Goal: Task Accomplishment & Management: Complete application form

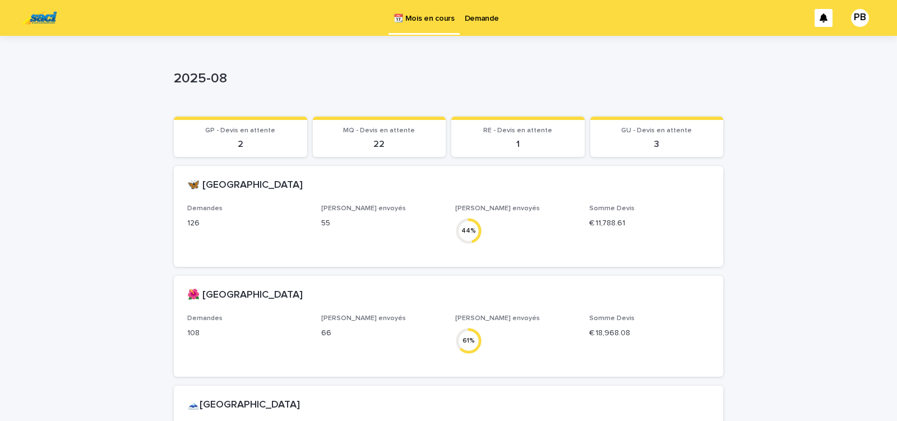
click at [482, 18] on p "Demande" at bounding box center [482, 12] width 34 height 24
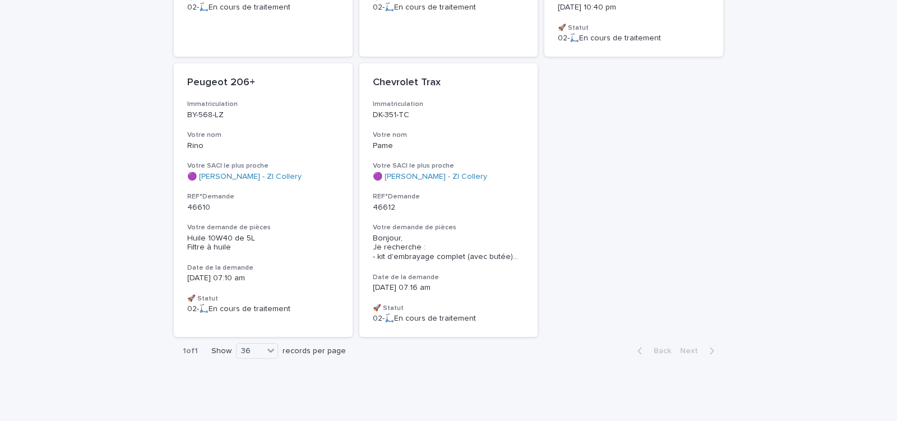
scroll to position [182, 0]
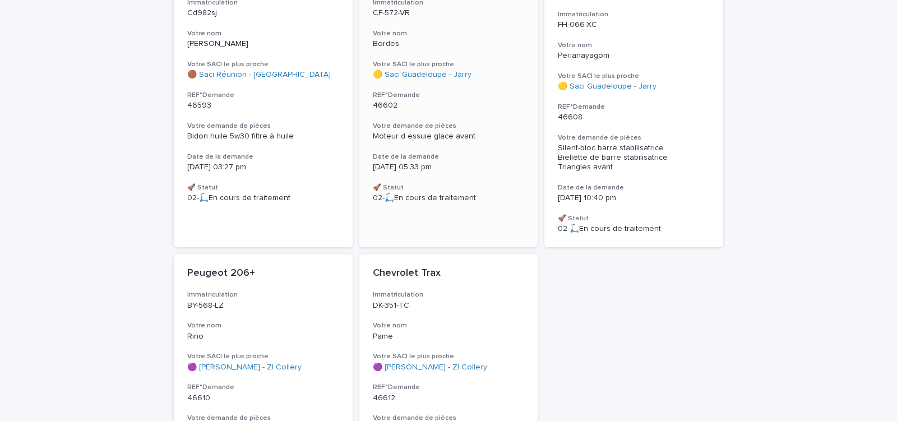
click at [472, 97] on h3 "REF°Demande" at bounding box center [449, 95] width 152 height 9
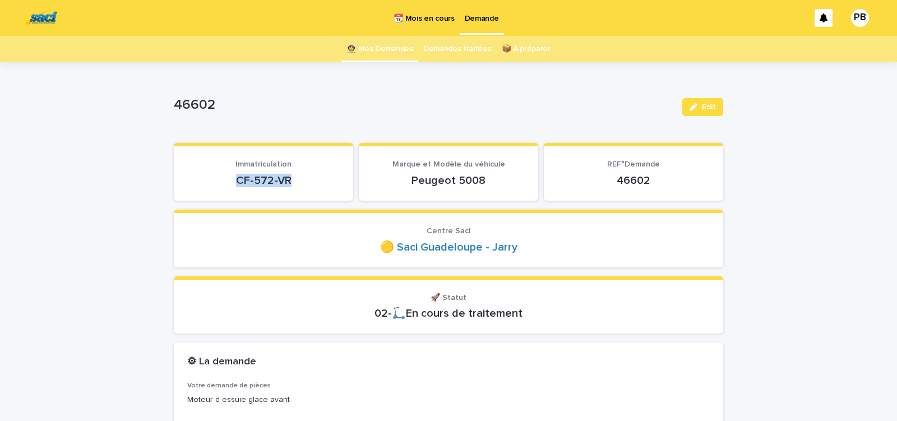
drag, startPoint x: 227, startPoint y: 179, endPoint x: 303, endPoint y: 181, distance: 75.7
click at [299, 182] on p "CF-572-VR" at bounding box center [263, 180] width 153 height 13
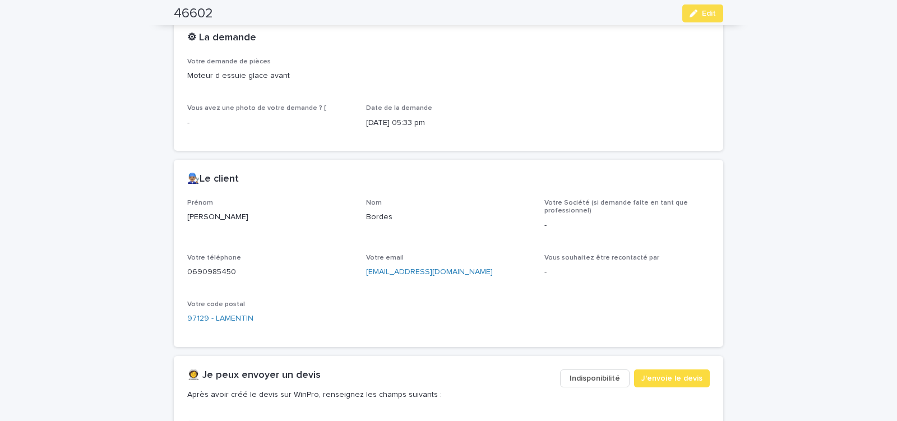
scroll to position [334, 0]
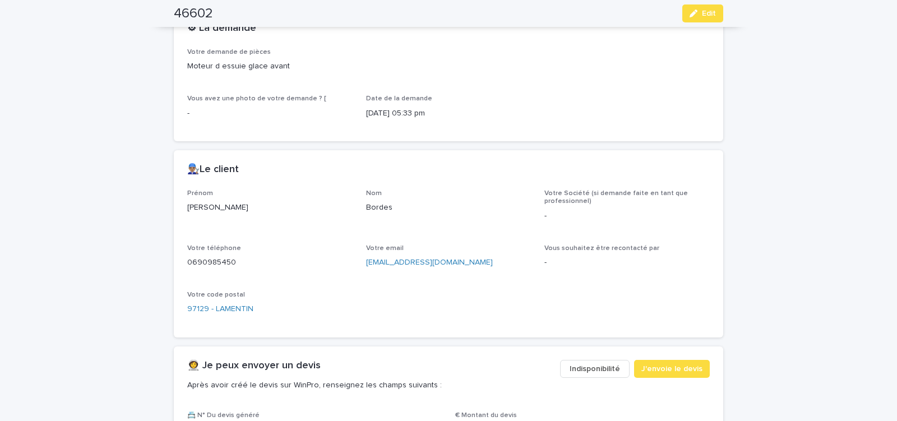
click at [586, 366] on span "Indisponibilité" at bounding box center [595, 368] width 50 height 11
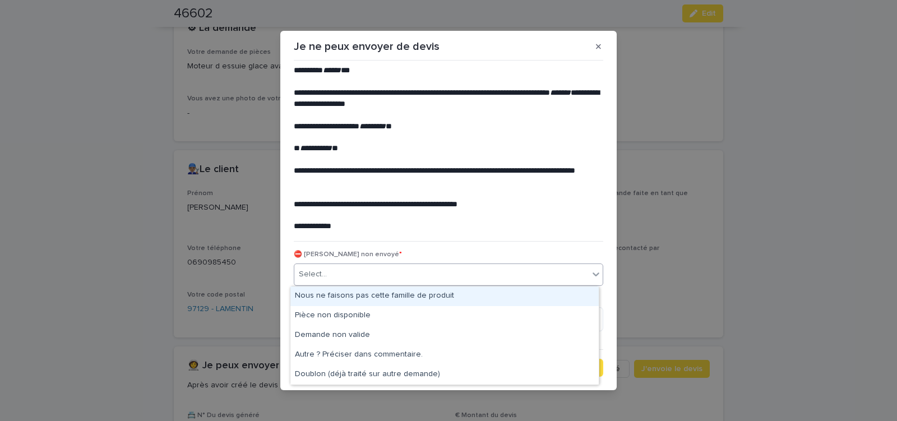
click at [430, 273] on div "Select..." at bounding box center [441, 274] width 294 height 19
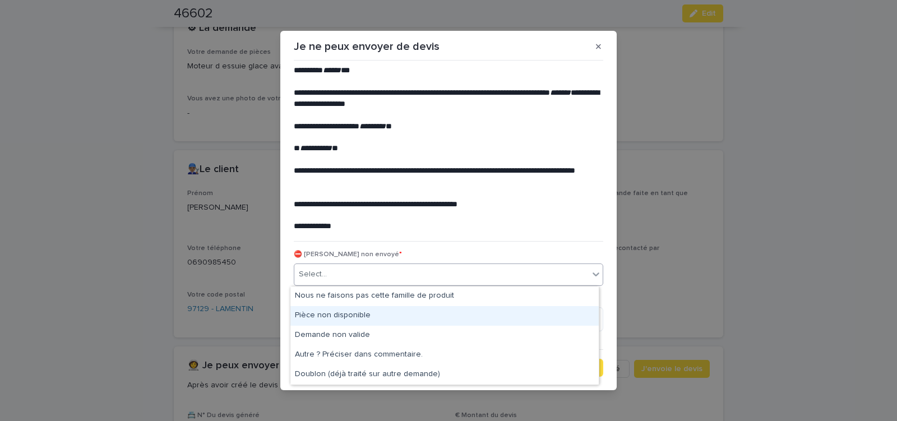
click at [386, 310] on div "Pièce non disponible" at bounding box center [445, 316] width 308 height 20
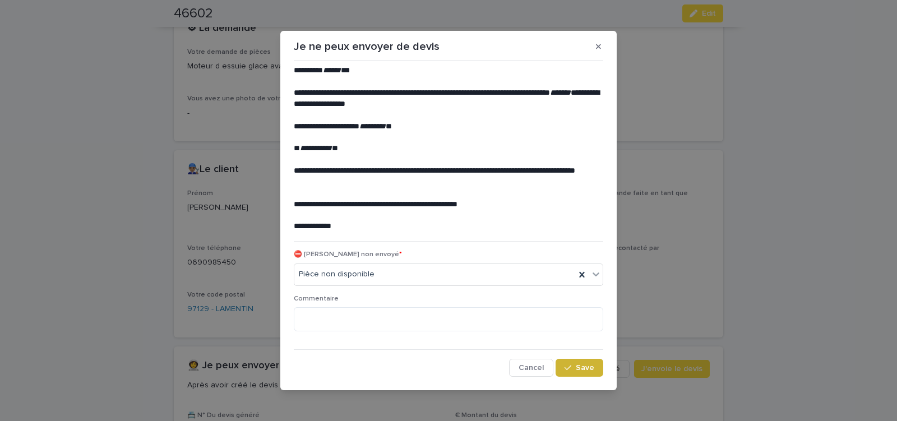
click at [578, 364] on span "Save" at bounding box center [585, 368] width 19 height 8
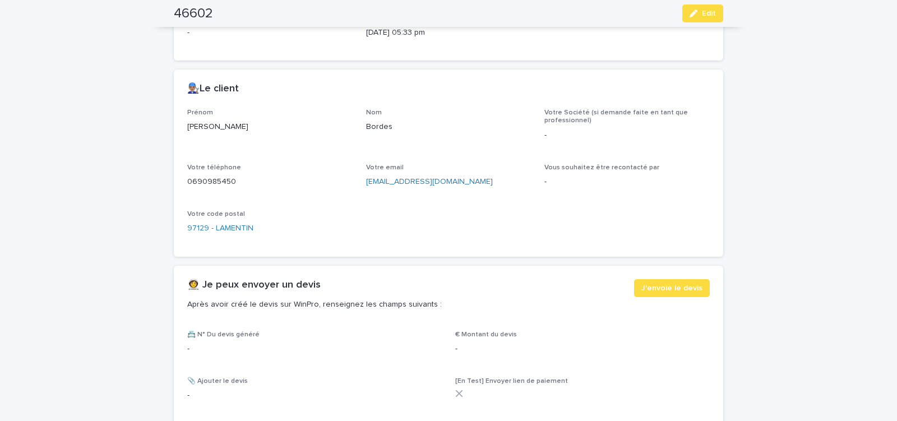
scroll to position [477, 0]
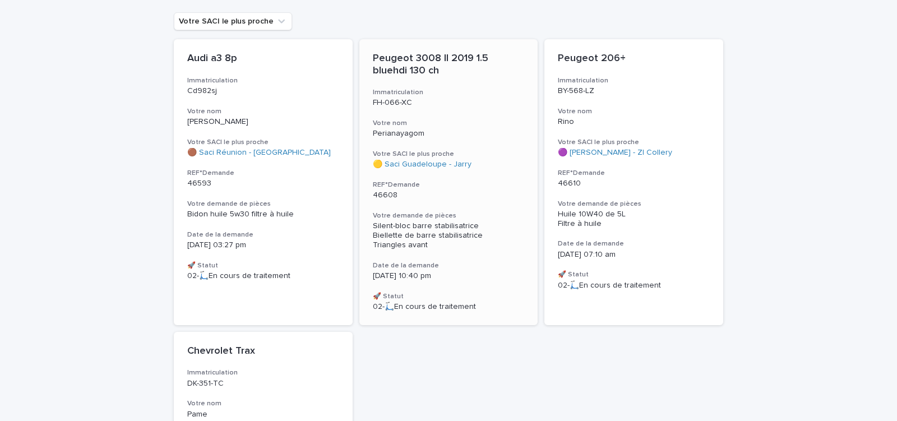
scroll to position [143, 0]
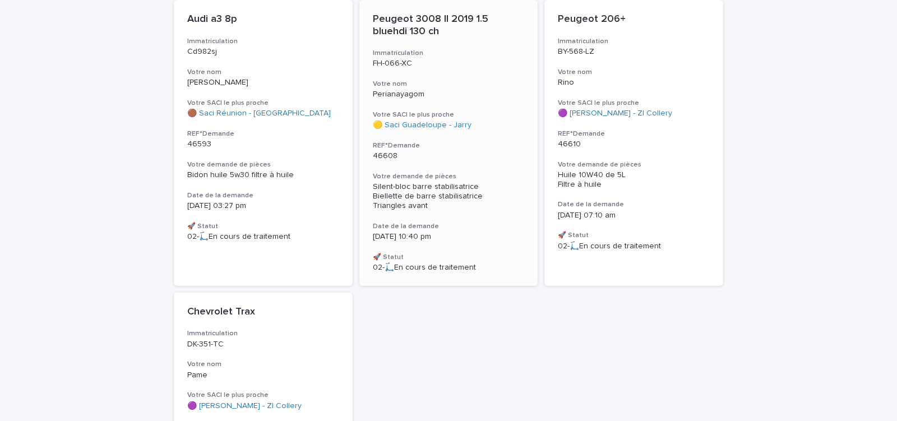
click at [465, 145] on h3 "REF°Demande" at bounding box center [449, 145] width 152 height 9
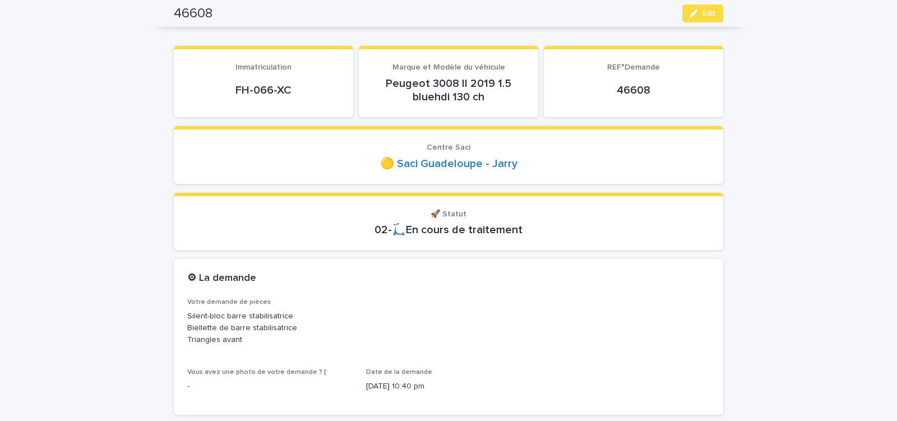
scroll to position [95, 0]
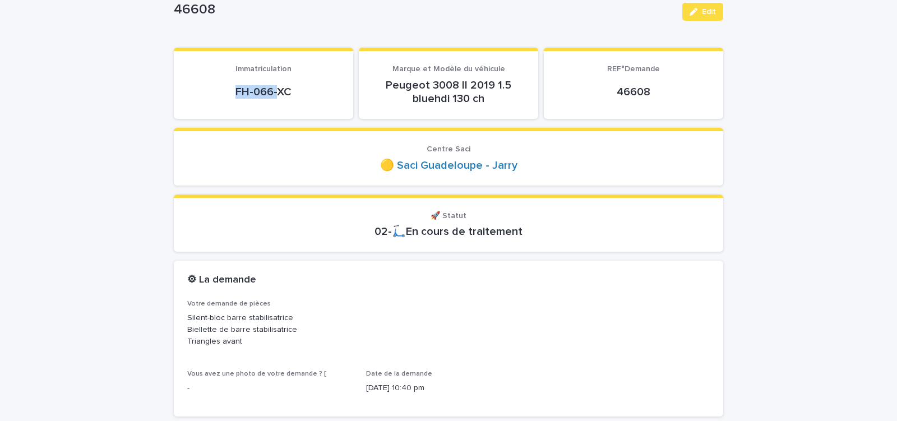
drag, startPoint x: 225, startPoint y: 98, endPoint x: 296, endPoint y: 94, distance: 70.2
click at [282, 94] on p "FH-066-XC" at bounding box center [263, 91] width 153 height 13
drag, startPoint x: 229, startPoint y: 94, endPoint x: 291, endPoint y: 95, distance: 61.7
click at [291, 95] on p "FH-066-XC" at bounding box center [263, 91] width 153 height 13
copy p "FH-066-XC"
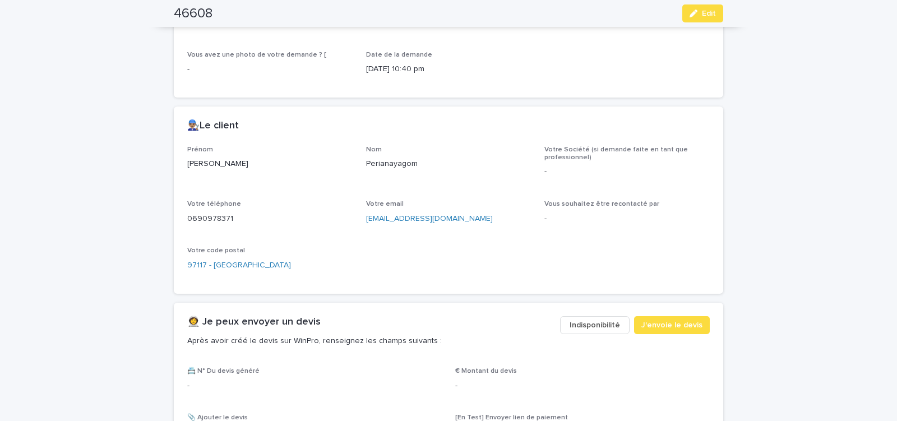
scroll to position [429, 0]
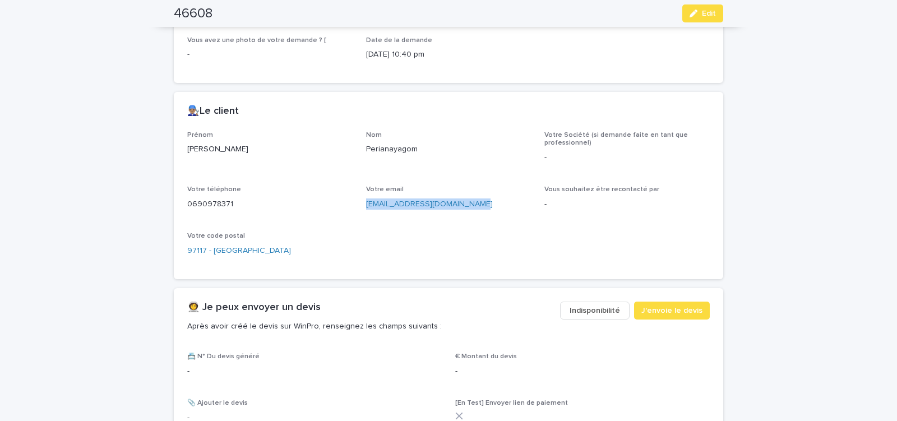
drag, startPoint x: 360, startPoint y: 206, endPoint x: 480, endPoint y: 209, distance: 120.0
click at [478, 209] on div "Prénom [PERSON_NAME] Nom Perianayagom Votre Société (si demande faite en tant q…" at bounding box center [448, 198] width 523 height 135
copy link "[EMAIL_ADDRESS][DOMAIN_NAME]"
click at [671, 307] on span "J'envoie le devis" at bounding box center [672, 310] width 61 height 11
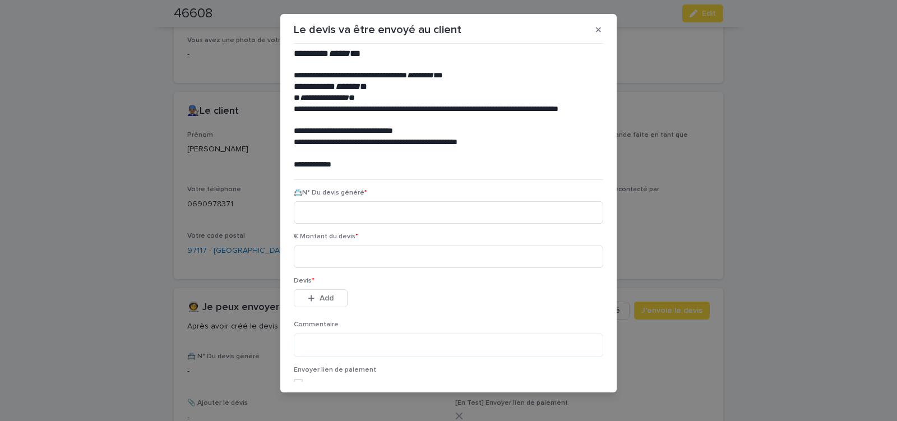
scroll to position [12, 0]
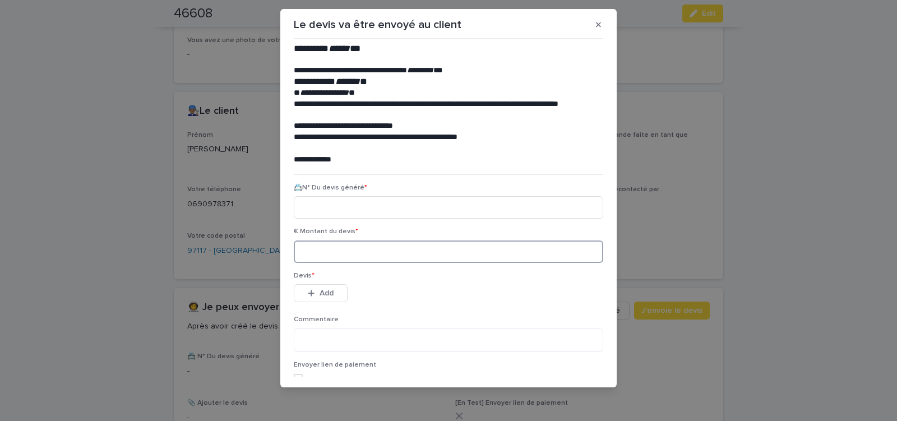
click at [337, 250] on input at bounding box center [449, 252] width 310 height 22
type input "*"
type input "******"
paste input "********"
type input "********"
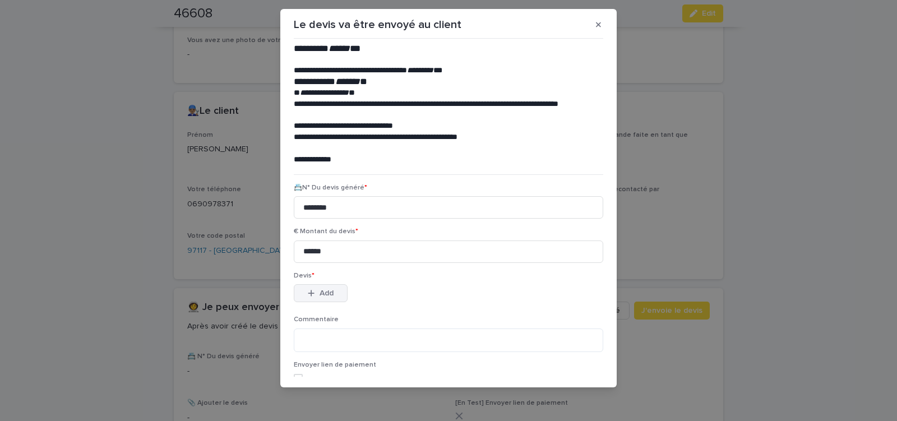
click at [336, 292] on button "Add" at bounding box center [321, 293] width 54 height 18
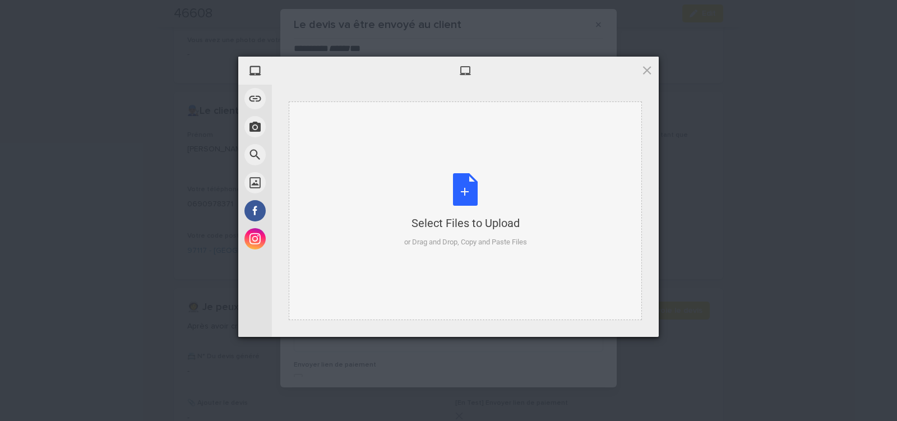
click at [467, 188] on div "Select Files to Upload or Drag and Drop, Copy and Paste Files" at bounding box center [465, 210] width 123 height 75
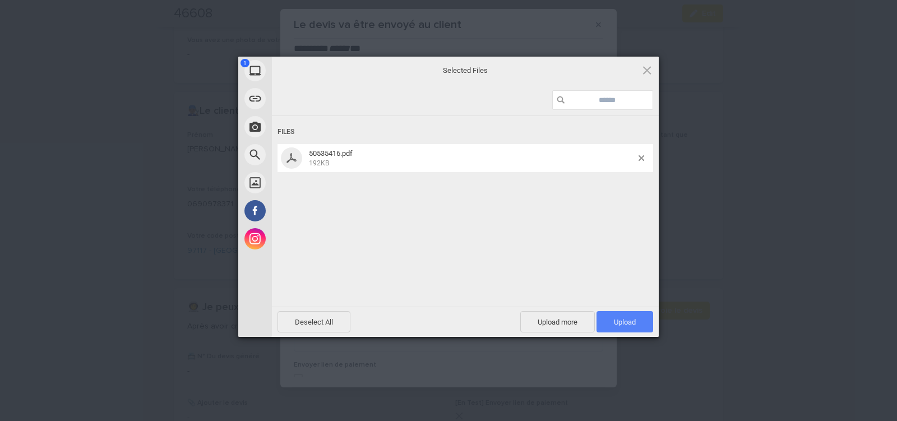
click at [629, 324] on span "Upload 1" at bounding box center [625, 322] width 22 height 8
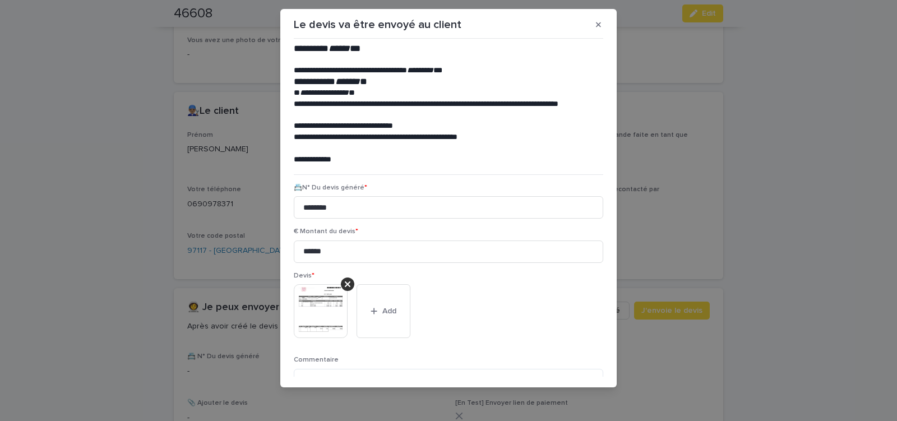
scroll to position [91, 0]
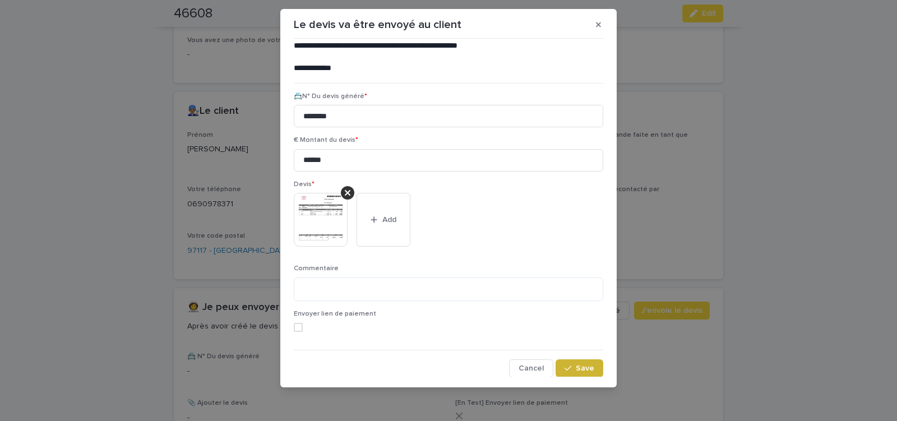
click at [565, 365] on div "button" at bounding box center [570, 369] width 11 height 8
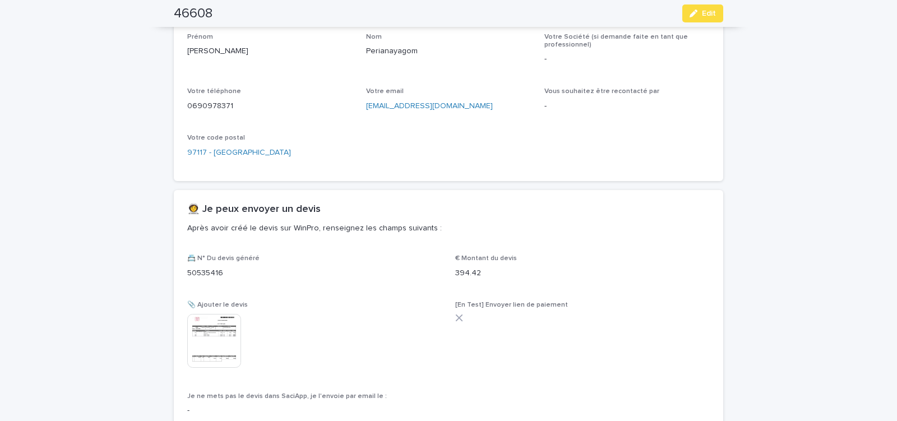
scroll to position [471, 0]
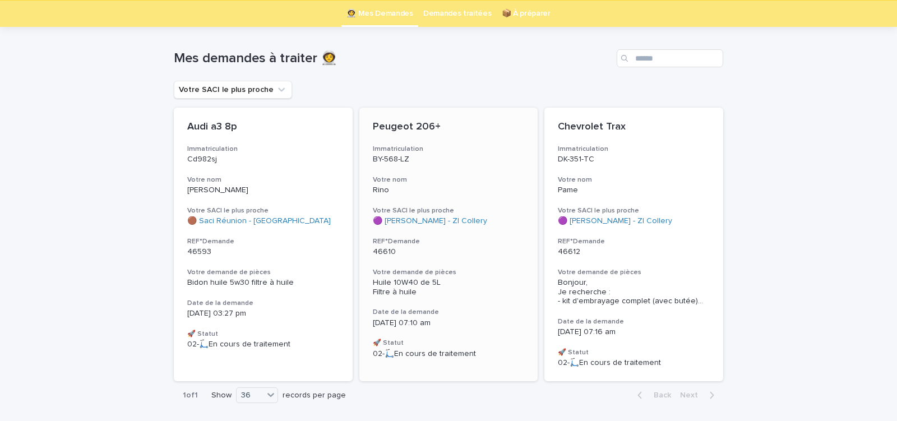
scroll to position [79, 0]
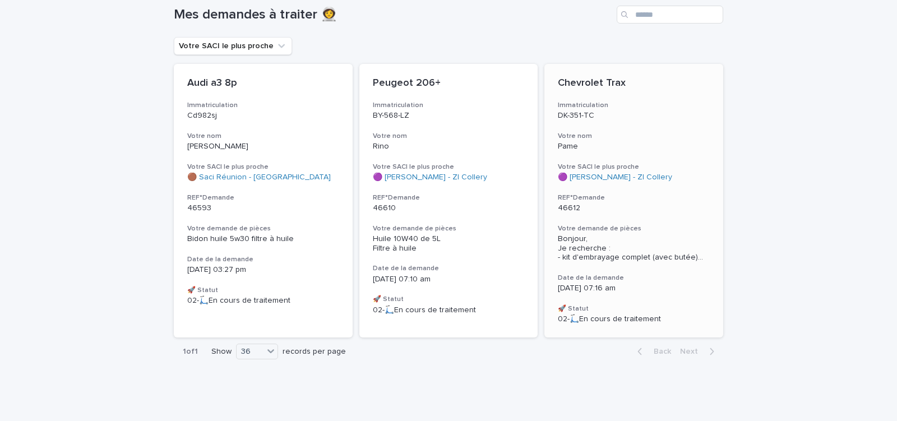
click at [653, 220] on div "Chevrolet Trax Immatriculation DK-351-TC Votre nom Pame Votre SACI le plus proc…" at bounding box center [634, 201] width 179 height 274
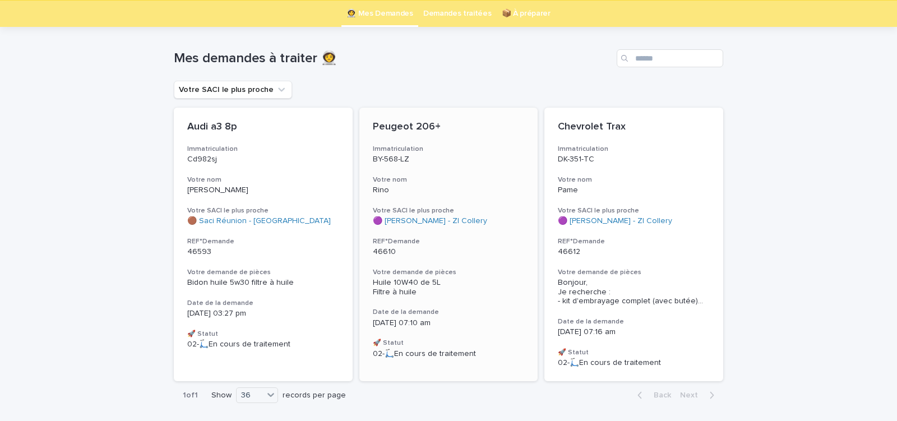
scroll to position [36, 0]
click at [474, 250] on p "46610" at bounding box center [449, 252] width 152 height 10
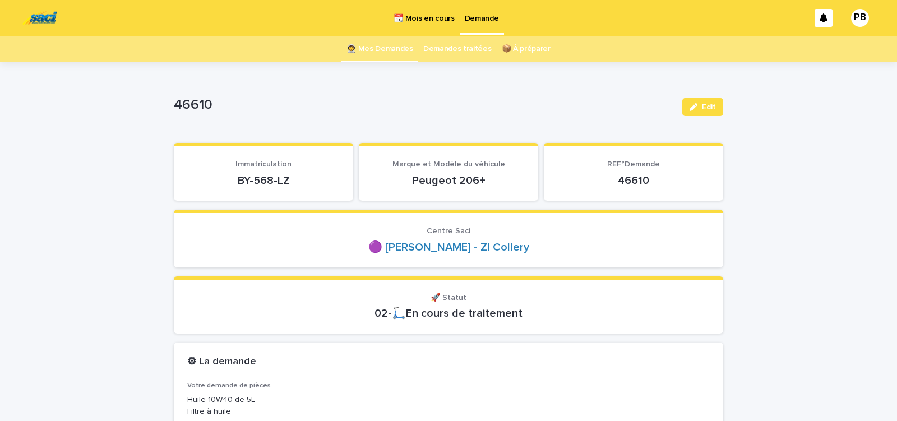
scroll to position [48, 0]
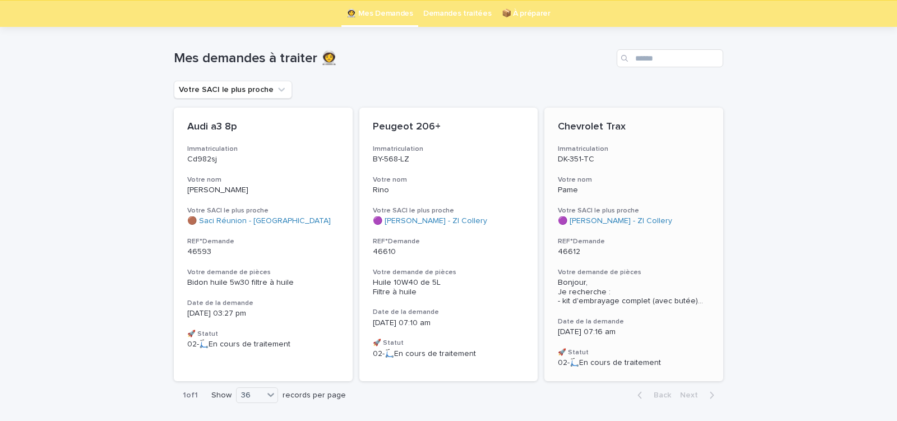
scroll to position [36, 0]
click at [647, 274] on h3 "Votre demande de pièces" at bounding box center [634, 272] width 152 height 9
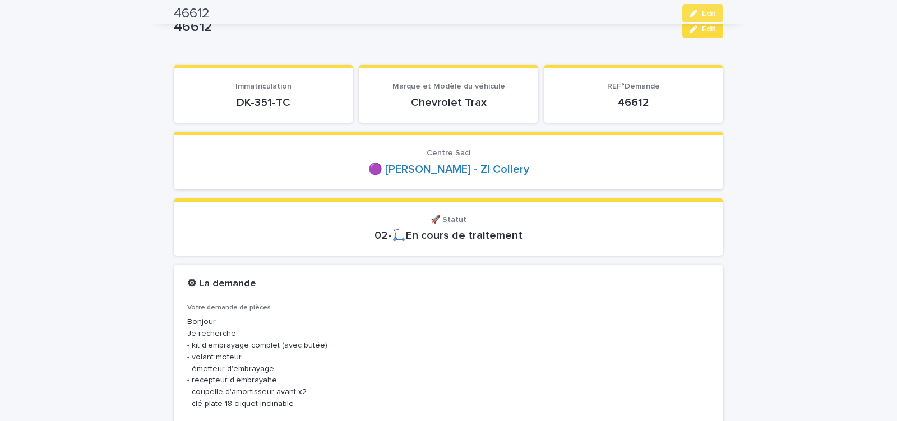
scroll to position [36, 0]
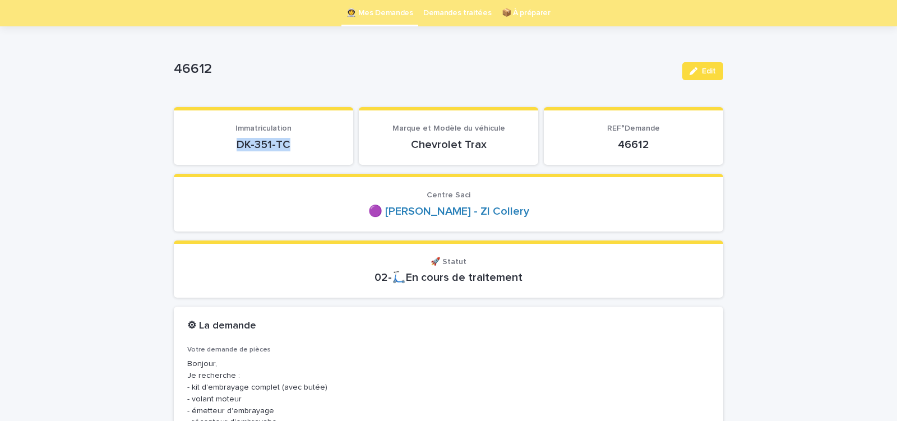
drag, startPoint x: 231, startPoint y: 142, endPoint x: 317, endPoint y: 139, distance: 85.9
click at [315, 140] on p "DK-351-TC" at bounding box center [263, 144] width 153 height 13
copy p "DK-351-TC"
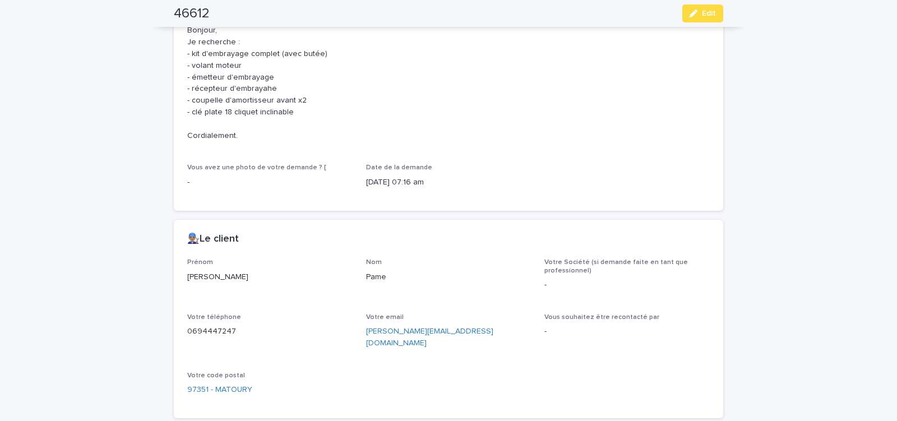
scroll to position [465, 0]
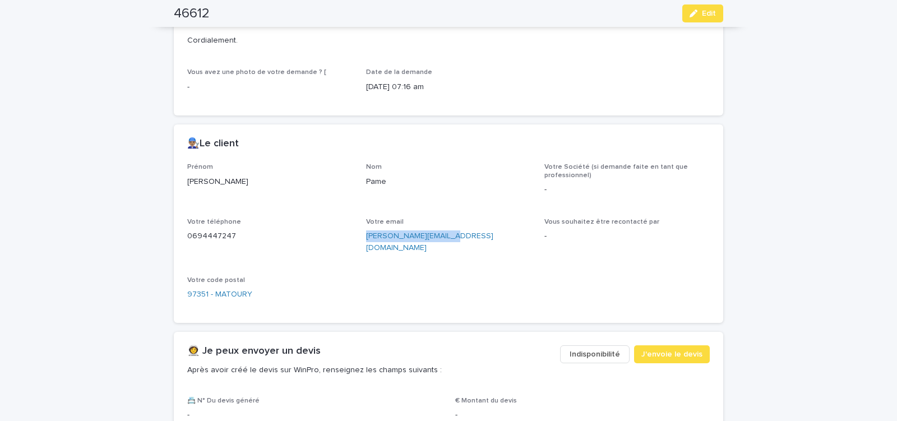
drag, startPoint x: 380, startPoint y: 240, endPoint x: 453, endPoint y: 240, distance: 72.4
click at [453, 240] on div "Prénom [PERSON_NAME] Pame Votre Société (si demande faite en tant que professio…" at bounding box center [448, 236] width 523 height 146
copy link "[PERSON_NAME][EMAIL_ADDRESS][DOMAIN_NAME]"
click at [669, 349] on span "J'envoie le devis" at bounding box center [672, 354] width 61 height 11
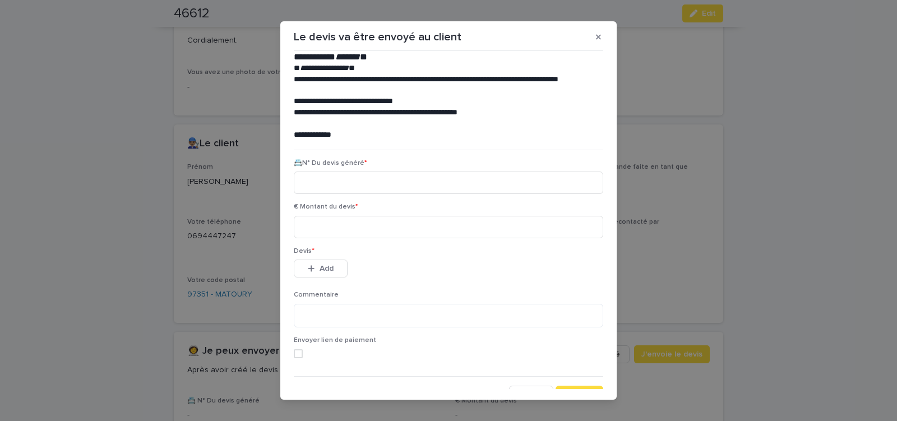
scroll to position [51, 0]
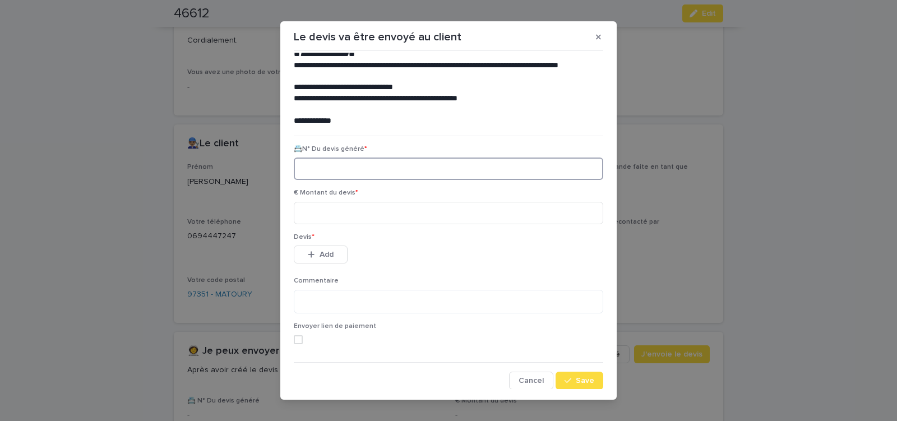
paste input "********"
type input "********"
click at [358, 212] on input at bounding box center [449, 213] width 310 height 22
type input "*******"
click at [329, 253] on span "Add" at bounding box center [327, 255] width 14 height 8
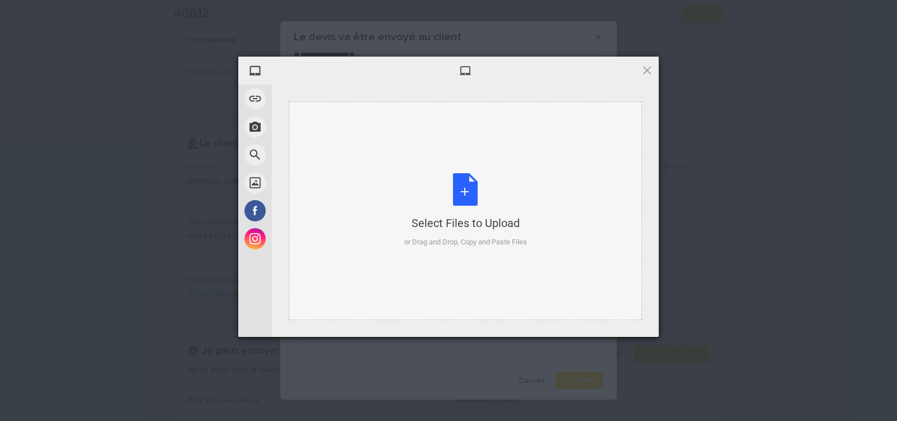
click at [464, 190] on div "Select Files to Upload or Drag and Drop, Copy and Paste Files" at bounding box center [465, 210] width 123 height 75
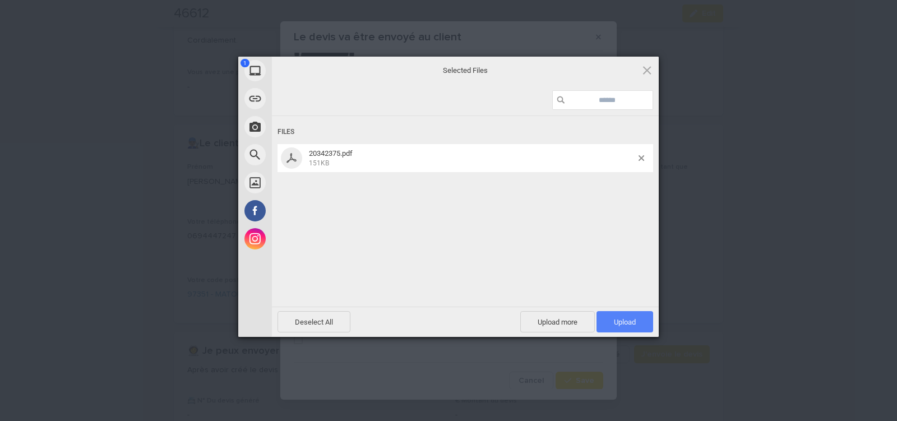
click at [616, 326] on span "Upload 1" at bounding box center [625, 322] width 22 height 8
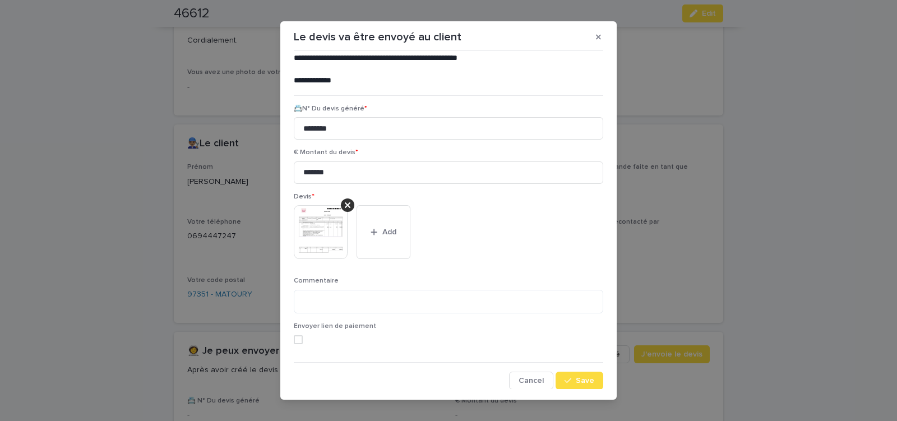
scroll to position [12, 0]
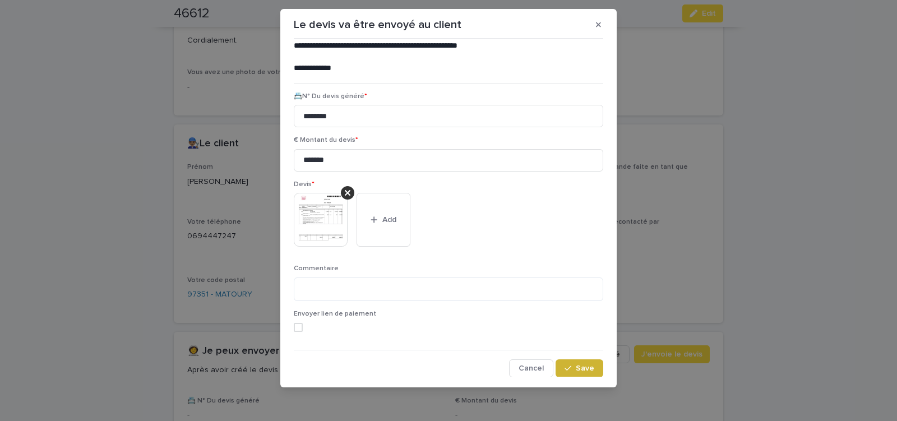
click at [576, 368] on span "Save" at bounding box center [585, 369] width 19 height 8
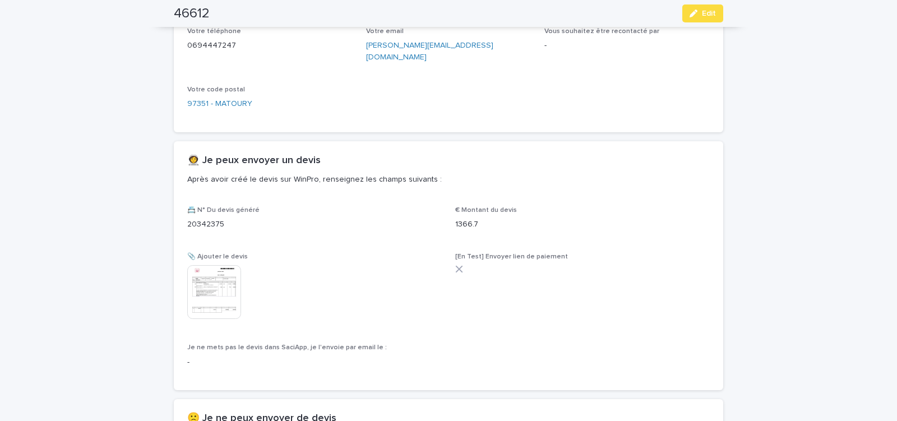
scroll to position [670, 0]
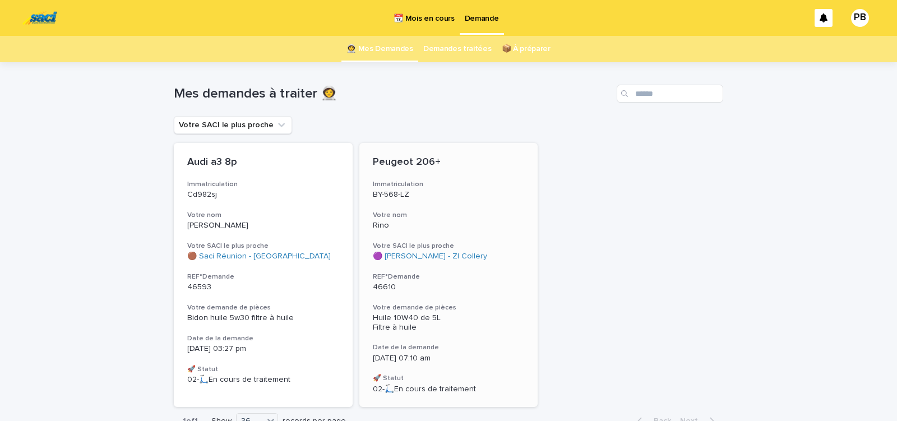
click at [470, 312] on div "Huile 10W40 de 5L Filtre à huile" at bounding box center [449, 321] width 152 height 21
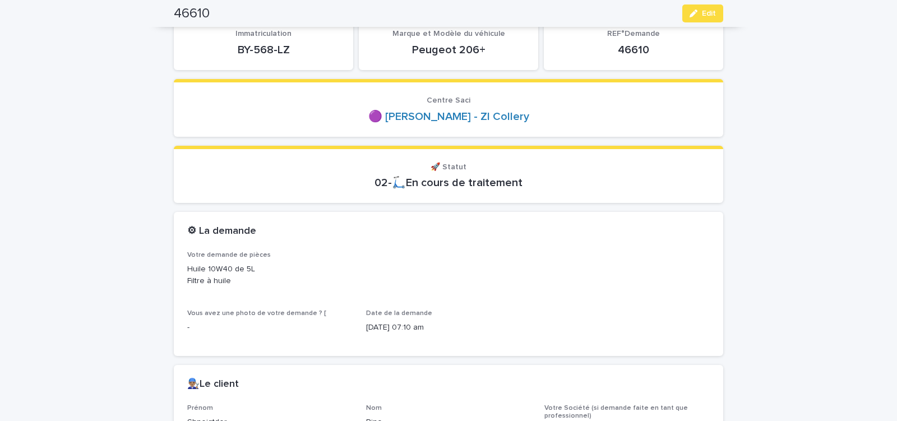
scroll to position [83, 0]
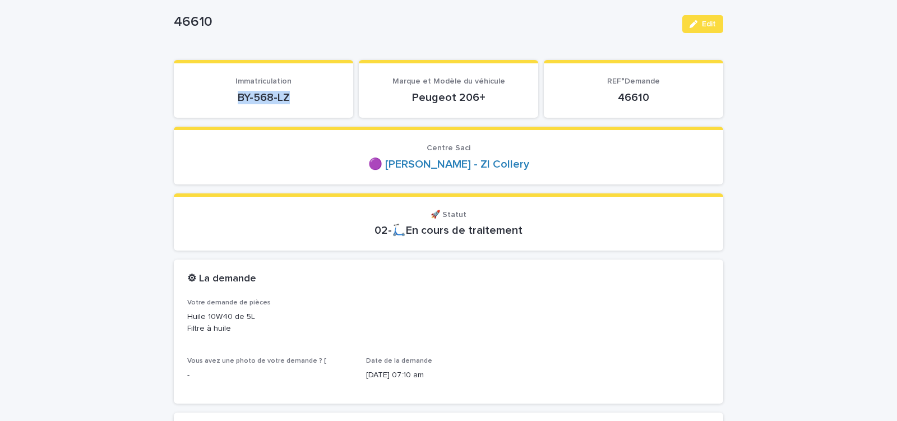
drag, startPoint x: 231, startPoint y: 95, endPoint x: 310, endPoint y: 94, distance: 79.1
click at [310, 94] on p "BY-568-LZ" at bounding box center [263, 97] width 153 height 13
copy p "BY-568-LZ"
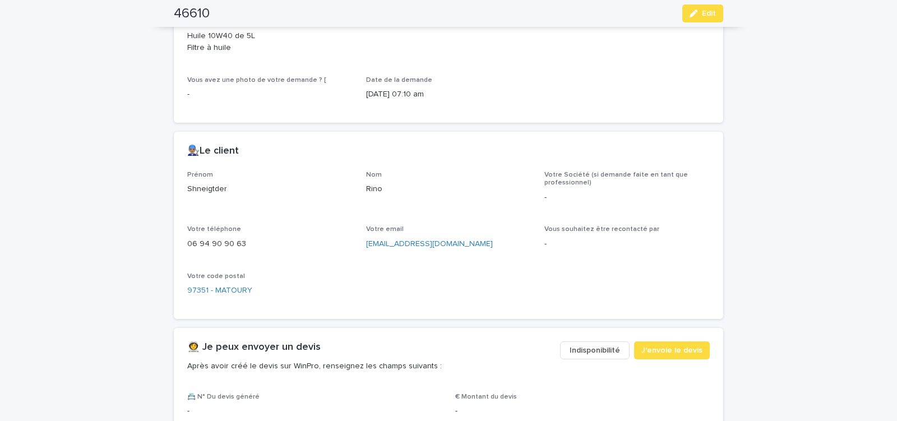
scroll to position [369, 0]
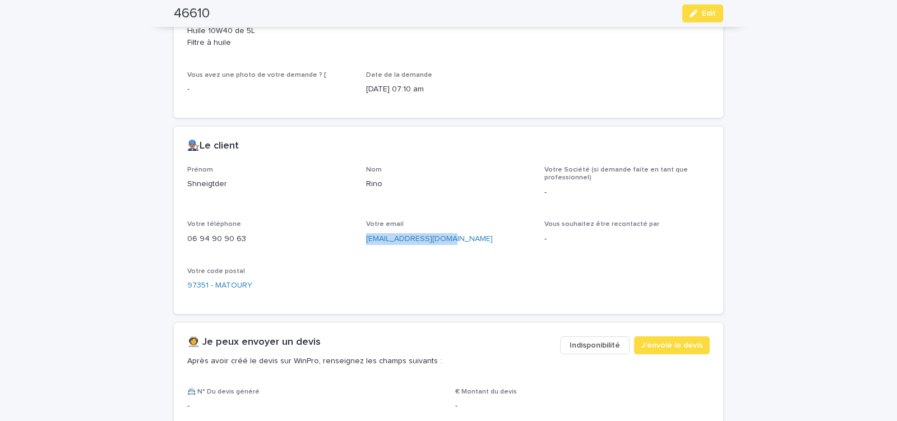
drag, startPoint x: 360, startPoint y: 246, endPoint x: 457, endPoint y: 245, distance: 97.6
click at [457, 245] on div "Prénom Shneigtder Nom Rino Votre Société (si demande faite en tant que professi…" at bounding box center [448, 233] width 523 height 135
copy link "[EMAIL_ADDRESS][DOMAIN_NAME]"
click at [668, 344] on span "J'envoie le devis" at bounding box center [672, 345] width 61 height 11
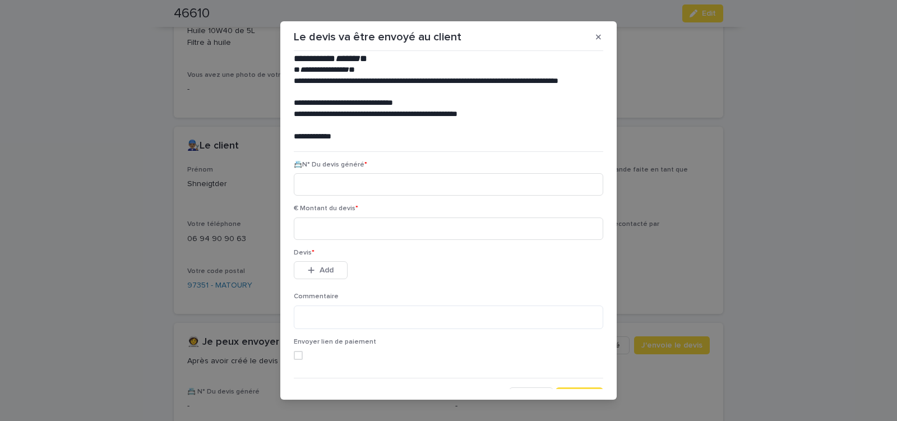
scroll to position [51, 0]
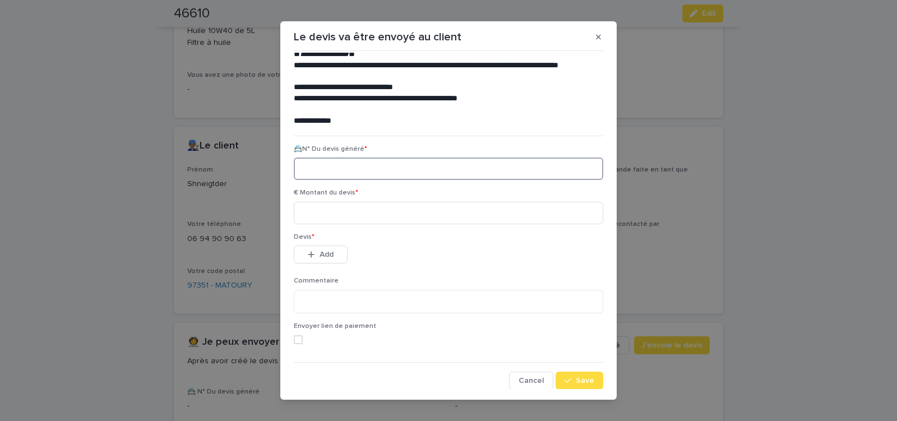
paste input "********"
type input "********"
click at [351, 215] on input at bounding box center [449, 213] width 310 height 22
type input "*****"
click at [324, 252] on span "Add" at bounding box center [327, 255] width 14 height 8
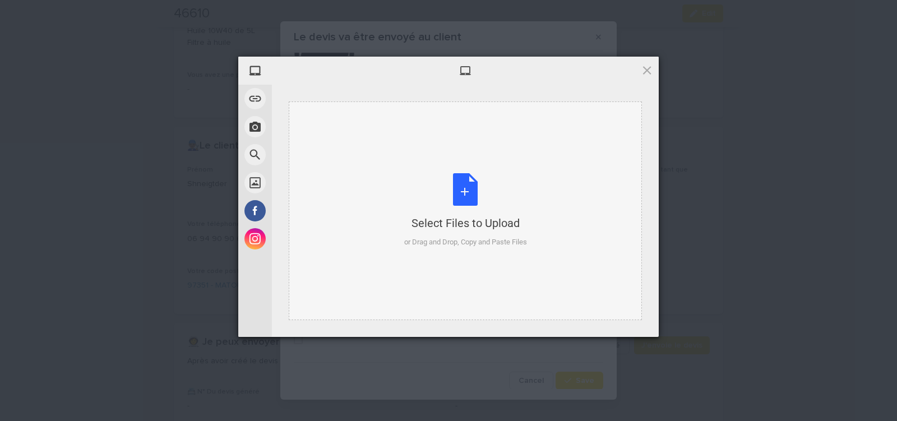
click at [468, 190] on div "Select Files to Upload or Drag and Drop, Copy and Paste Files" at bounding box center [465, 210] width 123 height 75
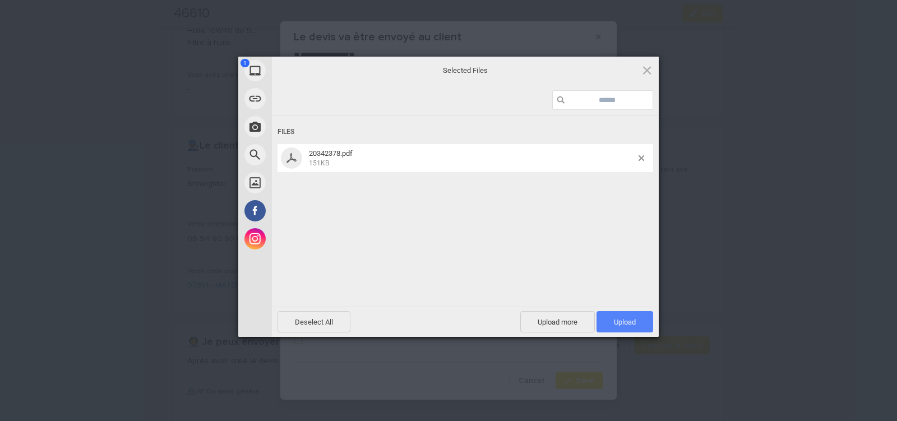
click at [621, 319] on span "Upload 1" at bounding box center [625, 322] width 22 height 8
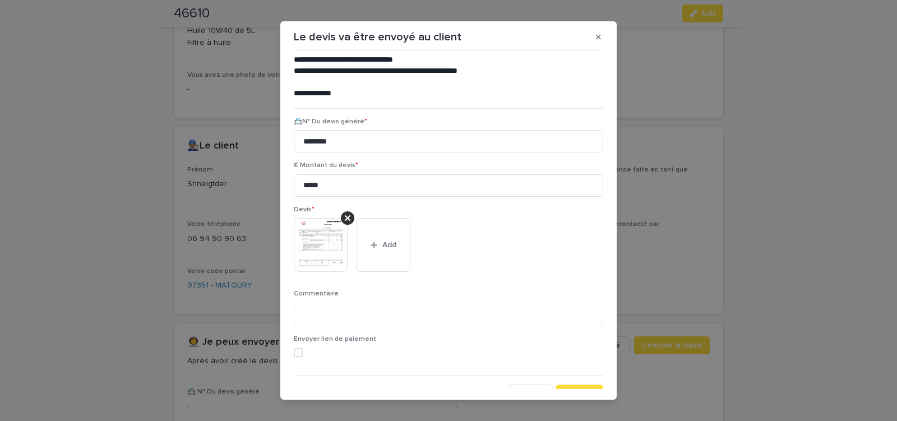
scroll to position [91, 0]
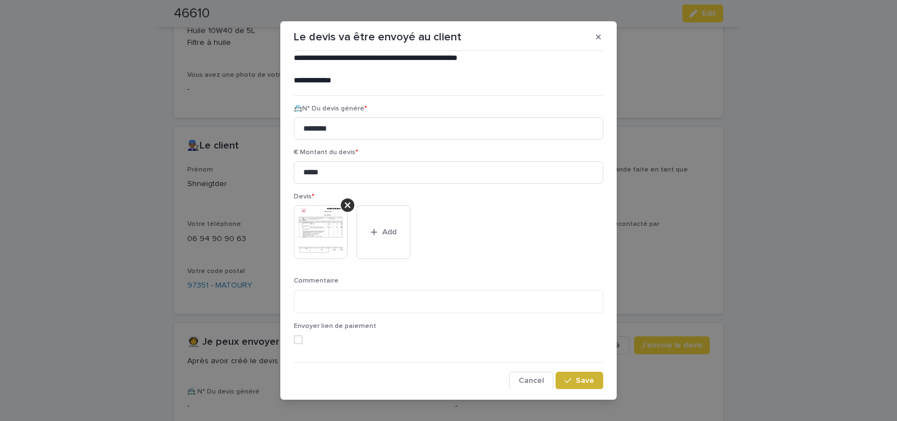
click at [576, 380] on span "Save" at bounding box center [585, 381] width 19 height 8
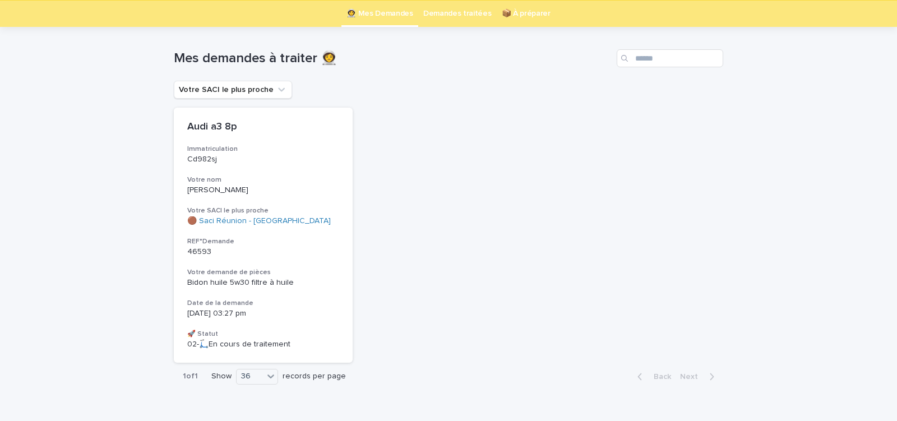
scroll to position [36, 0]
click at [314, 273] on h3 "Votre demande de pièces" at bounding box center [263, 272] width 152 height 9
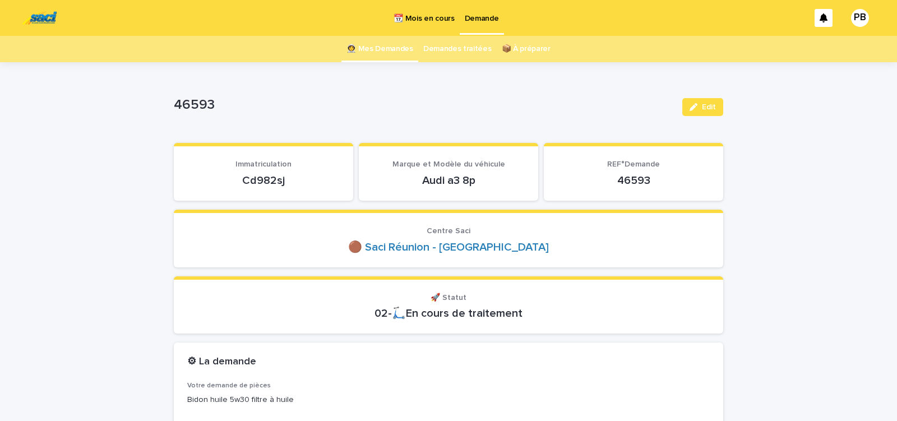
drag, startPoint x: 289, startPoint y: 185, endPoint x: 313, endPoint y: 185, distance: 23.6
click at [313, 185] on p "Cd982sj" at bounding box center [263, 180] width 153 height 13
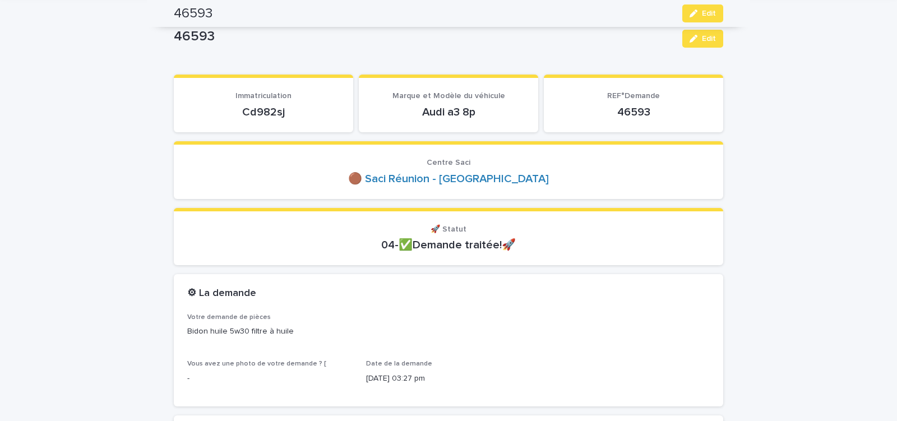
scroll to position [48, 0]
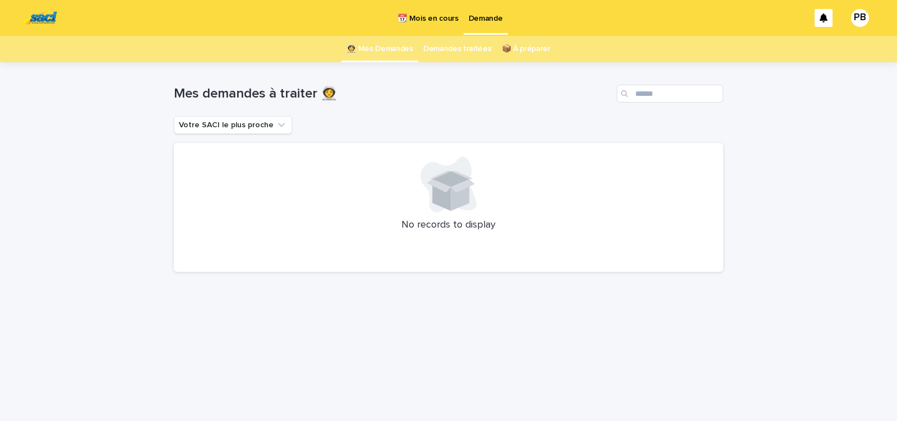
click at [428, 16] on p "📆 Mois en cours" at bounding box center [428, 12] width 61 height 24
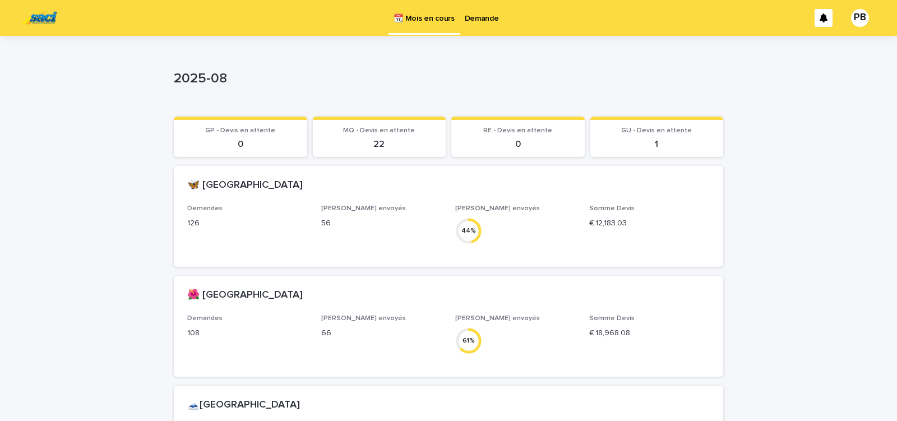
click at [484, 19] on p "Demande" at bounding box center [482, 12] width 34 height 24
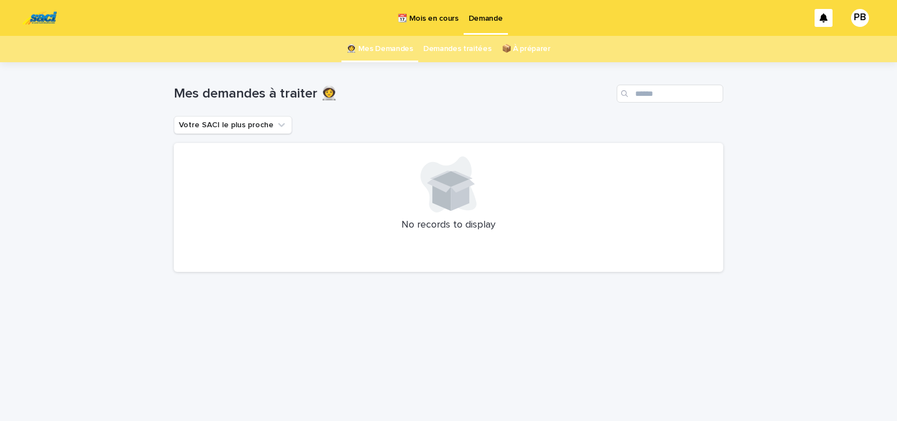
click at [557, 72] on div "Mes demandes à traiter 👩‍🚀" at bounding box center [449, 89] width 550 height 54
click at [434, 19] on p "📆 Mois en cours" at bounding box center [428, 12] width 61 height 24
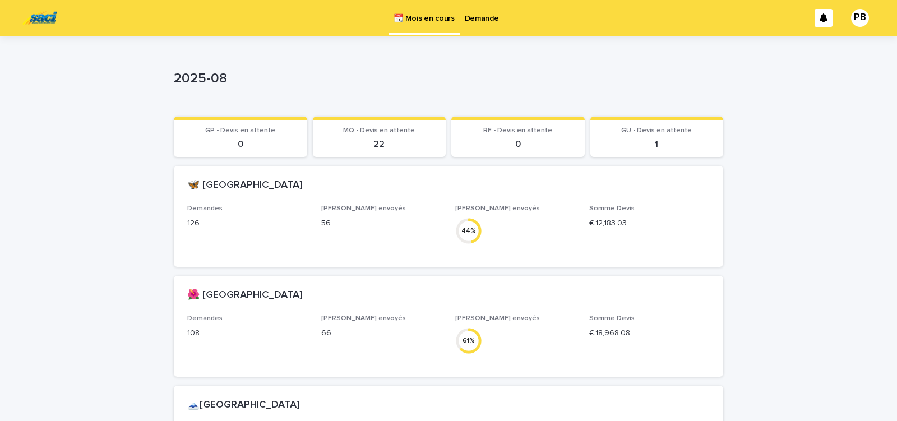
click at [480, 19] on p "Demande" at bounding box center [482, 12] width 34 height 24
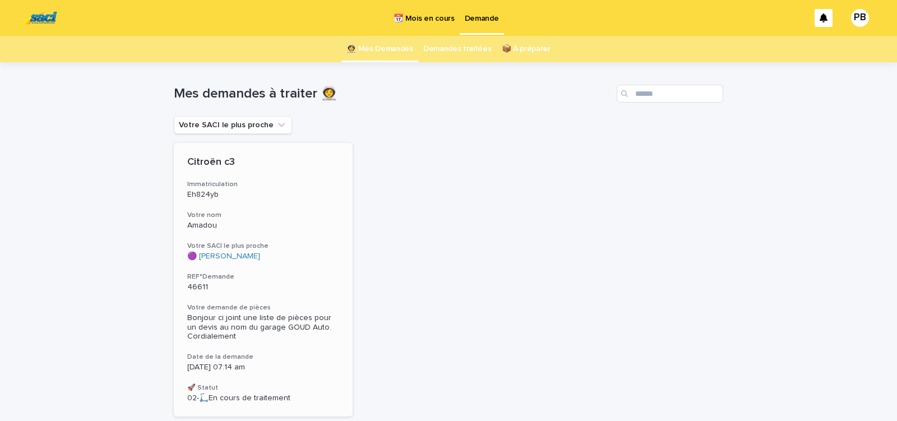
click at [305, 247] on h3 "Votre SACI le plus proche" at bounding box center [263, 246] width 152 height 9
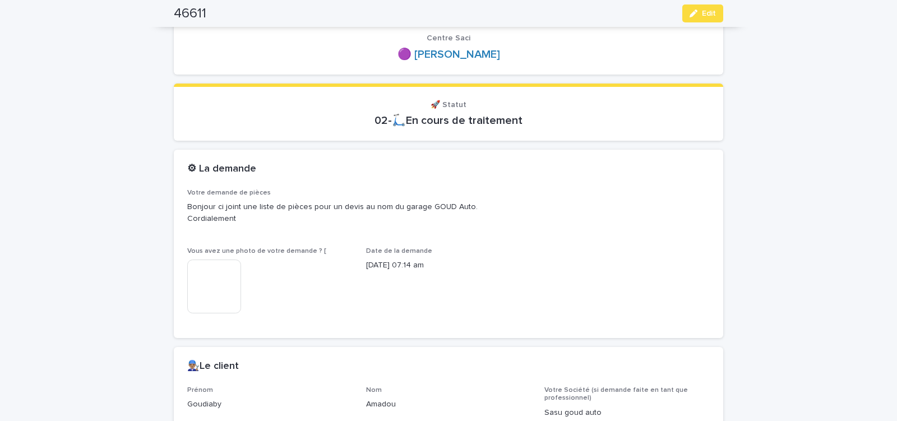
scroll to position [143, 0]
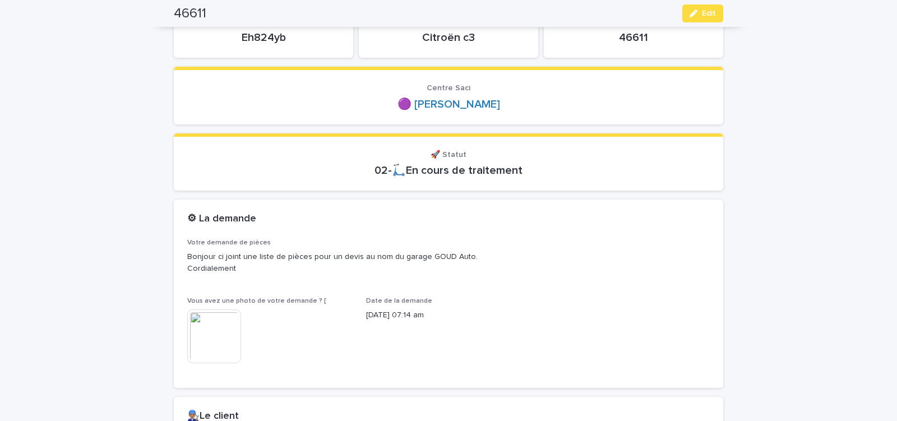
click at [224, 337] on img at bounding box center [214, 337] width 54 height 54
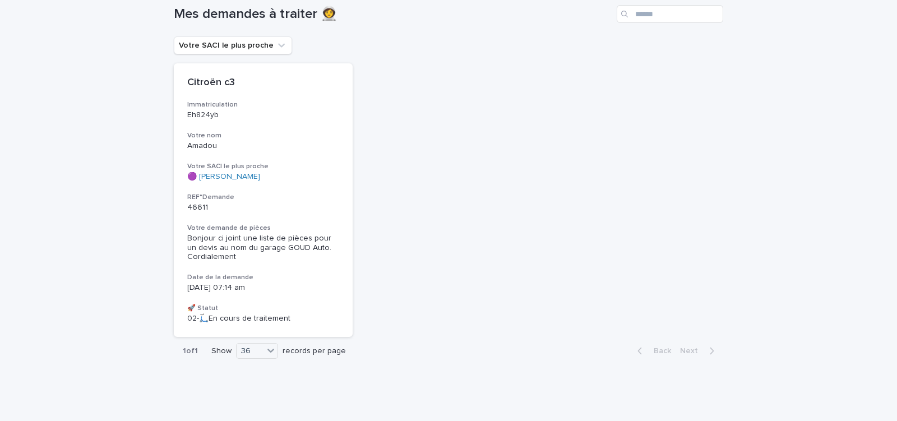
scroll to position [32, 0]
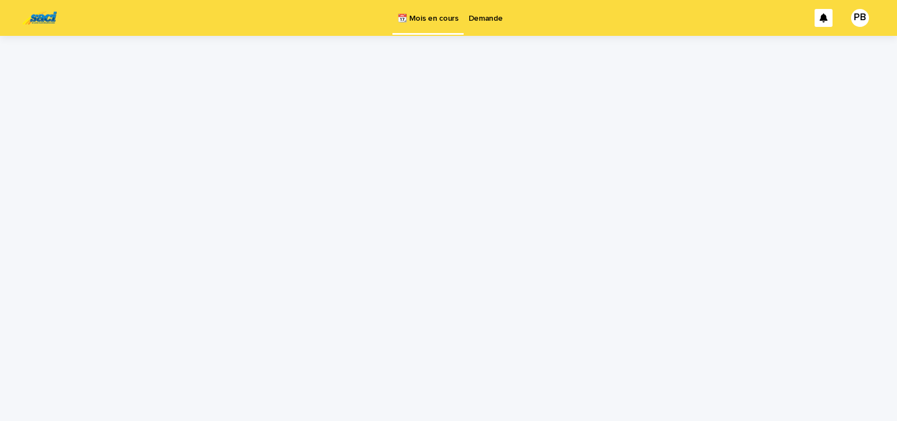
click at [489, 21] on p "Demande" at bounding box center [486, 12] width 34 height 24
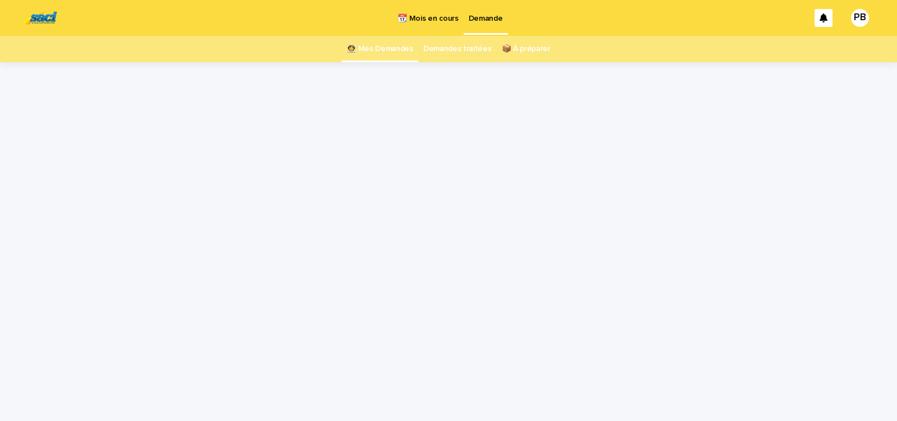
click at [426, 18] on p "📆 Mois en cours" at bounding box center [428, 12] width 61 height 24
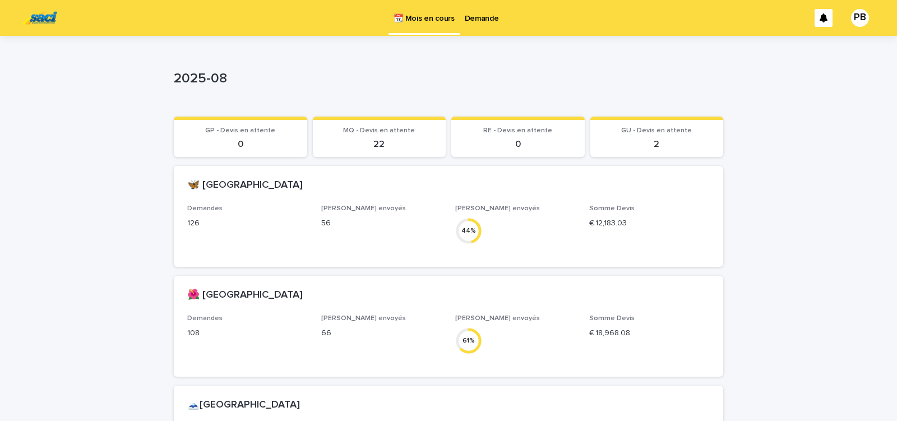
click at [651, 83] on p "2025-08" at bounding box center [446, 79] width 545 height 16
click at [487, 19] on p "Demande" at bounding box center [482, 12] width 34 height 24
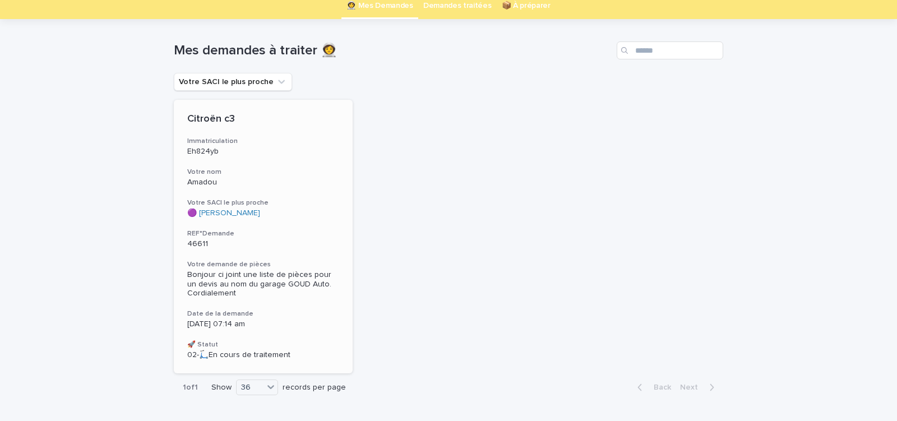
scroll to position [79, 0]
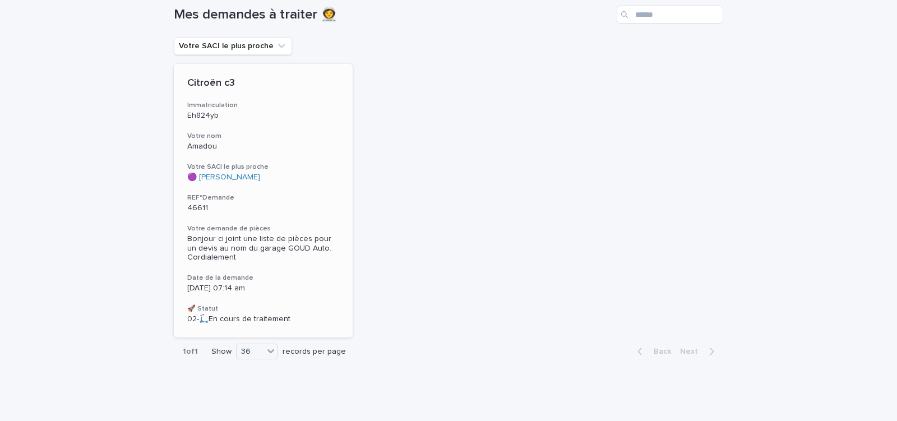
click at [324, 195] on h3 "REF°Demande" at bounding box center [263, 197] width 152 height 9
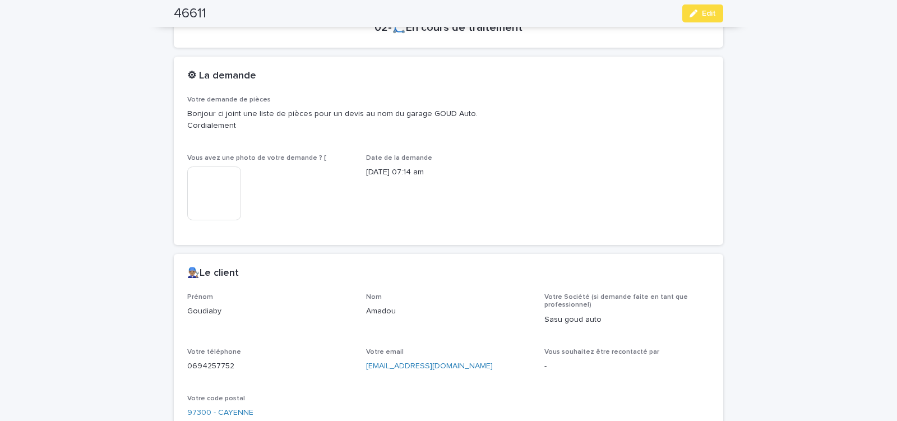
scroll to position [143, 0]
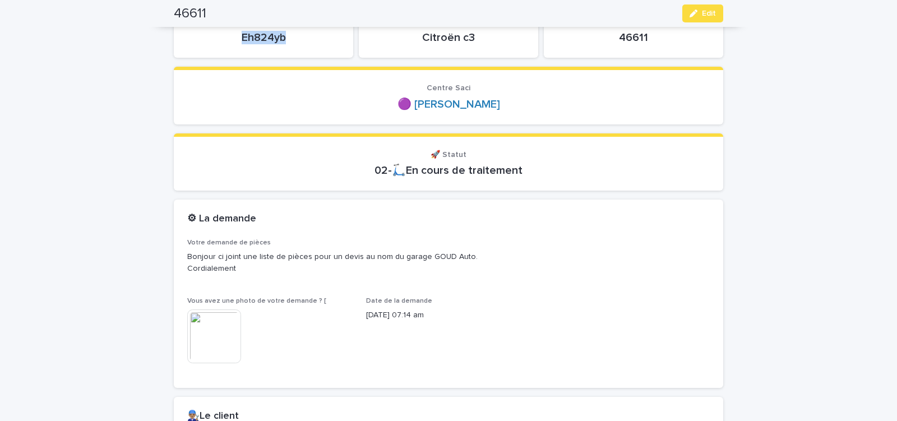
drag, startPoint x: 234, startPoint y: 39, endPoint x: 288, endPoint y: 36, distance: 53.4
click at [288, 36] on p "Eh824yb" at bounding box center [263, 37] width 153 height 13
copy p "Eh824yb"
click at [220, 324] on img at bounding box center [214, 337] width 54 height 54
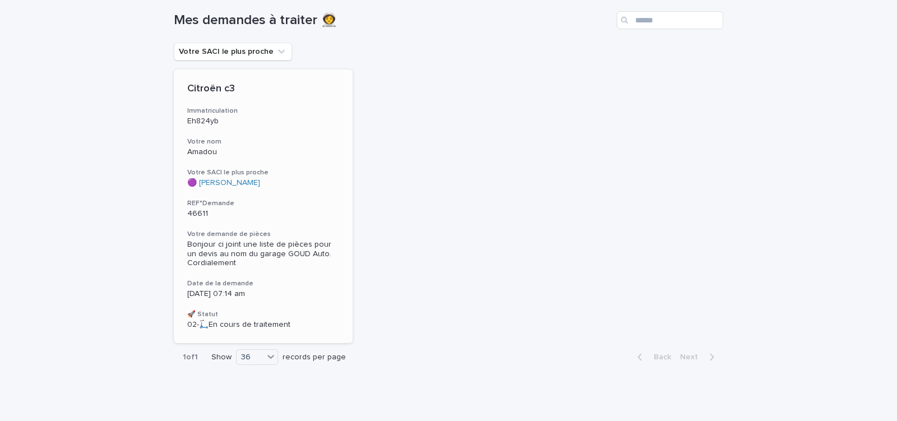
scroll to position [79, 0]
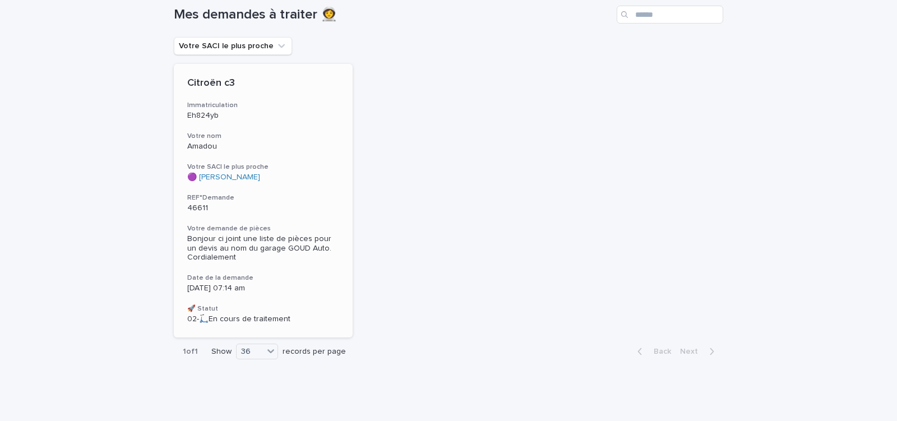
click at [324, 283] on div "[DATE] 07:14 am" at bounding box center [263, 288] width 152 height 12
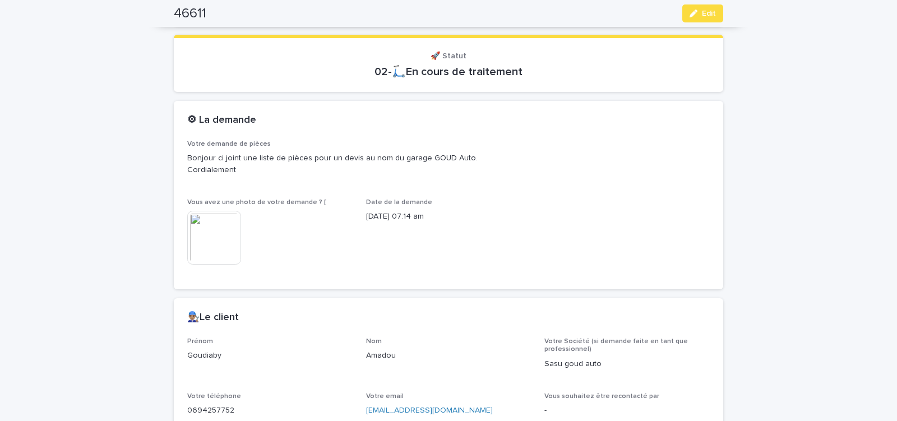
scroll to position [322, 0]
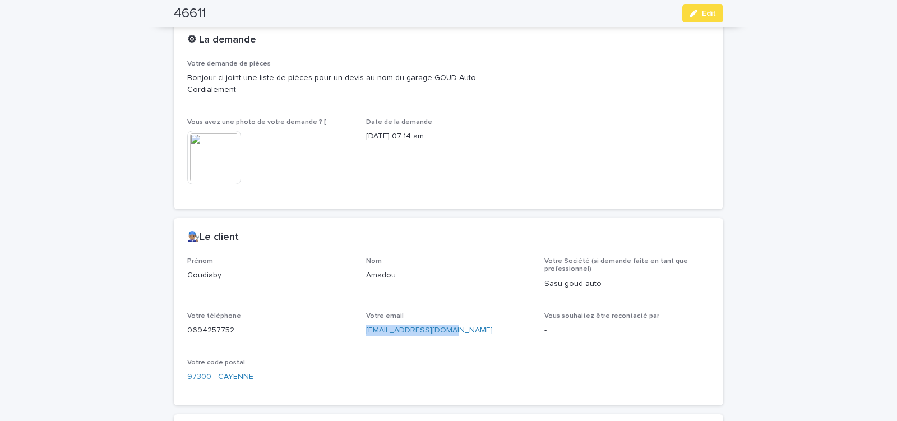
drag, startPoint x: 361, startPoint y: 334, endPoint x: 455, endPoint y: 334, distance: 93.7
click at [455, 334] on div "Prénom Goudiaby Nom Amadou Votre Société (si demande faite en tant que professi…" at bounding box center [448, 324] width 523 height 135
copy link "[EMAIL_ADDRESS][DOMAIN_NAME]"
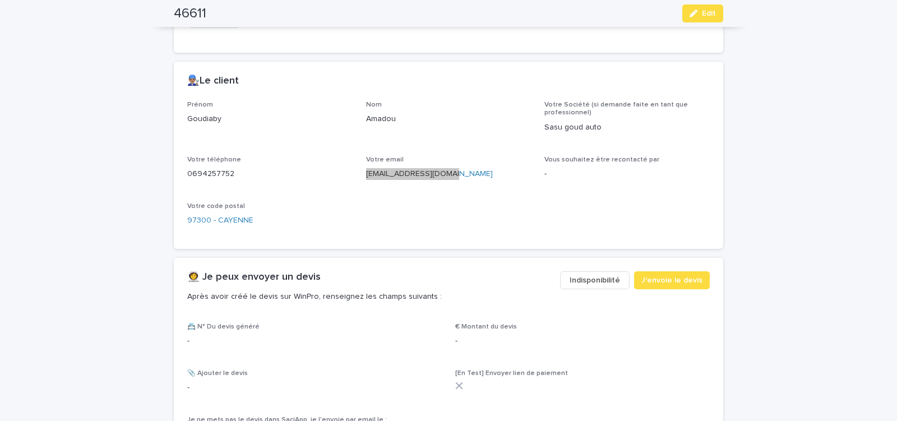
scroll to position [560, 0]
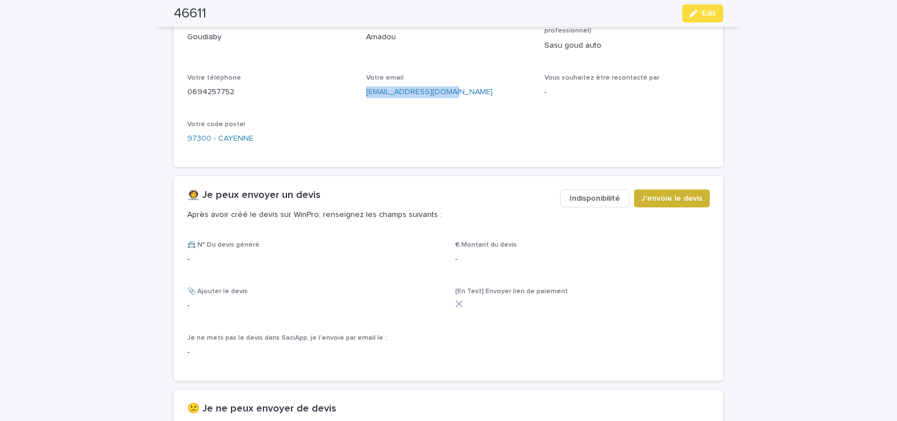
click at [666, 199] on span "J'envoie le devis" at bounding box center [672, 198] width 61 height 11
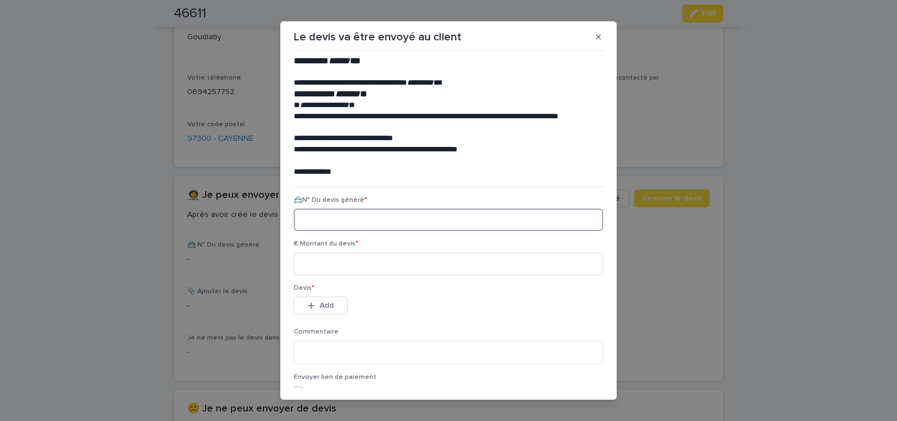
paste input "********"
type input "********"
click at [341, 261] on input at bounding box center [449, 264] width 310 height 22
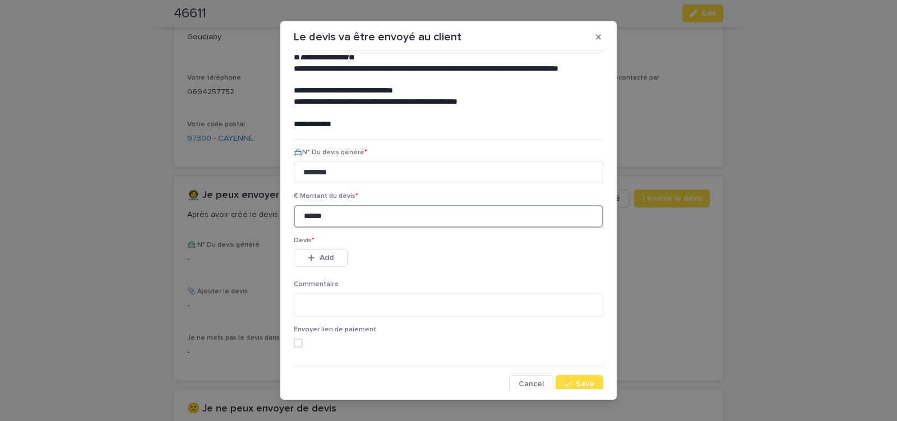
type input "******"
click at [325, 256] on span "Add" at bounding box center [327, 258] width 14 height 8
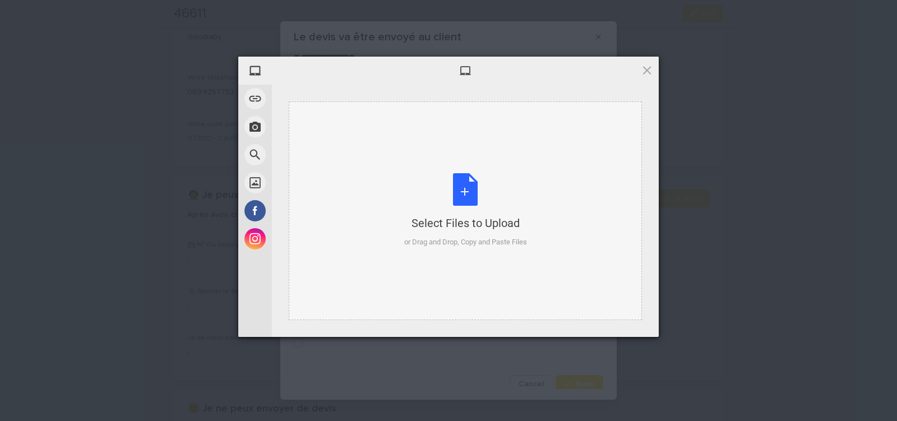
click at [466, 188] on div "Select Files to Upload or Drag and Drop, Copy and Paste Files" at bounding box center [465, 210] width 123 height 75
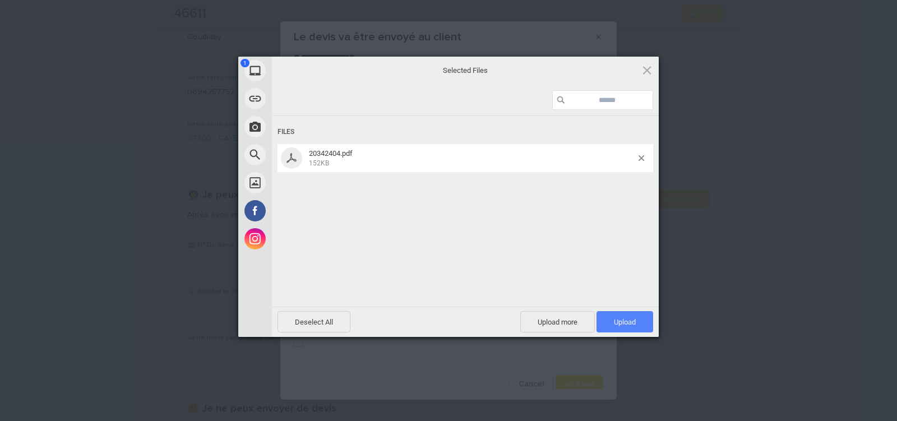
click at [609, 314] on span "Upload 1" at bounding box center [625, 321] width 57 height 21
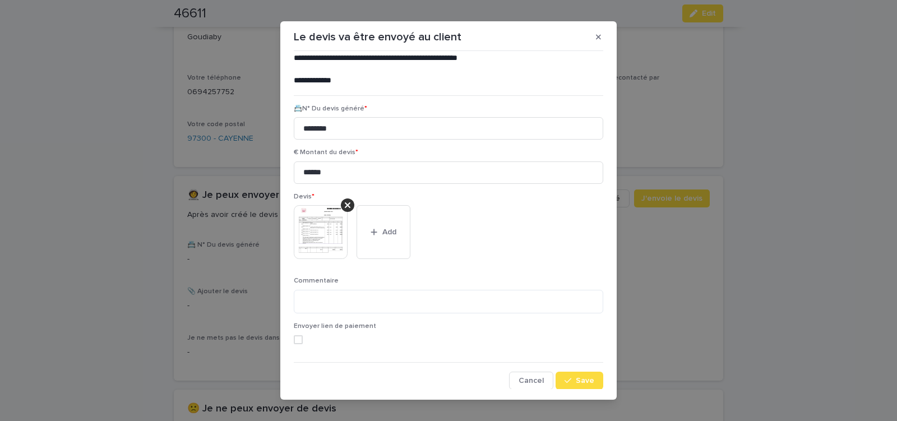
scroll to position [12, 0]
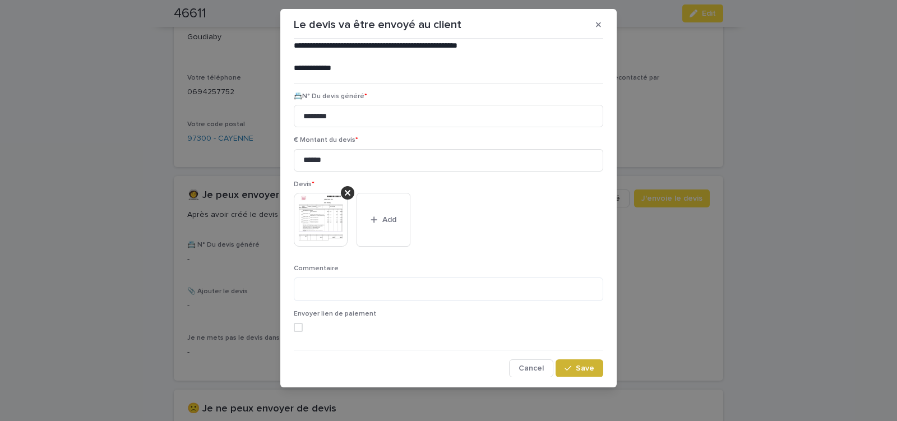
click at [579, 366] on span "Save" at bounding box center [585, 369] width 19 height 8
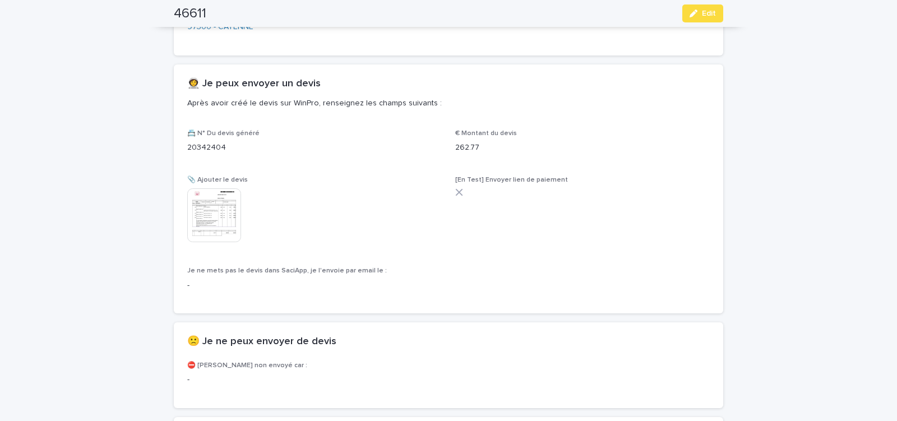
scroll to position [766, 0]
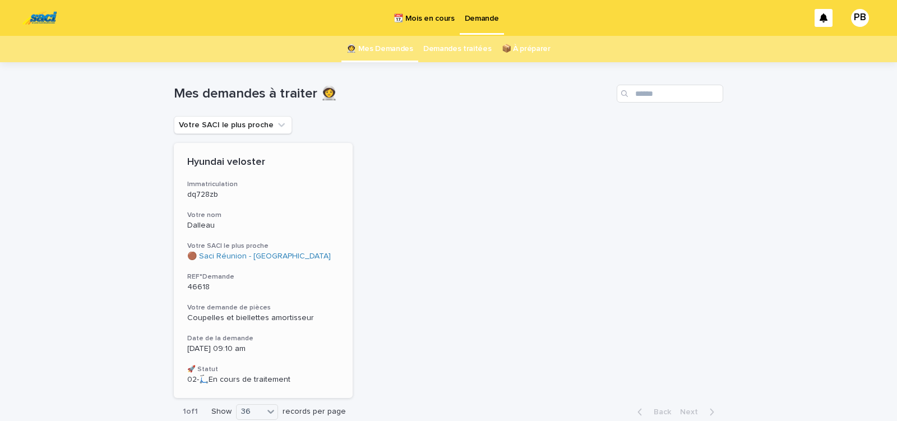
click at [309, 254] on div "🟤 Saci Réunion - Saint-Louis" at bounding box center [263, 257] width 152 height 10
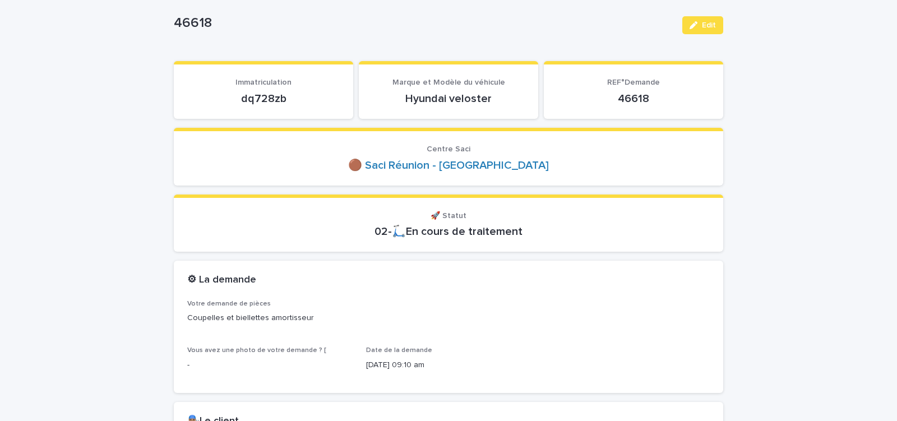
scroll to position [95, 0]
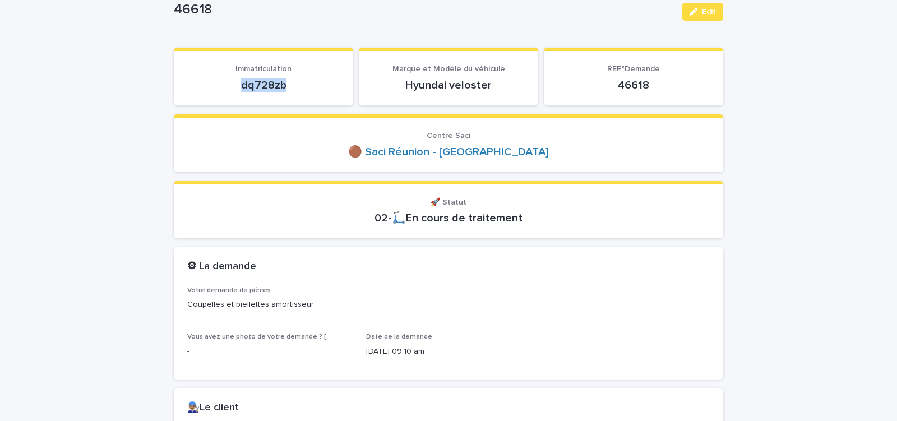
drag, startPoint x: 238, startPoint y: 90, endPoint x: 296, endPoint y: 87, distance: 57.8
click at [296, 88] on p "dq728zb" at bounding box center [263, 85] width 153 height 13
copy p "dq728zb"
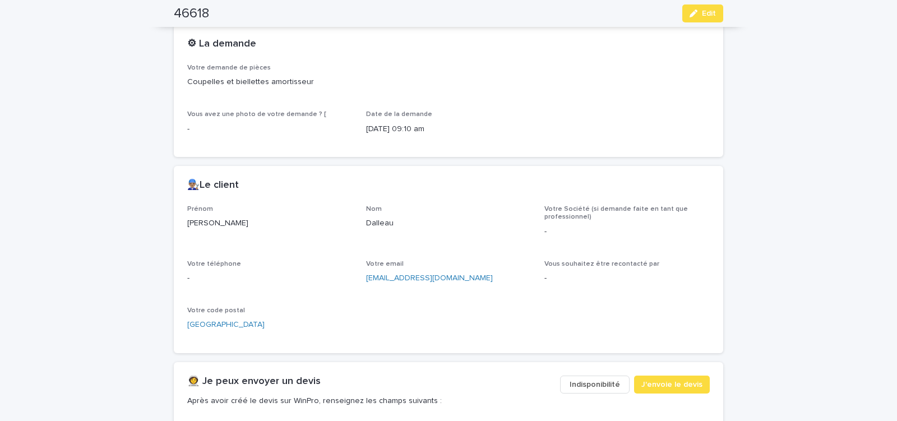
scroll to position [334, 0]
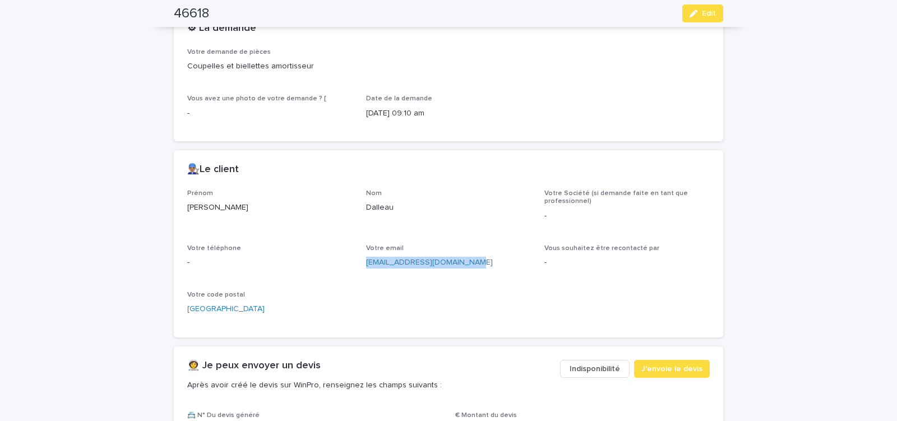
drag, startPoint x: 362, startPoint y: 262, endPoint x: 476, endPoint y: 266, distance: 114.5
click at [476, 266] on div "Prénom Damien Nom Dalleau Votre Société (si demande faite en tant que professio…" at bounding box center [448, 257] width 523 height 135
copy link "damien.dalleau23@gmail.com"
click at [698, 14] on div "button" at bounding box center [696, 14] width 12 height 8
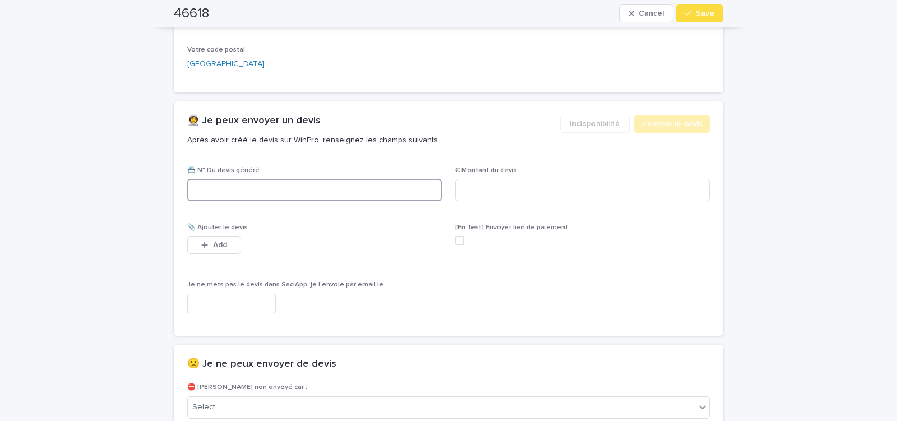
paste input "********"
type input "********"
click at [496, 192] on input at bounding box center [582, 190] width 255 height 22
type input "*****"
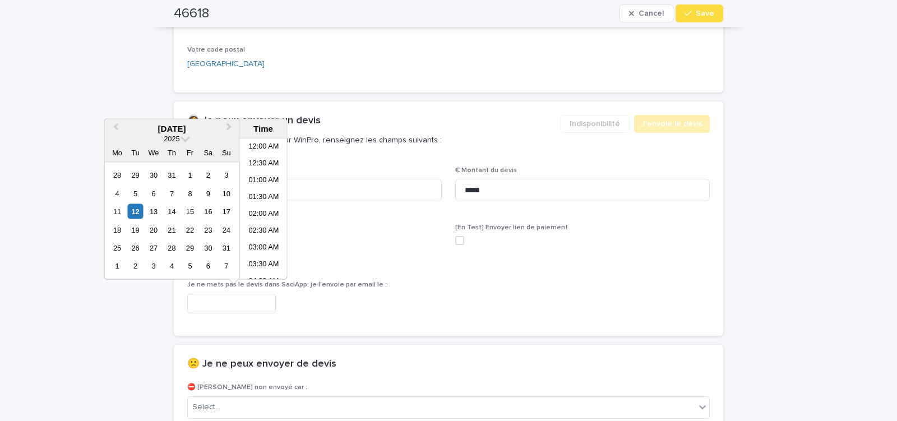
click at [231, 300] on input "text" at bounding box center [231, 304] width 89 height 20
click at [264, 207] on li "09:00 AM" at bounding box center [264, 209] width 48 height 17
type input "**********"
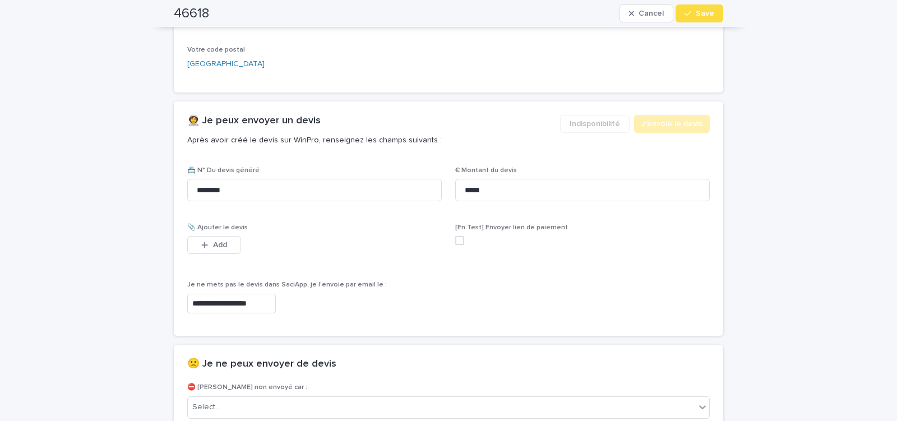
scroll to position [579, 0]
click at [700, 14] on span "Save" at bounding box center [705, 14] width 19 height 8
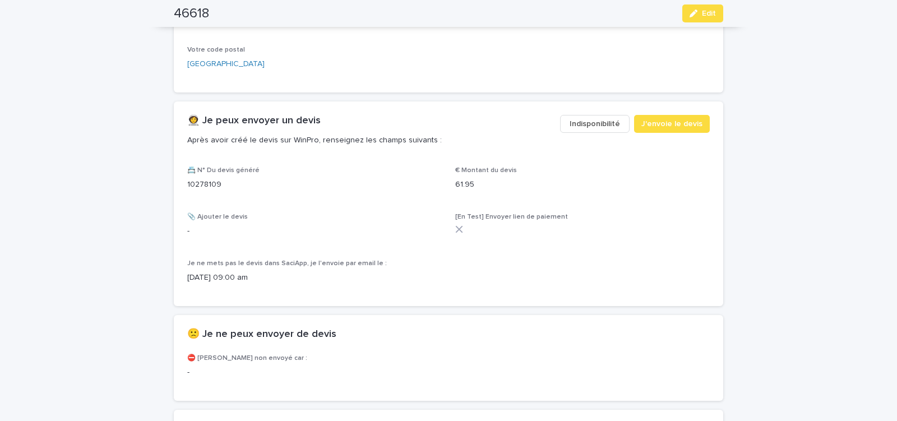
scroll to position [545, 0]
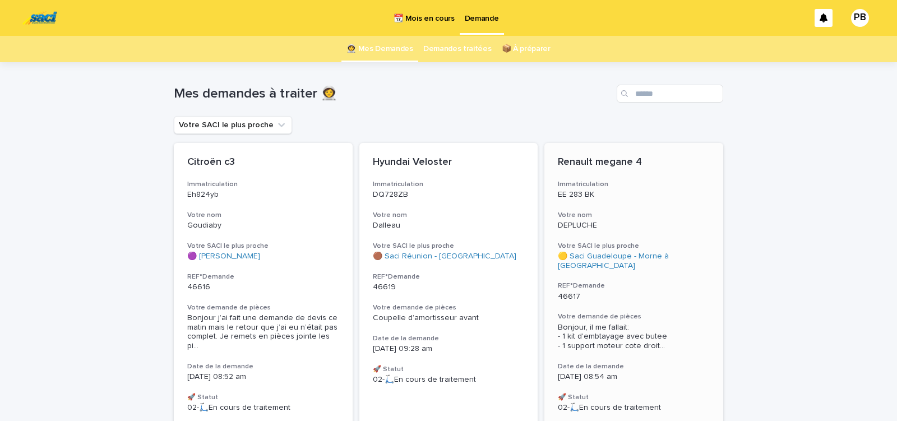
click at [656, 303] on div "Renault megane 4 Immatriculation EE 283 BK Votre nom DEPLUCHE Votre SACI le plu…" at bounding box center [634, 284] width 179 height 283
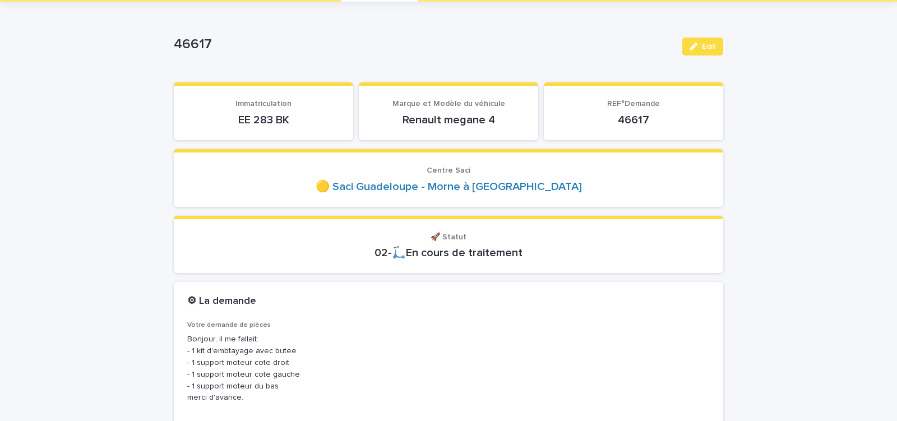
scroll to position [48, 0]
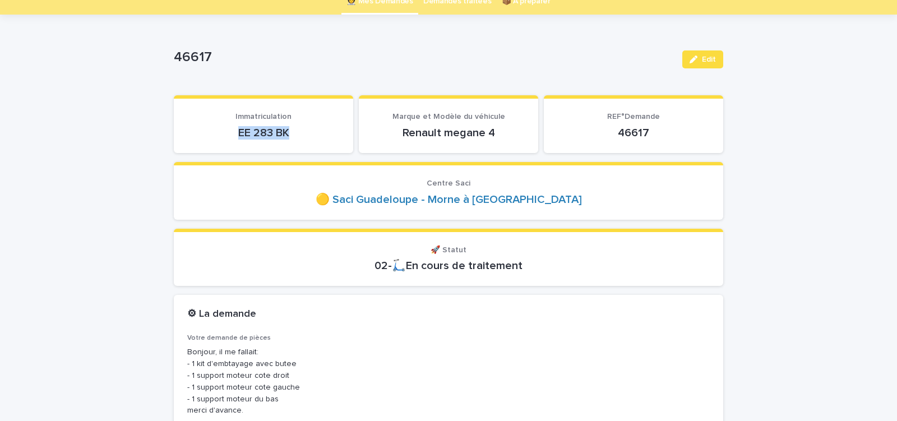
drag, startPoint x: 232, startPoint y: 132, endPoint x: 302, endPoint y: 135, distance: 70.2
click at [302, 135] on p "EE 283 BK" at bounding box center [263, 132] width 153 height 13
copy p "EE 283 BK"
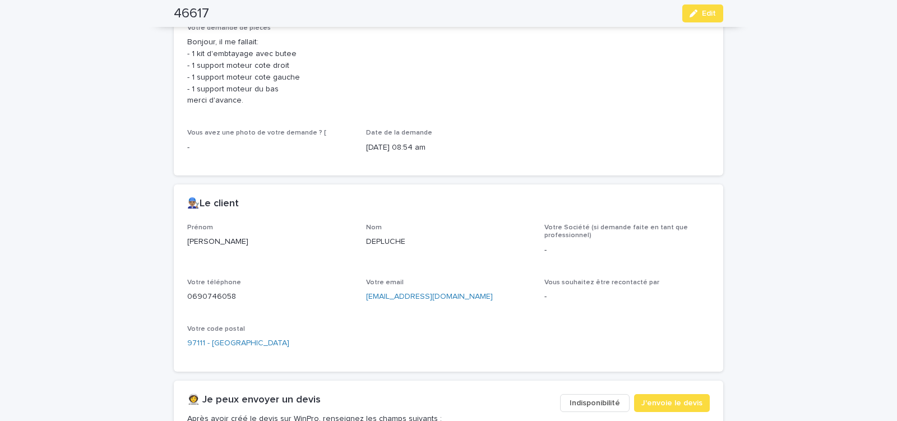
scroll to position [381, 0]
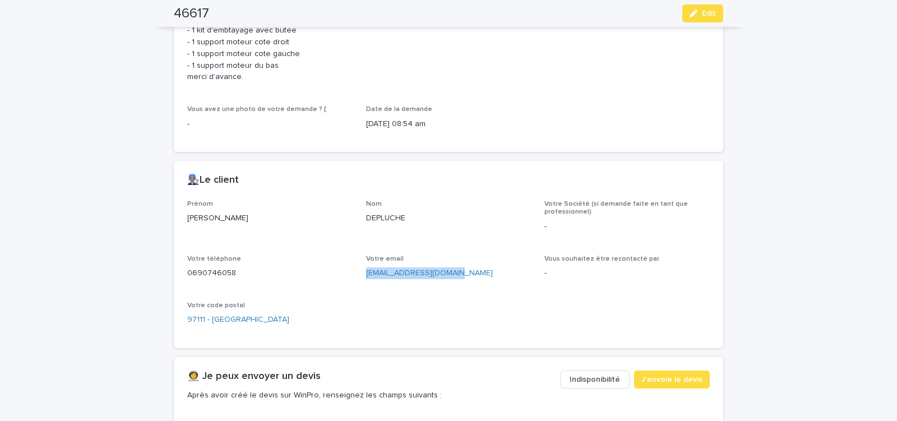
drag, startPoint x: 361, startPoint y: 277, endPoint x: 458, endPoint y: 277, distance: 97.6
click at [460, 278] on div "Prénom Rudy Nom DEPLUCHE Votre Société (si demande faite en tant que profession…" at bounding box center [448, 267] width 523 height 135
copy link "rudydepluche@gmail.com"
click at [659, 377] on span "J'envoie le devis" at bounding box center [672, 379] width 61 height 11
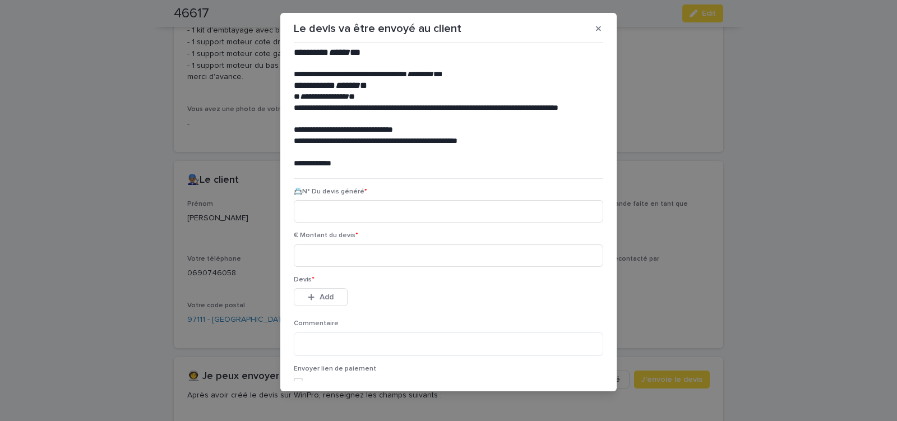
scroll to position [12, 0]
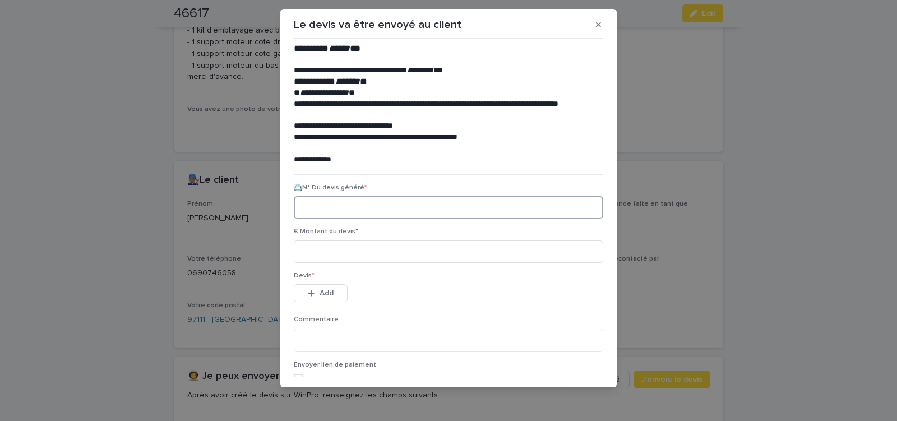
paste input "********"
type input "********"
click at [360, 255] on input at bounding box center [449, 252] width 310 height 22
type input "******"
click at [329, 292] on span "Add" at bounding box center [327, 293] width 14 height 8
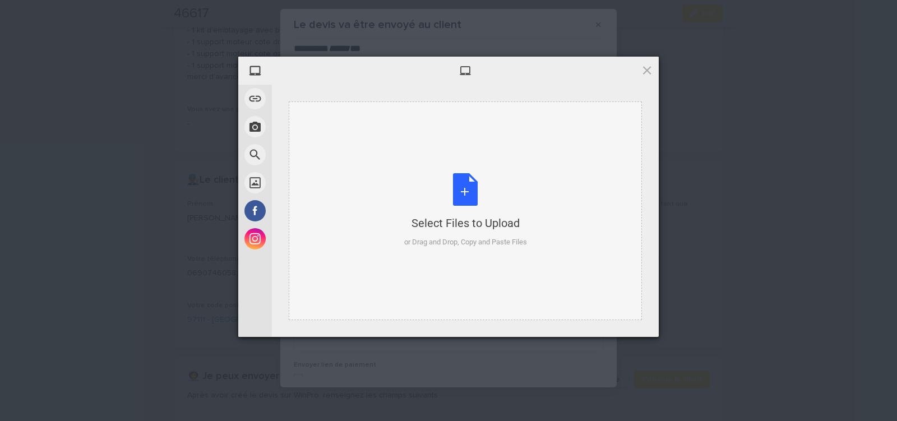
click at [472, 192] on div "Select Files to Upload or Drag and Drop, Copy and Paste Files" at bounding box center [465, 210] width 123 height 75
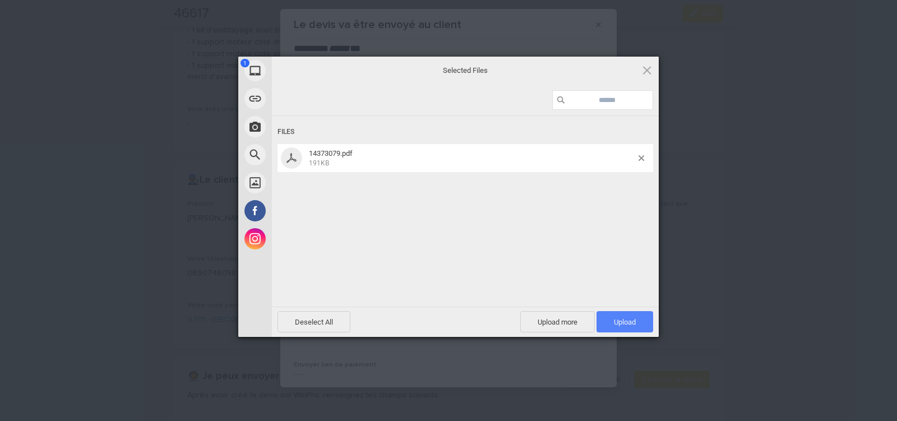
click at [615, 319] on span "Upload 1" at bounding box center [625, 322] width 22 height 8
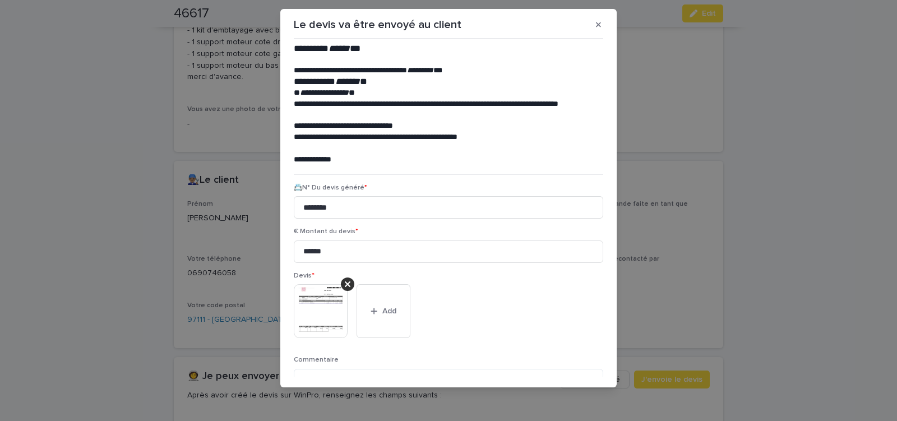
scroll to position [91, 0]
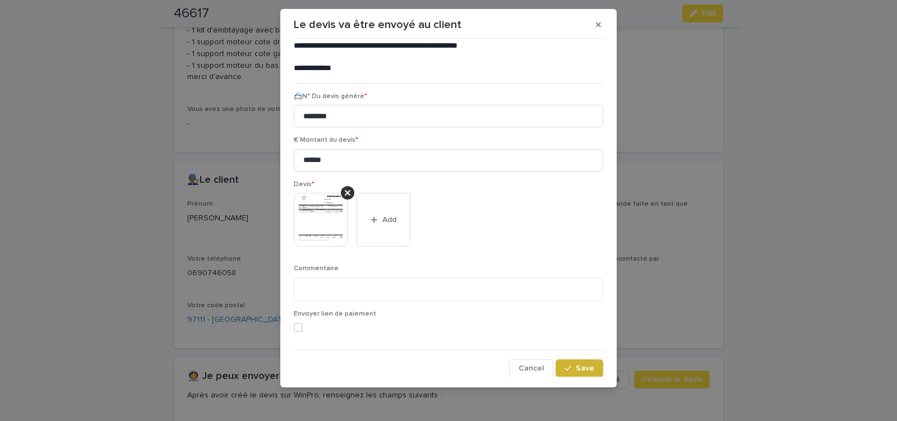
click at [565, 362] on button "Save" at bounding box center [580, 369] width 48 height 18
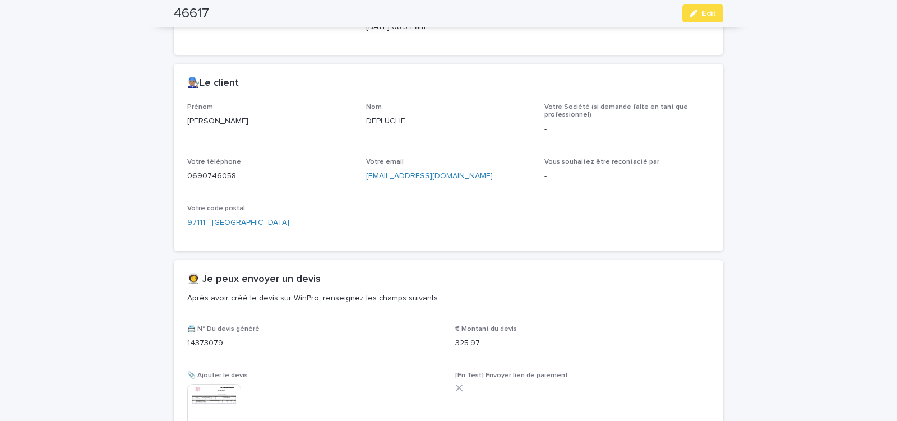
scroll to position [586, 0]
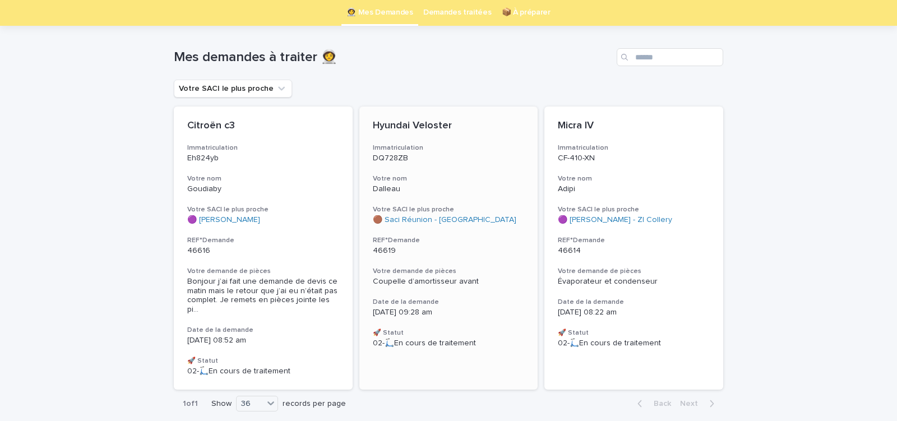
scroll to position [79, 0]
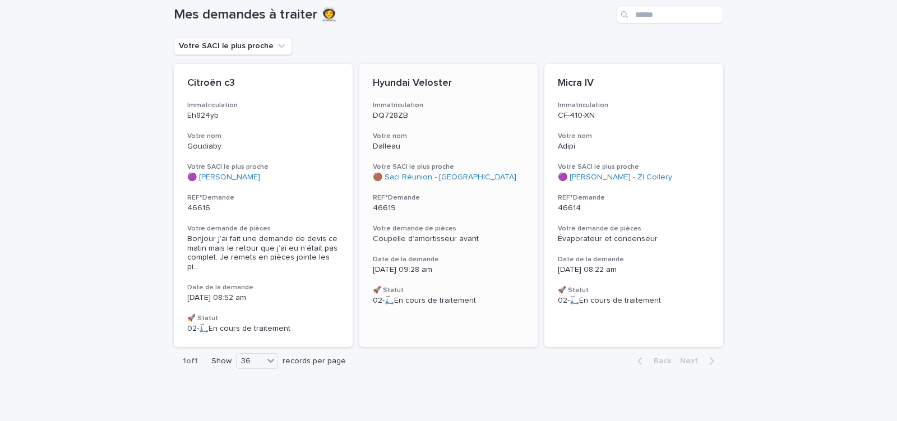
click at [489, 213] on div "Hyundai Veloster Immatriculation DQ728ZB Votre nom Dalleau Votre SACI le plus p…" at bounding box center [449, 191] width 179 height 255
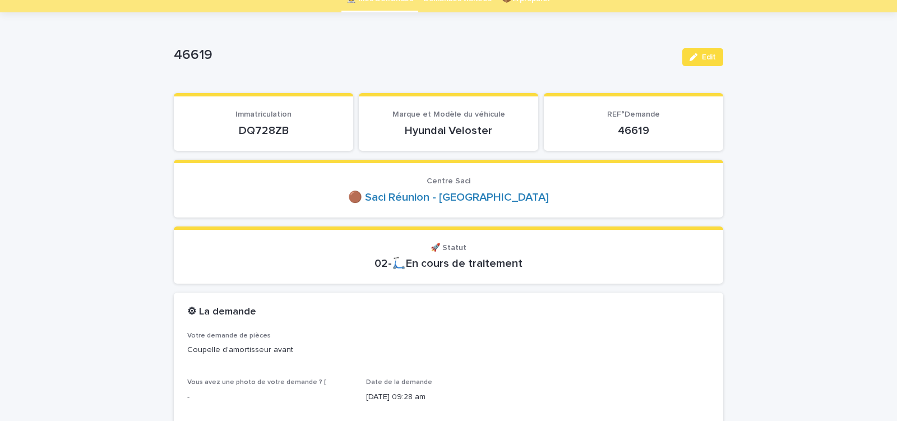
scroll to position [95, 0]
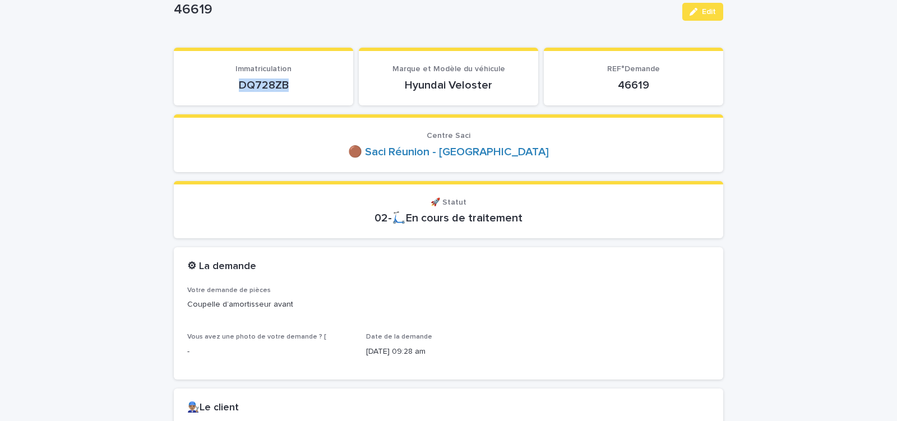
drag, startPoint x: 232, startPoint y: 89, endPoint x: 325, endPoint y: 86, distance: 93.1
click at [325, 86] on p "DQ728ZB" at bounding box center [263, 85] width 153 height 13
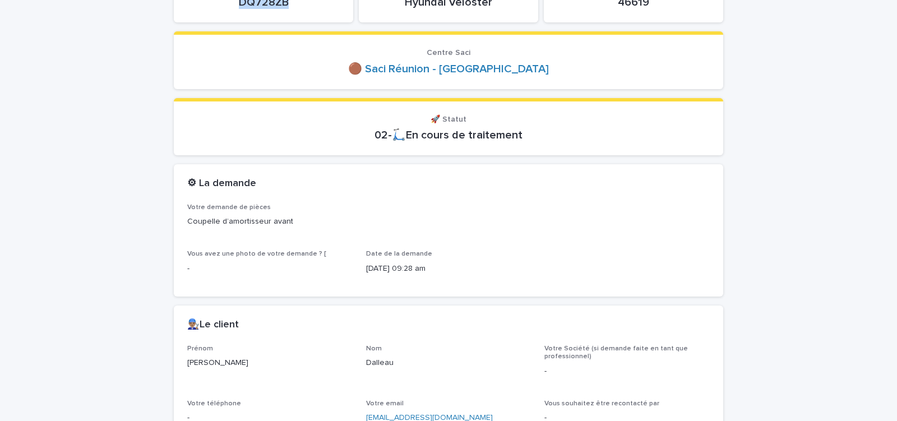
scroll to position [381, 0]
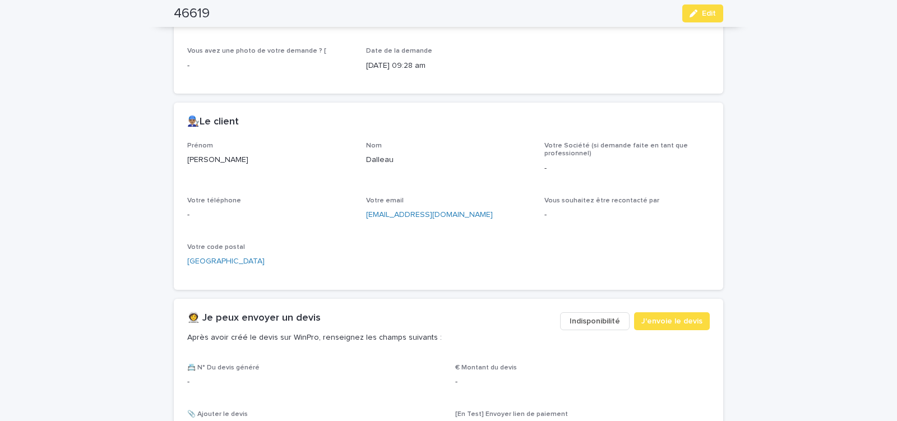
click at [591, 319] on span "Indisponibilité" at bounding box center [595, 321] width 50 height 11
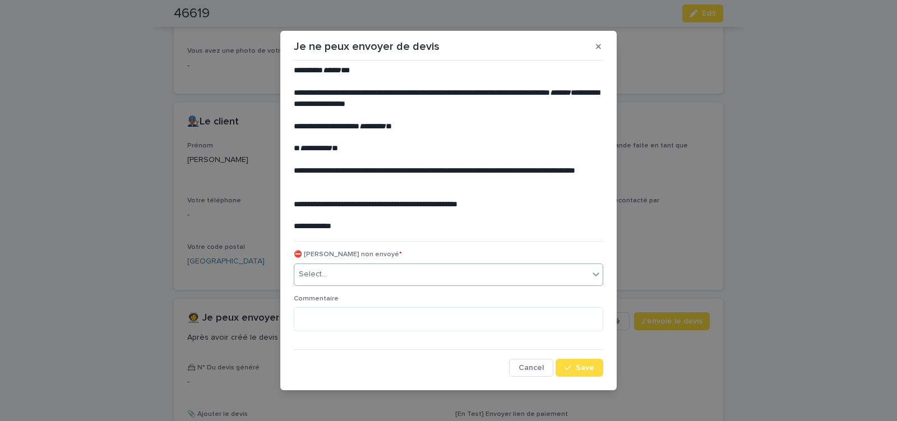
click at [371, 273] on div "Select..." at bounding box center [441, 274] width 294 height 19
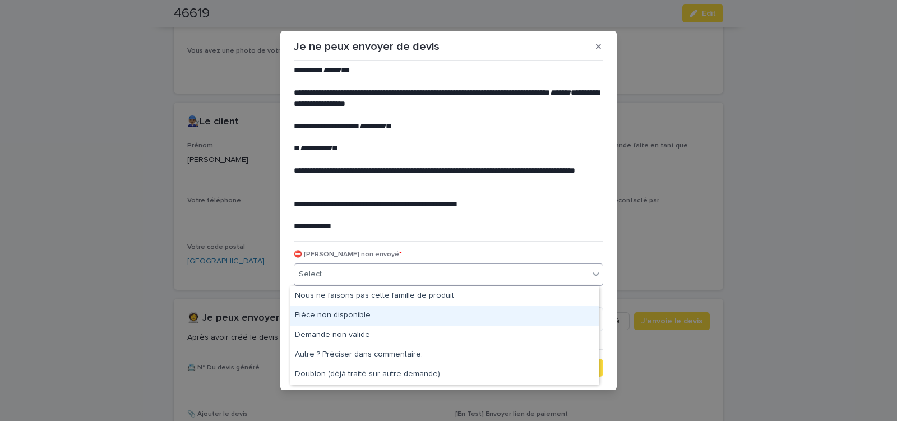
drag, startPoint x: 358, startPoint y: 306, endPoint x: 416, endPoint y: 335, distance: 65.2
click at [353, 314] on div "Pièce non disponible" at bounding box center [445, 316] width 308 height 20
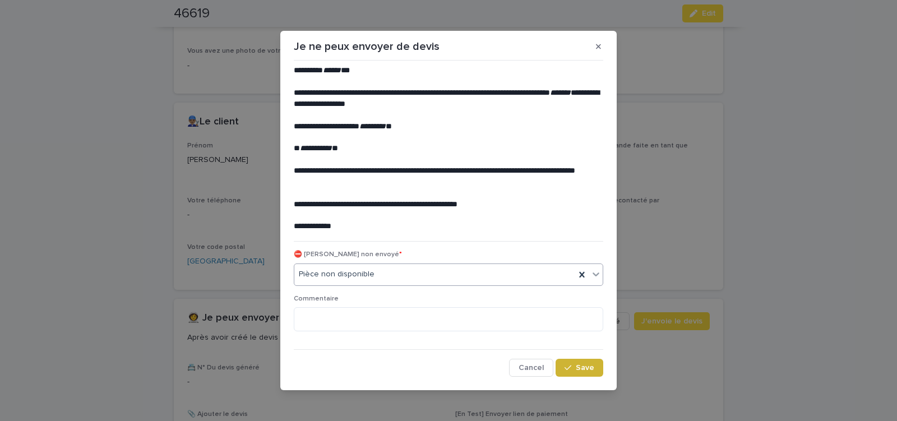
drag, startPoint x: 583, startPoint y: 371, endPoint x: 574, endPoint y: 364, distance: 11.2
click at [583, 369] on span "Save" at bounding box center [585, 368] width 19 height 8
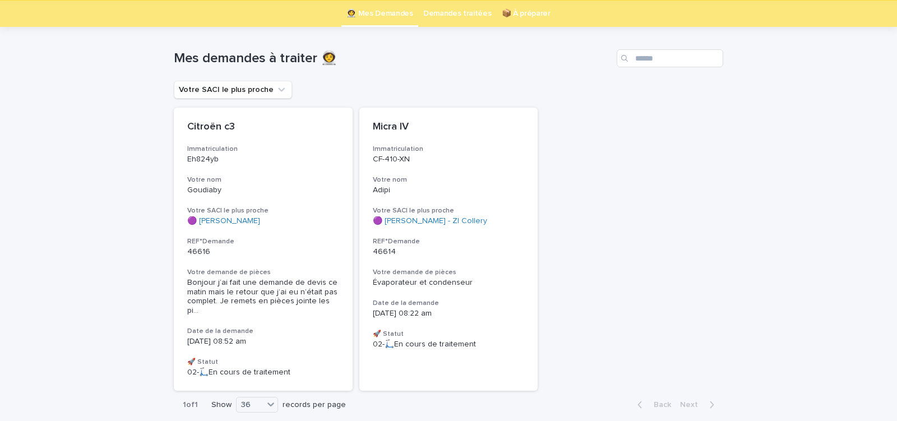
scroll to position [36, 0]
click at [503, 287] on div "Micra IV Immatriculation CF-410-XN Votre nom Adipi Votre SACI le plus proche 🟣 …" at bounding box center [449, 234] width 179 height 255
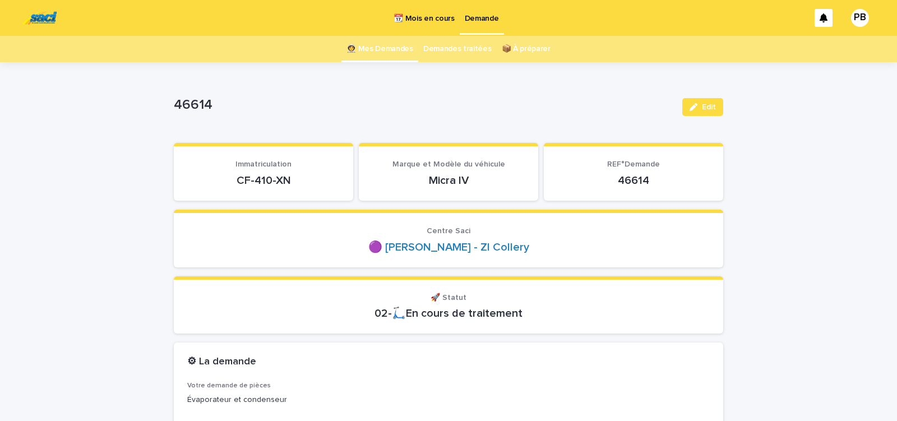
scroll to position [48, 0]
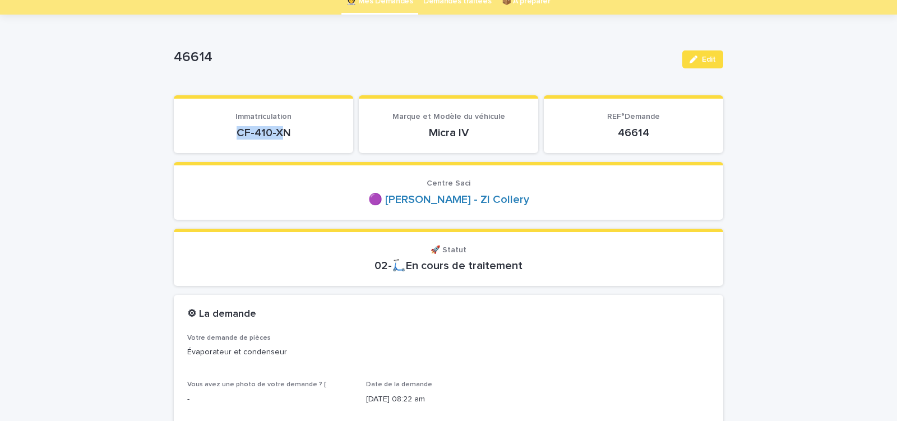
drag, startPoint x: 229, startPoint y: 136, endPoint x: 293, endPoint y: 133, distance: 64.0
click at [287, 135] on p "CF-410-XN" at bounding box center [263, 132] width 153 height 13
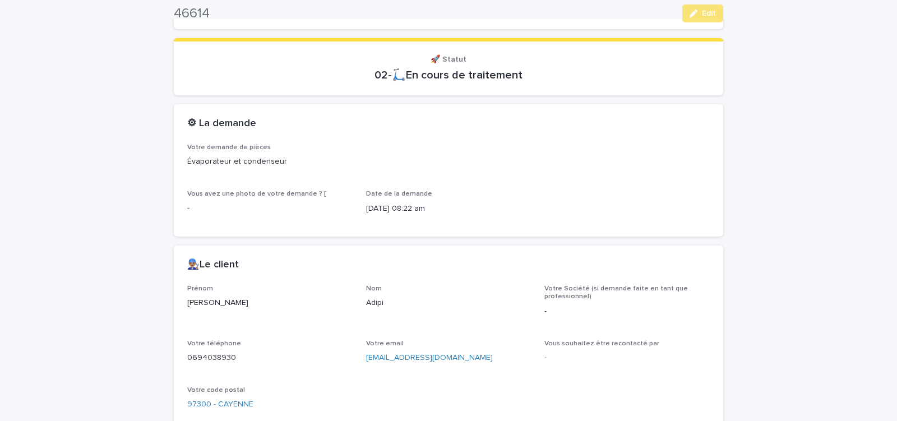
scroll to position [477, 0]
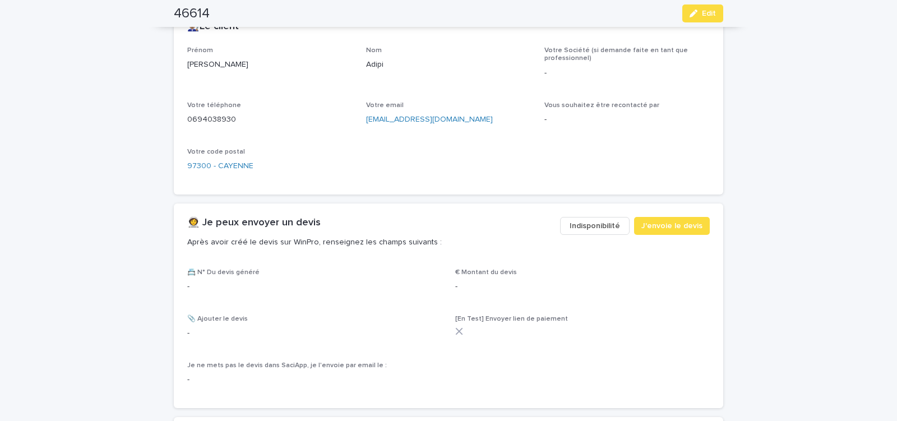
click at [592, 227] on span "Indisponibilité" at bounding box center [595, 225] width 50 height 11
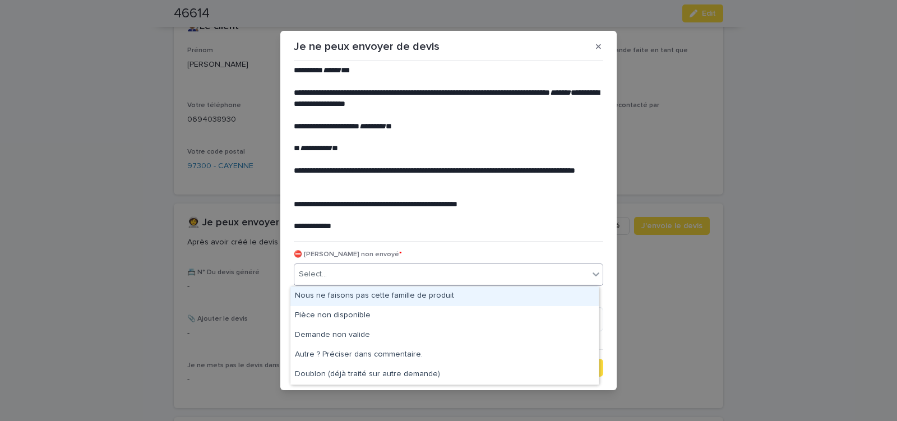
click at [357, 273] on div "Select..." at bounding box center [441, 274] width 294 height 19
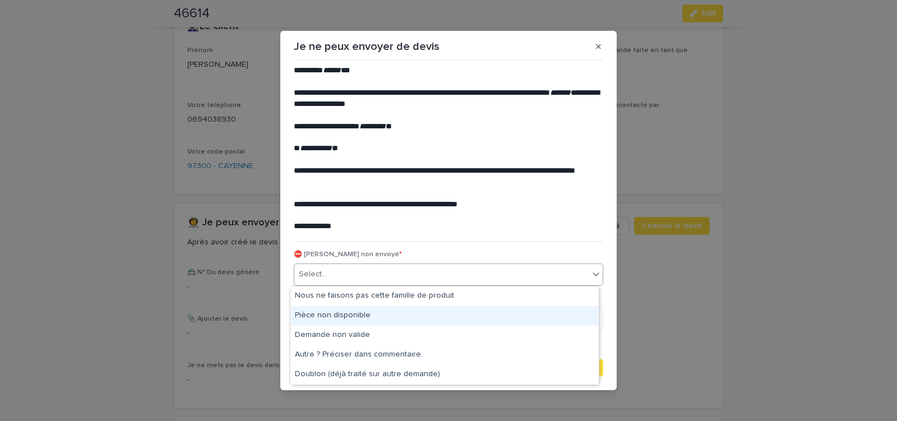
drag, startPoint x: 334, startPoint y: 306, endPoint x: 434, endPoint y: 339, distance: 105.2
click at [333, 311] on div "Pièce non disponible" at bounding box center [445, 316] width 308 height 20
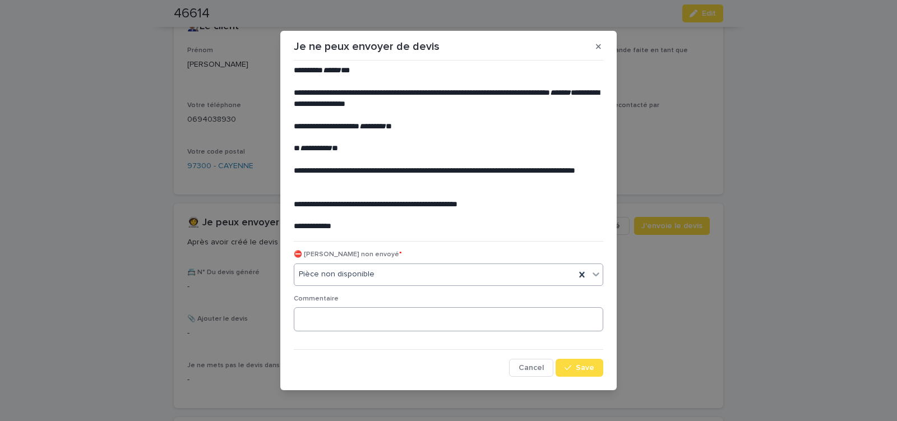
drag, startPoint x: 575, startPoint y: 366, endPoint x: 414, endPoint y: 316, distance: 169.1
click at [568, 362] on button "Save" at bounding box center [580, 368] width 48 height 18
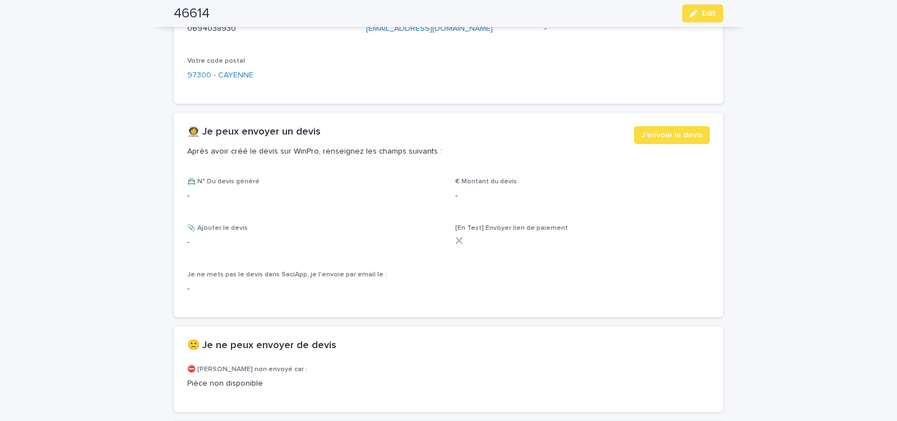
scroll to position [620, 0]
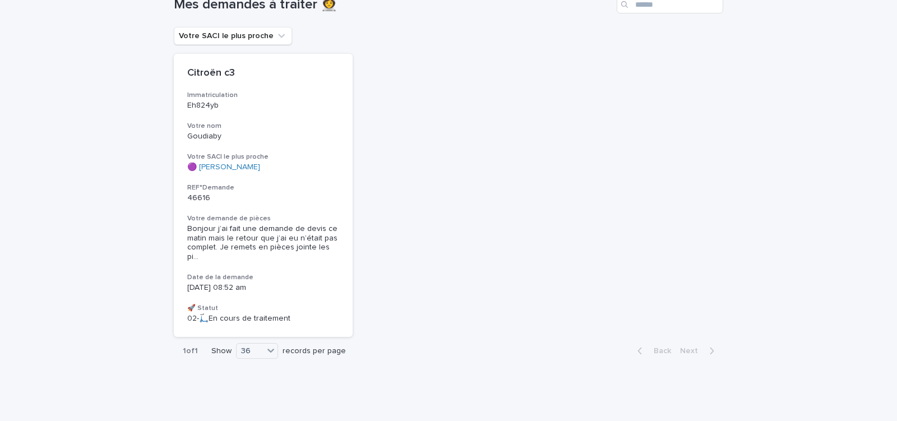
scroll to position [32, 0]
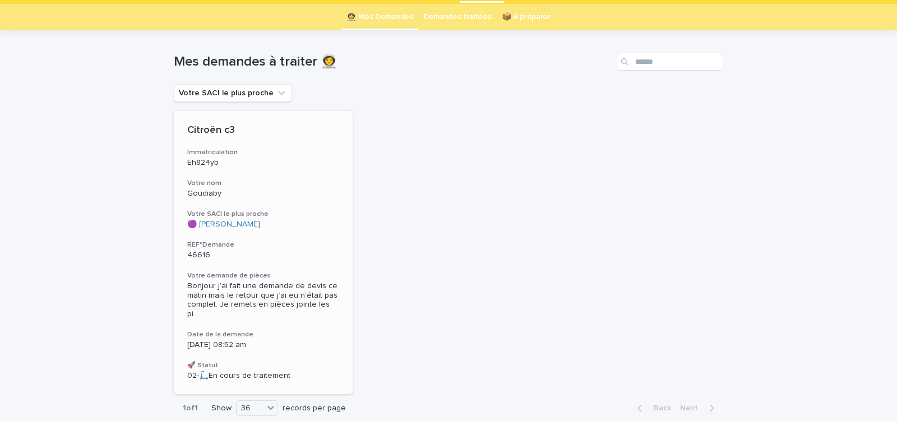
click at [308, 248] on div "46616" at bounding box center [263, 254] width 152 height 12
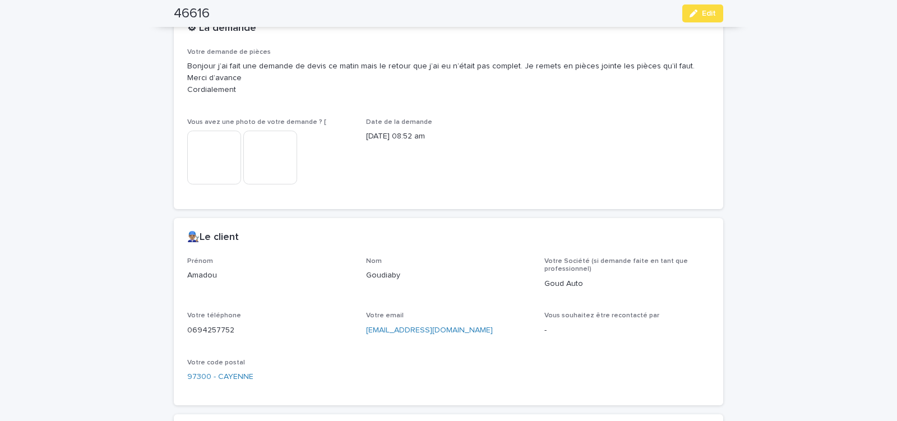
scroll to position [524, 0]
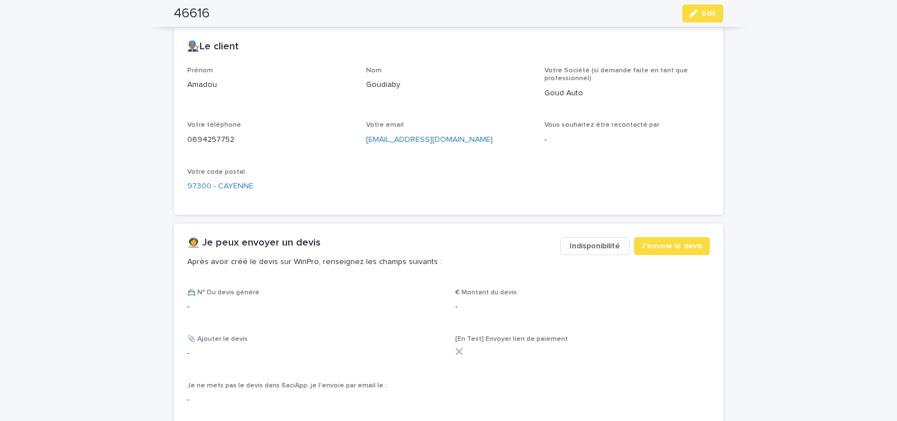
click at [593, 246] on span "Indisponibilité" at bounding box center [595, 246] width 50 height 11
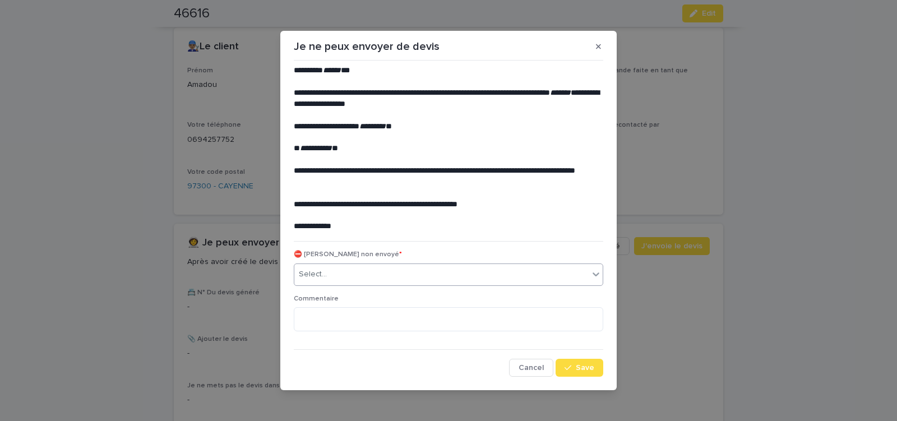
click at [424, 272] on div "Select..." at bounding box center [441, 274] width 294 height 19
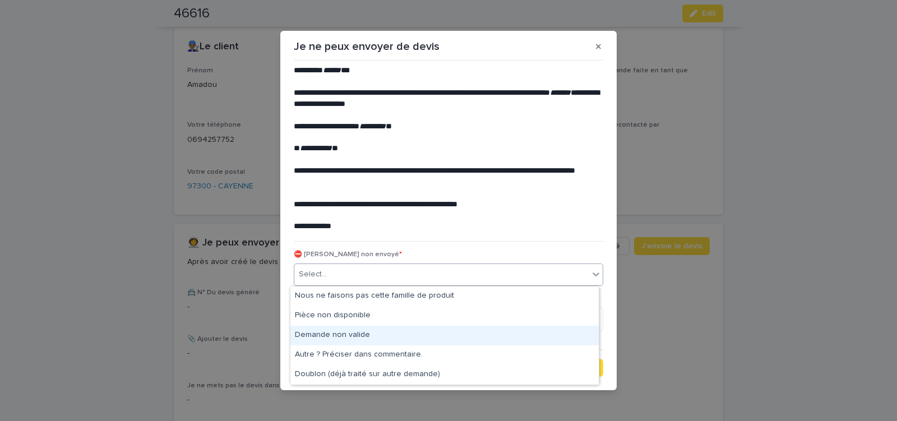
click at [355, 335] on div "Demande non valide" at bounding box center [445, 336] width 308 height 20
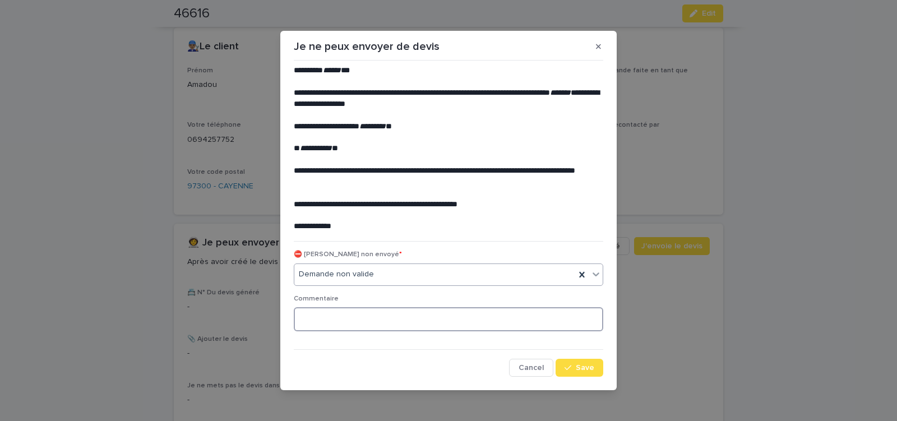
click at [347, 319] on textarea at bounding box center [449, 319] width 310 height 24
click at [459, 320] on textarea "**********" at bounding box center [449, 319] width 310 height 24
click at [425, 319] on textarea "**********" at bounding box center [449, 319] width 310 height 24
click at [422, 320] on textarea "**********" at bounding box center [449, 319] width 310 height 24
click at [434, 319] on textarea "**********" at bounding box center [449, 319] width 310 height 24
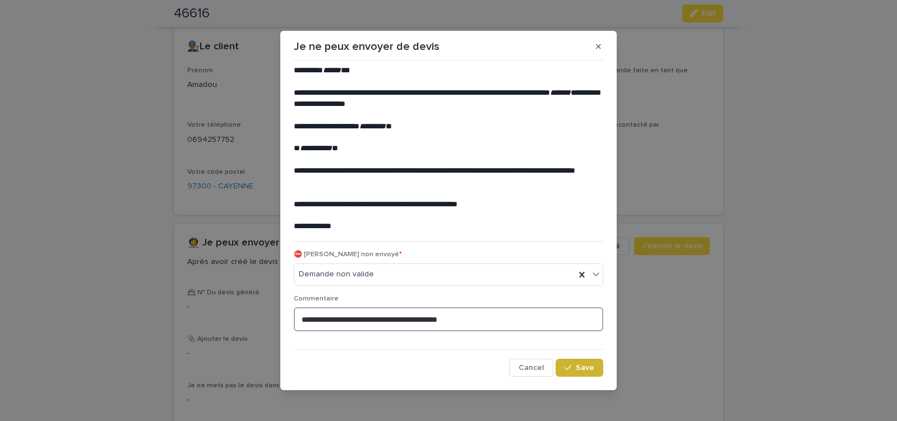
type textarea "**********"
click at [583, 372] on button "Save" at bounding box center [580, 368] width 48 height 18
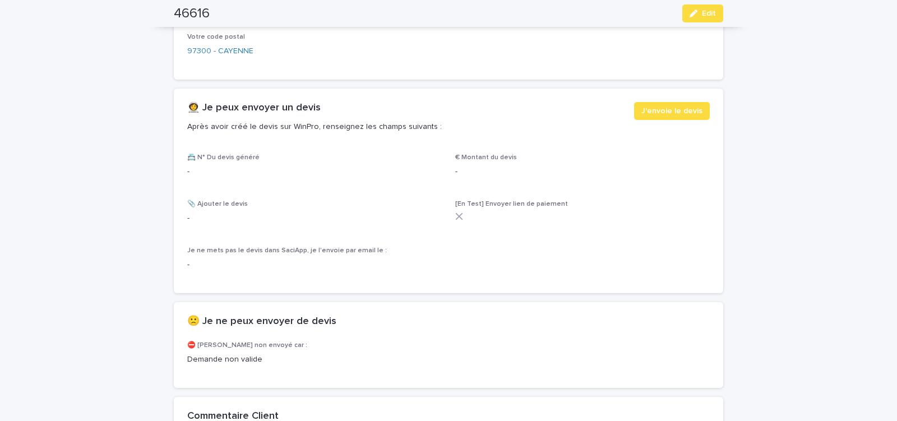
scroll to position [668, 0]
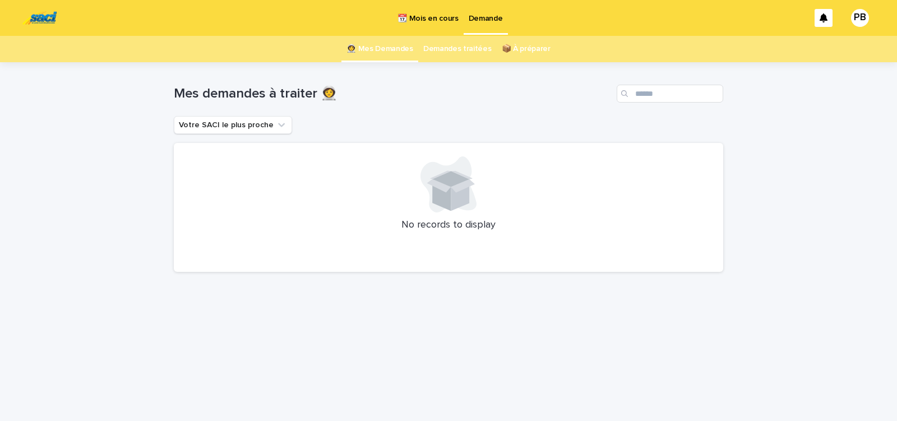
click at [428, 16] on p "📆 Mois en cours" at bounding box center [428, 12] width 61 height 24
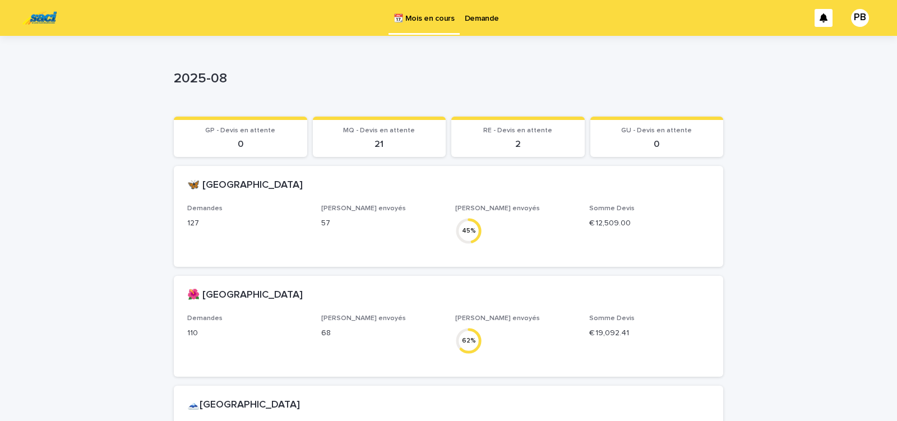
click at [486, 21] on p "Demande" at bounding box center [482, 12] width 34 height 24
click at [481, 21] on p "Demande" at bounding box center [482, 12] width 34 height 24
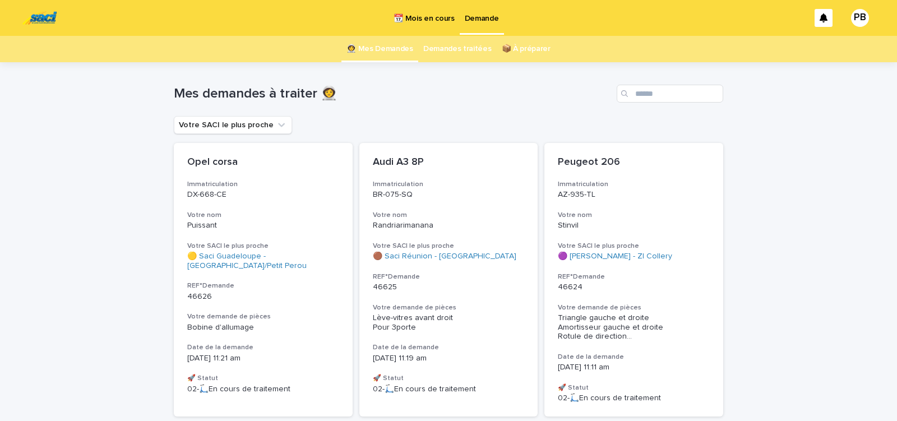
click at [421, 16] on p "📆 Mois en cours" at bounding box center [424, 12] width 61 height 24
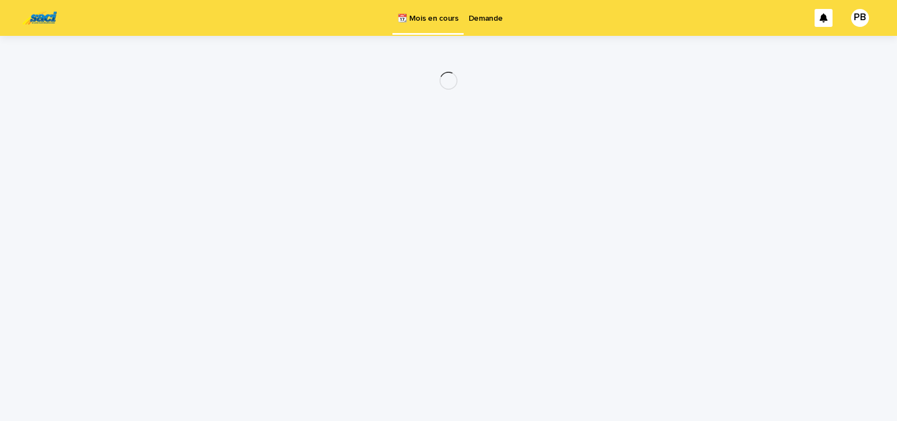
click at [478, 21] on p "Demande" at bounding box center [486, 12] width 34 height 24
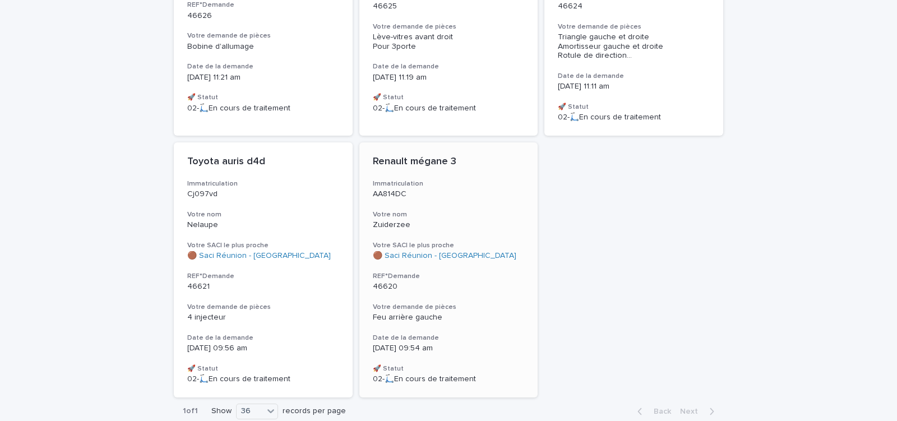
scroll to position [341, 0]
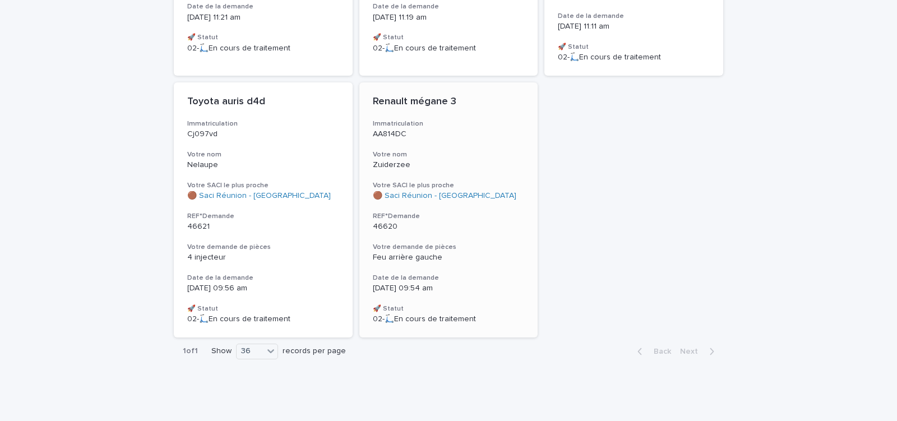
click at [469, 249] on h3 "Votre demande de pièces" at bounding box center [449, 247] width 152 height 9
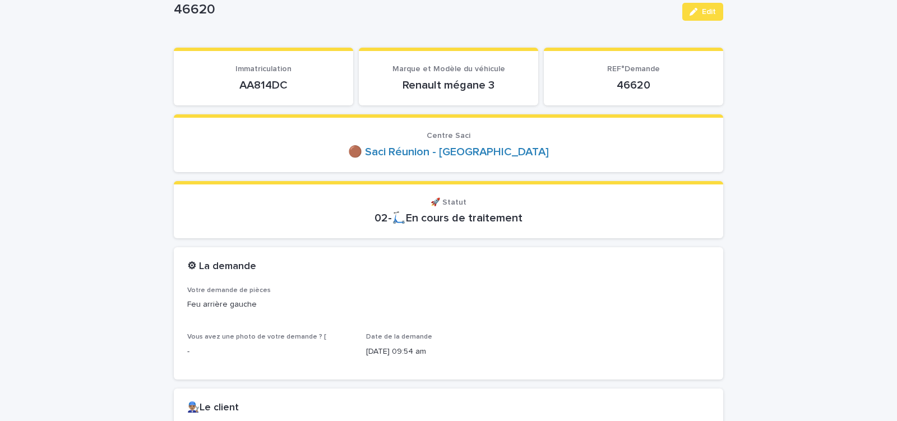
scroll to position [387, 0]
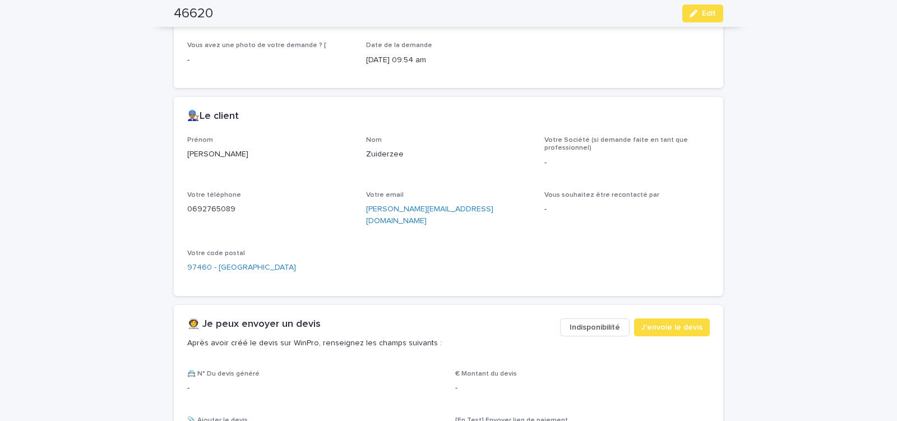
click at [587, 322] on span "Indisponibilité" at bounding box center [595, 327] width 50 height 11
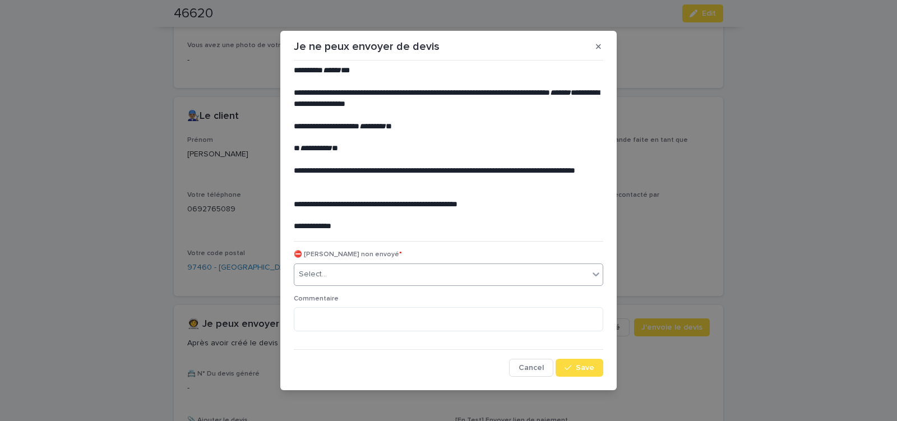
click at [377, 268] on div "Select..." at bounding box center [441, 274] width 294 height 19
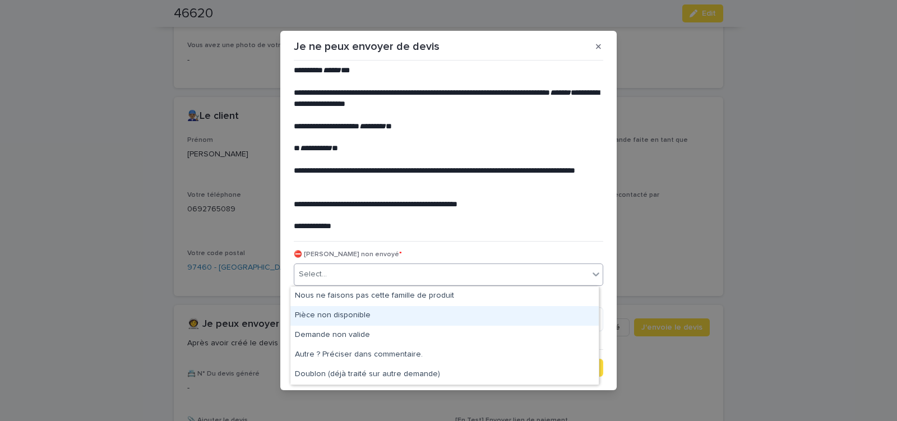
drag, startPoint x: 352, startPoint y: 308, endPoint x: 370, endPoint y: 317, distance: 20.1
click at [349, 315] on div "Pièce non disponible" at bounding box center [445, 316] width 308 height 20
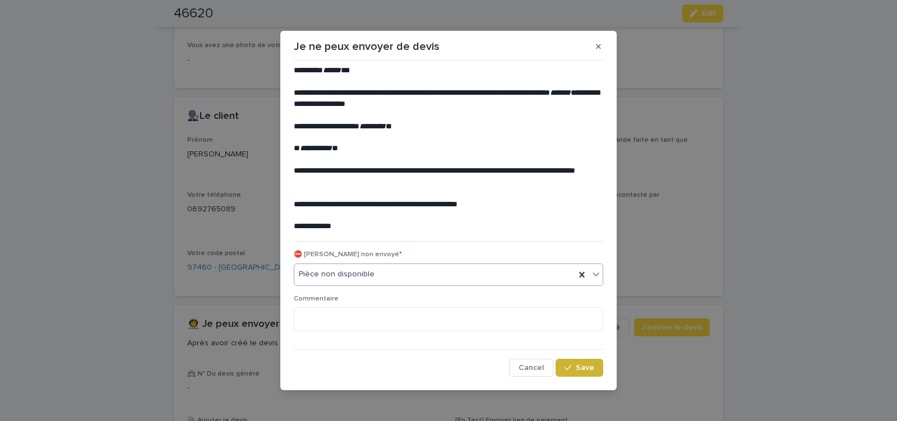
click at [570, 366] on div "button" at bounding box center [570, 368] width 11 height 8
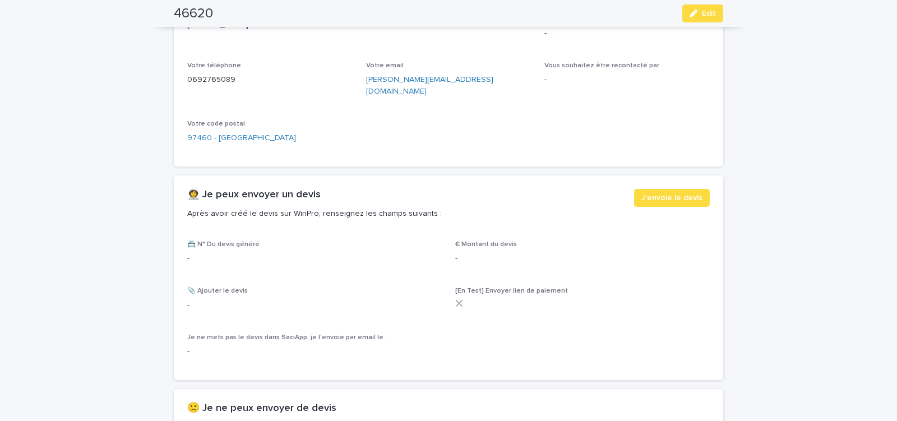
scroll to position [517, 0]
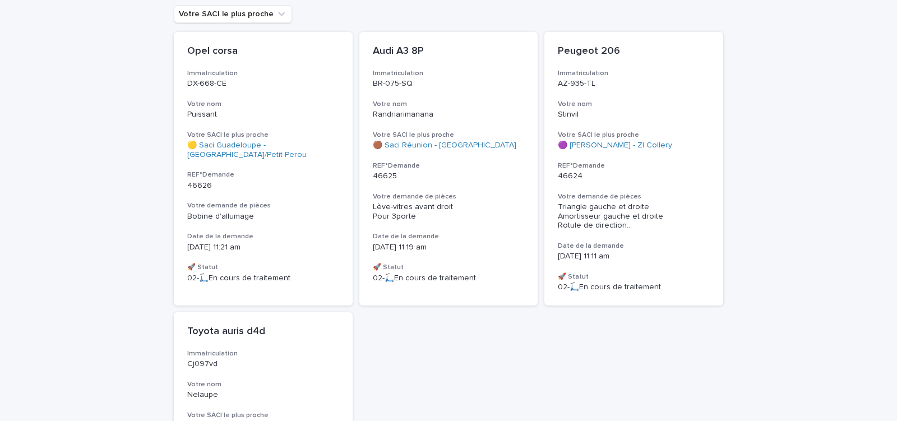
scroll to position [143, 0]
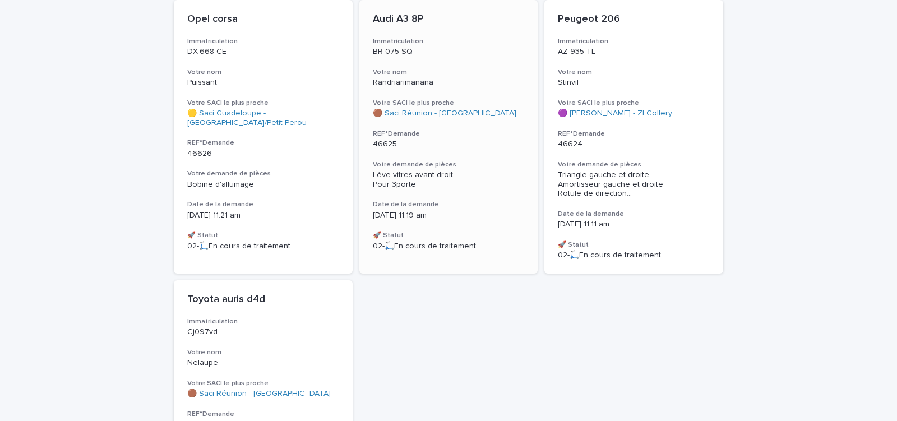
click at [472, 151] on div "Audi A3 8P Immatriculation BR-075-SQ Votre nom Randriarimanana Votre SACI le pl…" at bounding box center [449, 132] width 179 height 264
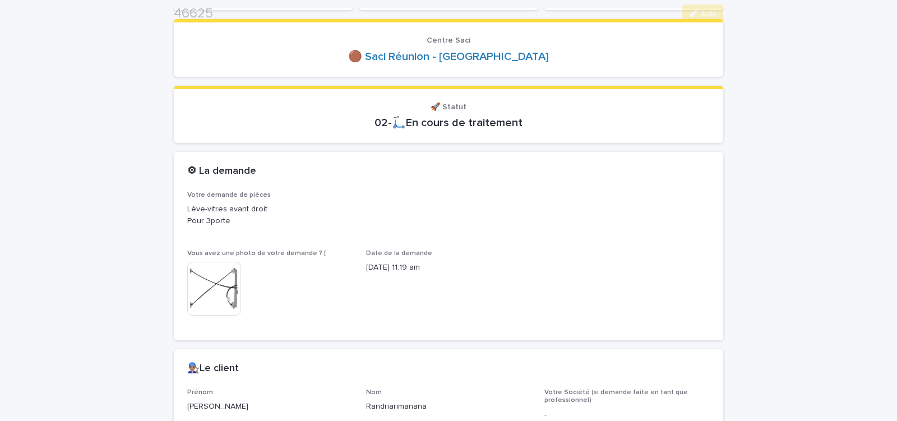
scroll to position [381, 0]
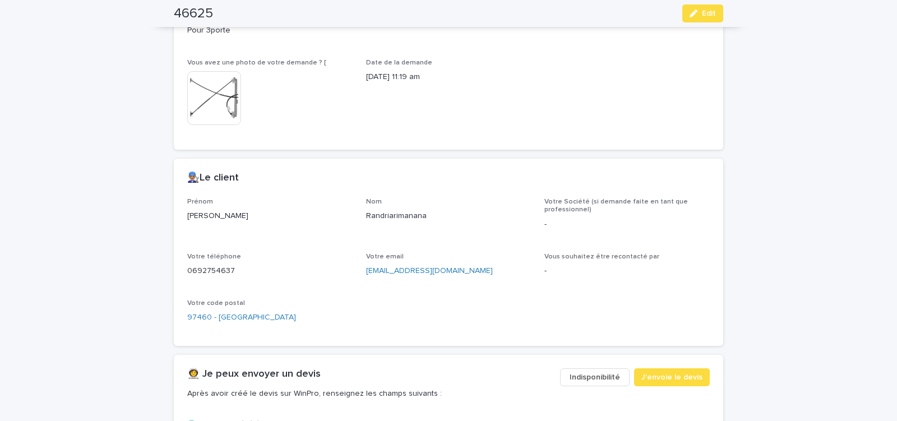
click at [591, 378] on span "Indisponibilité" at bounding box center [595, 377] width 50 height 11
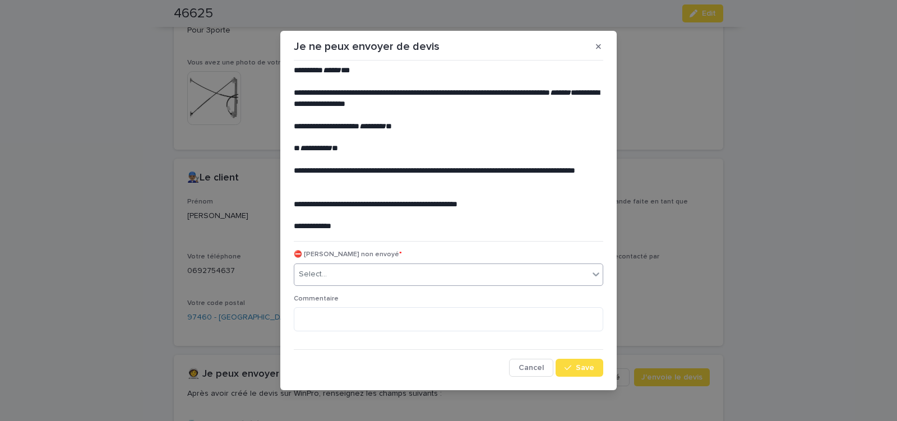
click at [358, 271] on div "Select..." at bounding box center [441, 274] width 294 height 19
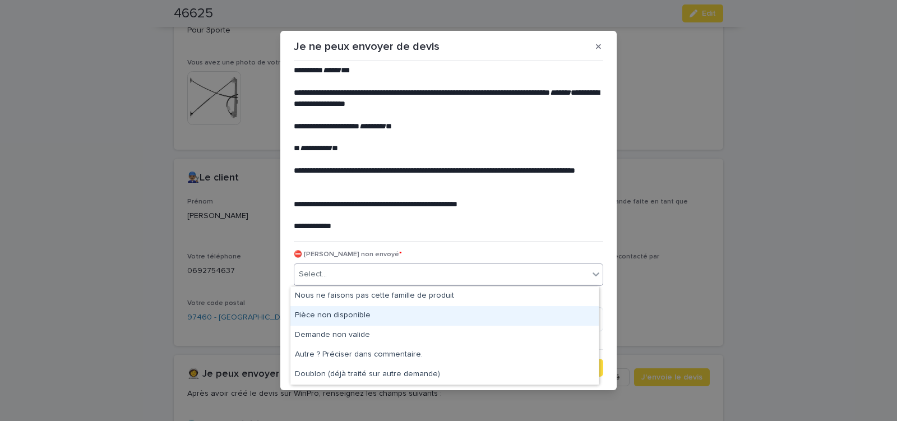
click at [347, 313] on div "Pièce non disponible" at bounding box center [445, 316] width 308 height 20
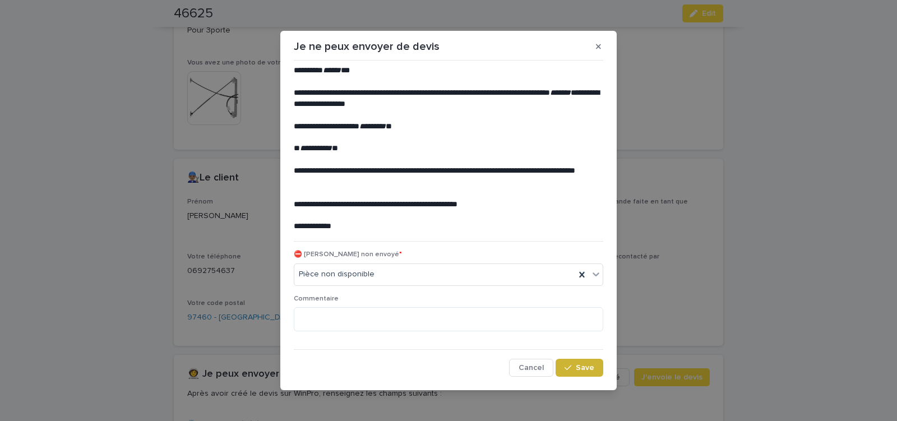
drag, startPoint x: 572, startPoint y: 369, endPoint x: 486, endPoint y: 310, distance: 103.9
click at [569, 365] on div "button" at bounding box center [570, 368] width 11 height 8
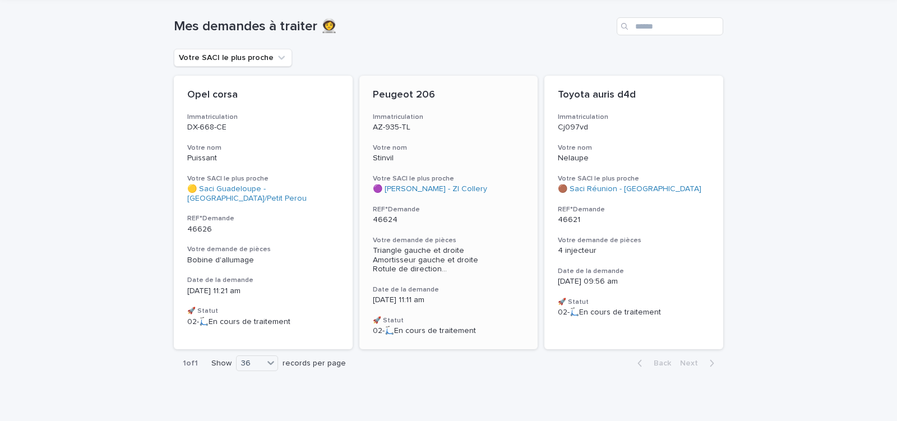
scroll to position [79, 0]
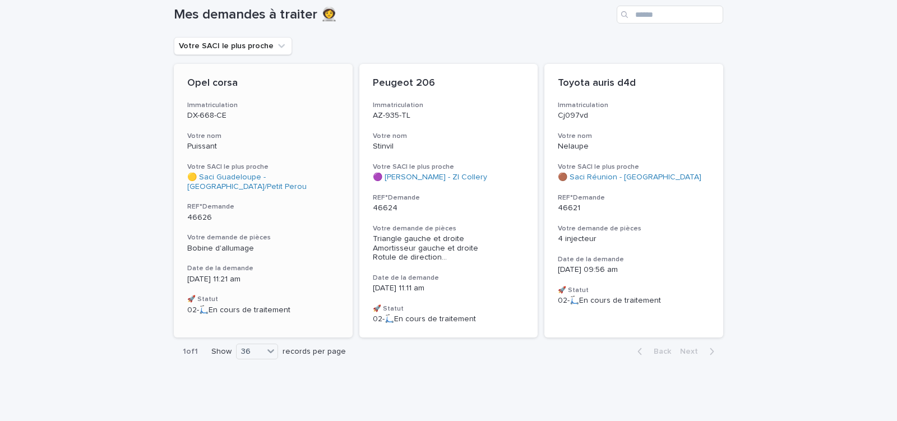
click at [257, 212] on div "46626" at bounding box center [263, 217] width 152 height 12
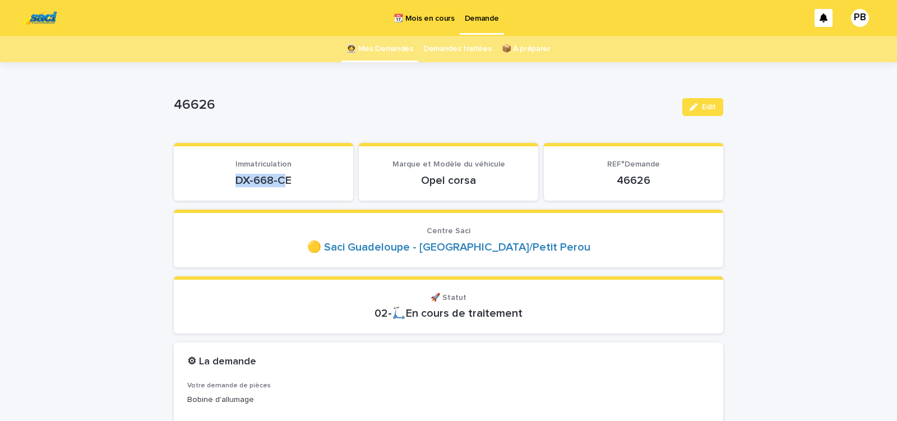
drag, startPoint x: 223, startPoint y: 179, endPoint x: 283, endPoint y: 178, distance: 60.0
click at [283, 178] on p "DX-668-CE" at bounding box center [263, 180] width 153 height 13
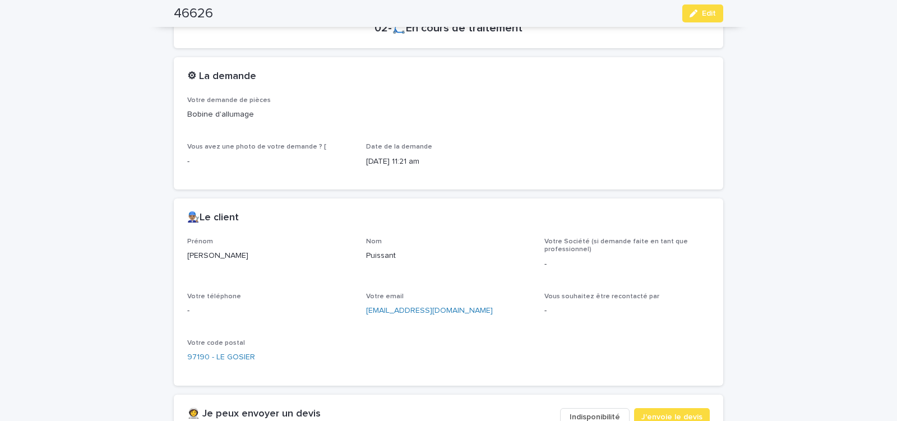
scroll to position [286, 0]
drag, startPoint x: 360, startPoint y: 315, endPoint x: 478, endPoint y: 315, distance: 118.9
click at [476, 315] on div "Prénom Camille Nom Puissant Votre Société (si demande faite en tant que profess…" at bounding box center [448, 304] width 523 height 135
copy link "camille.puissant2@gmail.com"
click at [652, 415] on span "J'envoie le devis" at bounding box center [672, 416] width 61 height 11
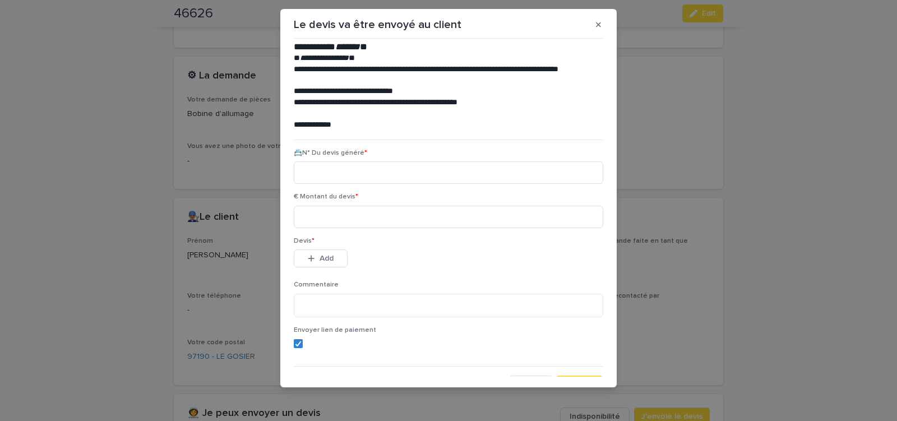
scroll to position [51, 0]
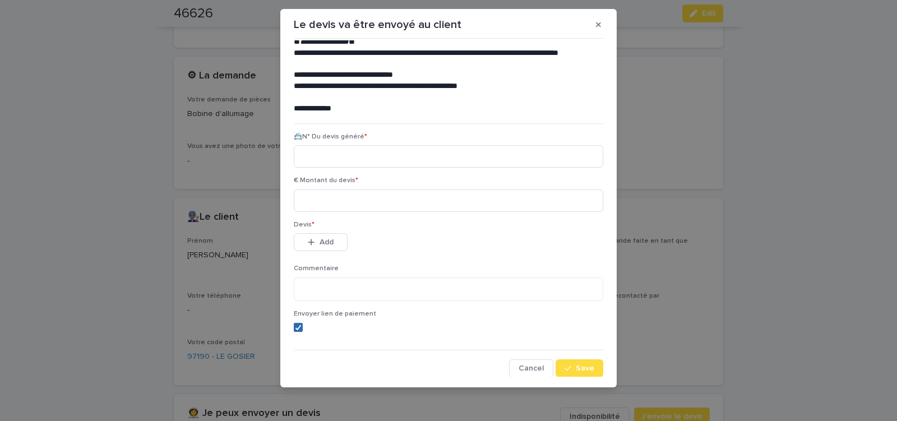
click at [295, 328] on icon at bounding box center [298, 328] width 7 height 6
paste input "********"
type input "********"
click at [335, 204] on input at bounding box center [449, 201] width 310 height 22
type input "******"
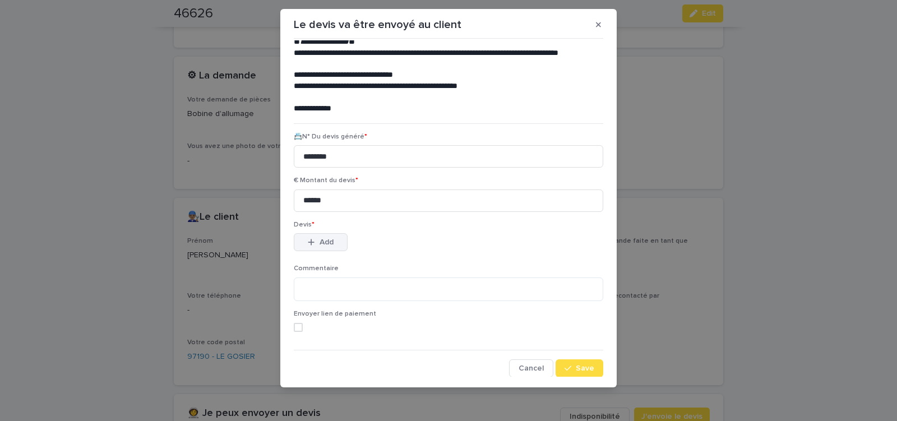
click at [325, 240] on span "Add" at bounding box center [327, 242] width 14 height 8
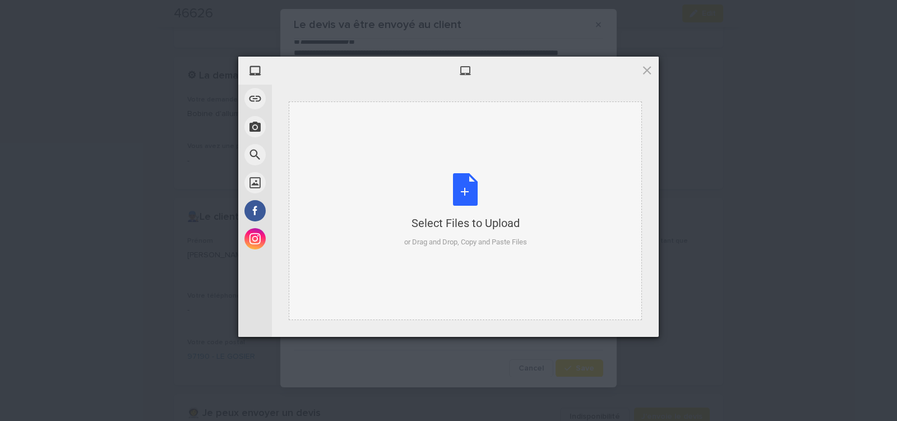
click at [466, 190] on div "Select Files to Upload or Drag and Drop, Copy and Paste Files" at bounding box center [465, 210] width 123 height 75
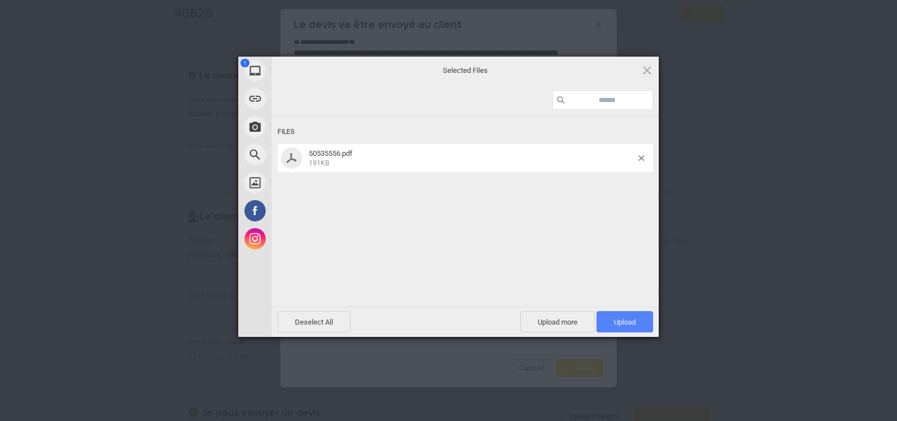
click at [621, 322] on span "Upload 1" at bounding box center [625, 322] width 22 height 8
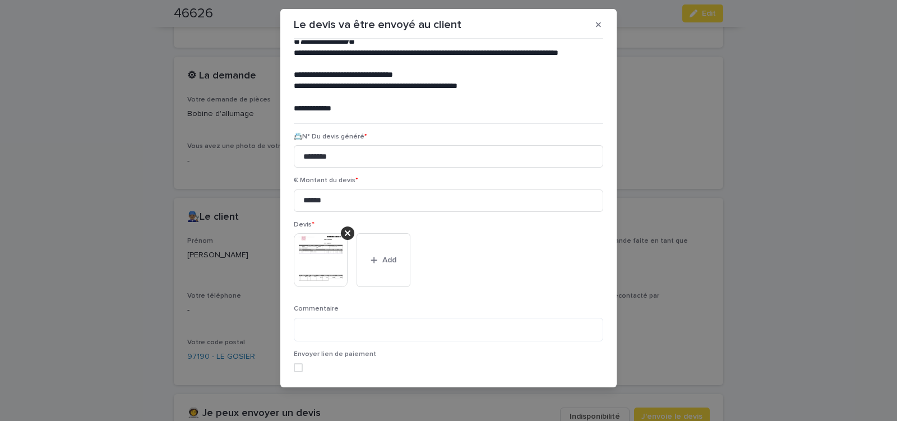
scroll to position [91, 0]
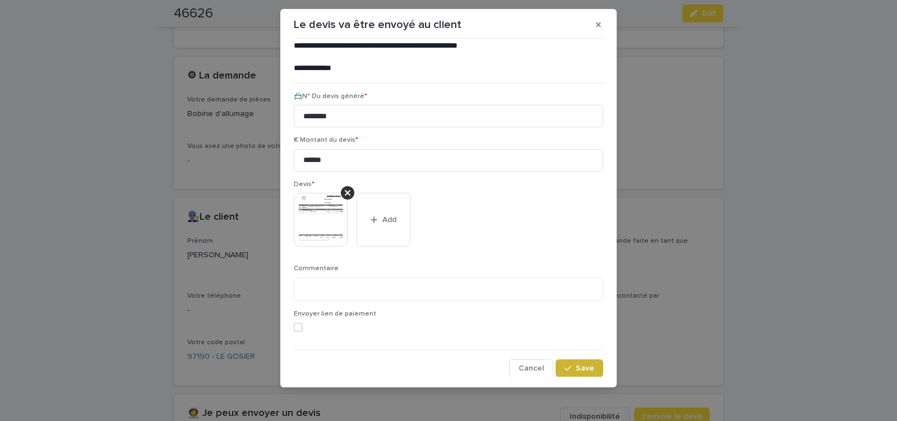
click at [565, 366] on icon "button" at bounding box center [568, 369] width 7 height 8
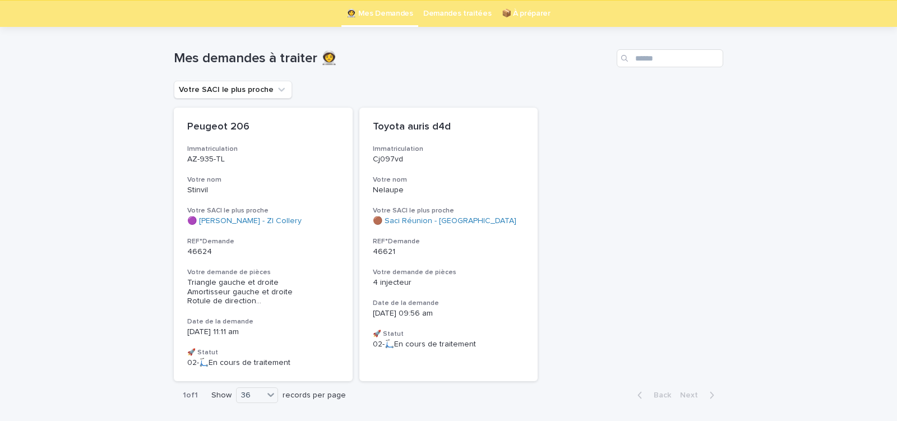
scroll to position [36, 0]
click at [491, 301] on h3 "Date de la demande" at bounding box center [449, 302] width 152 height 9
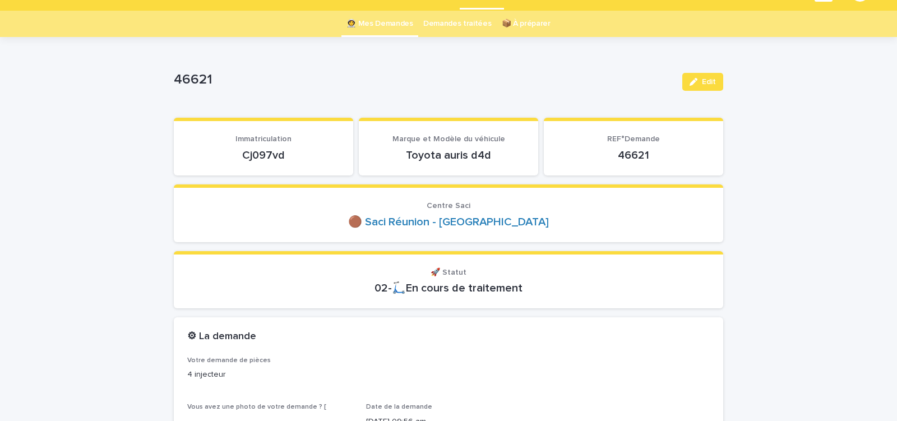
scroll to position [48, 0]
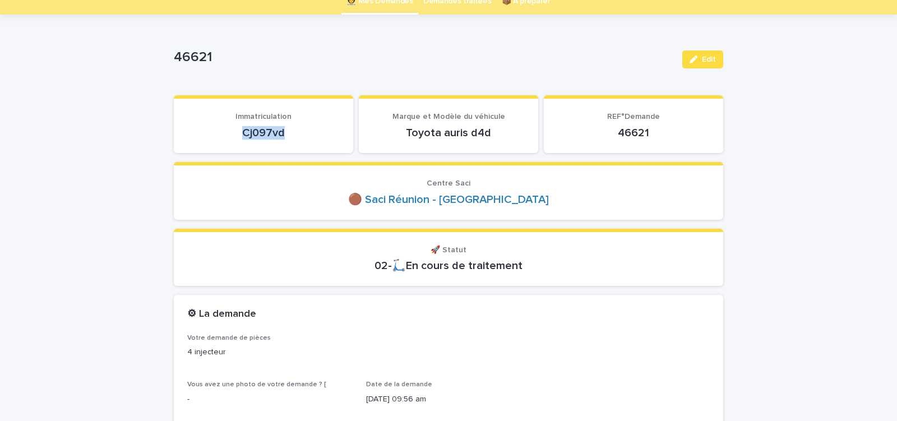
drag, startPoint x: 239, startPoint y: 139, endPoint x: 304, endPoint y: 140, distance: 64.5
click at [303, 140] on div "Cj097vd" at bounding box center [263, 132] width 153 height 16
copy p "Cj097vd"
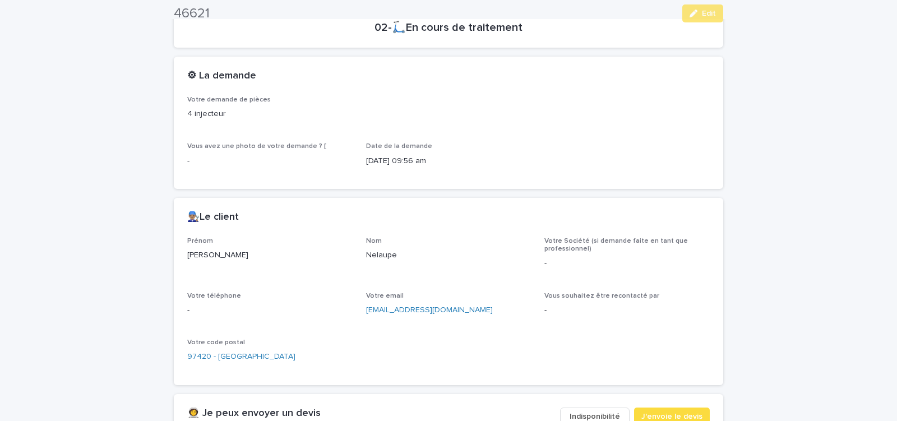
scroll to position [477, 0]
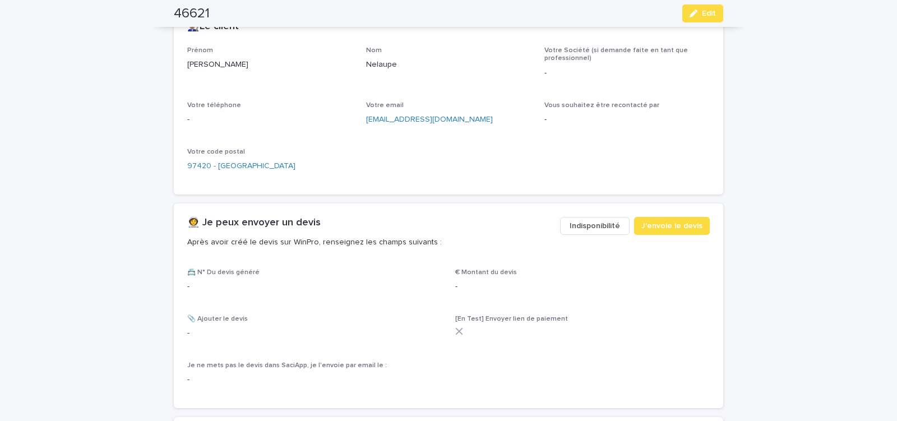
click at [584, 224] on span "Indisponibilité" at bounding box center [595, 225] width 50 height 11
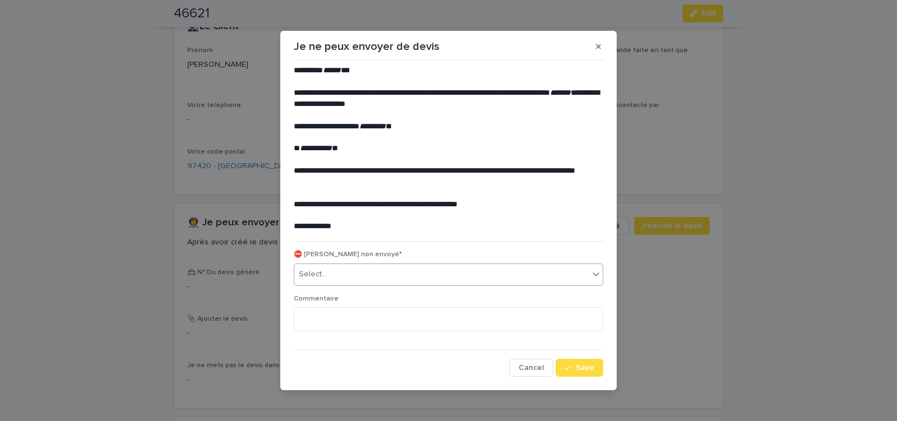
click at [339, 270] on div "Select..." at bounding box center [441, 274] width 294 height 19
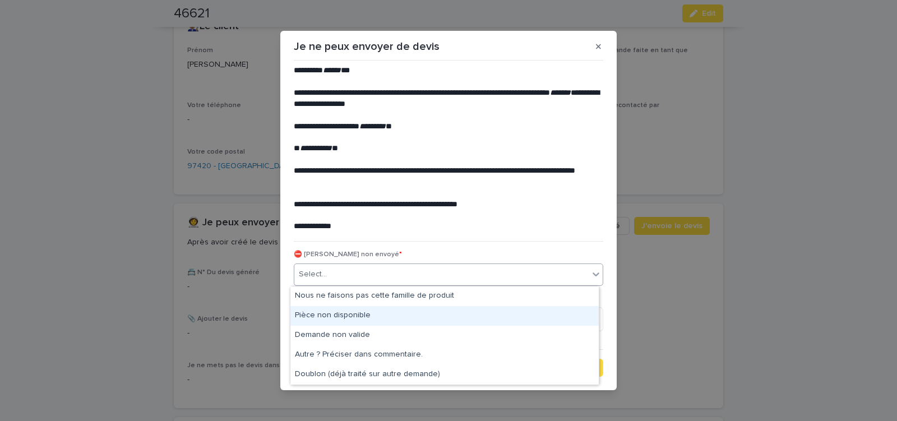
click at [330, 317] on div "Pièce non disponible" at bounding box center [445, 316] width 308 height 20
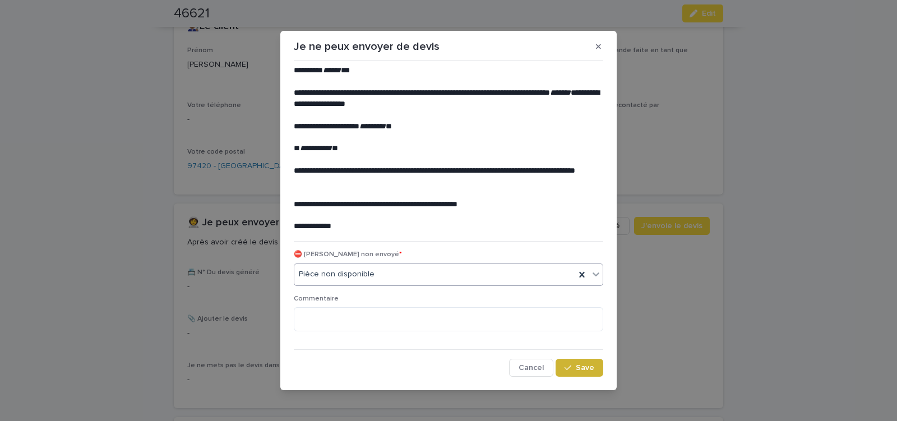
click at [577, 370] on span "Save" at bounding box center [585, 368] width 19 height 8
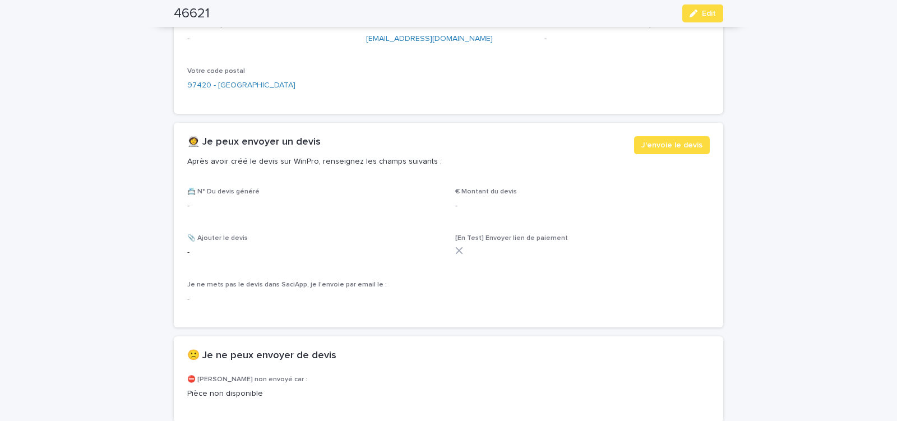
scroll to position [620, 0]
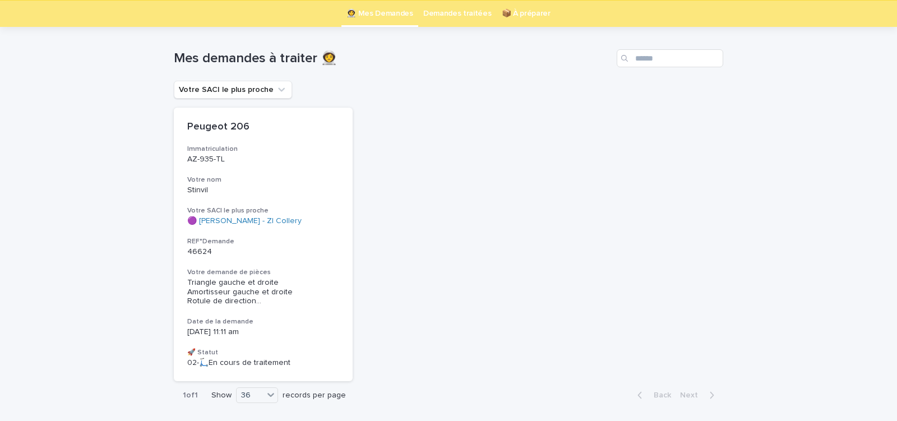
scroll to position [36, 0]
click at [327, 251] on p "46624" at bounding box center [263, 252] width 152 height 10
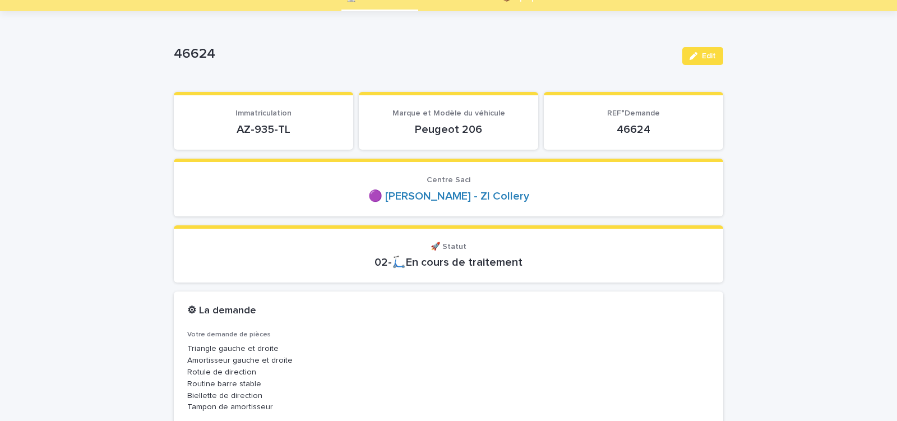
scroll to position [95, 0]
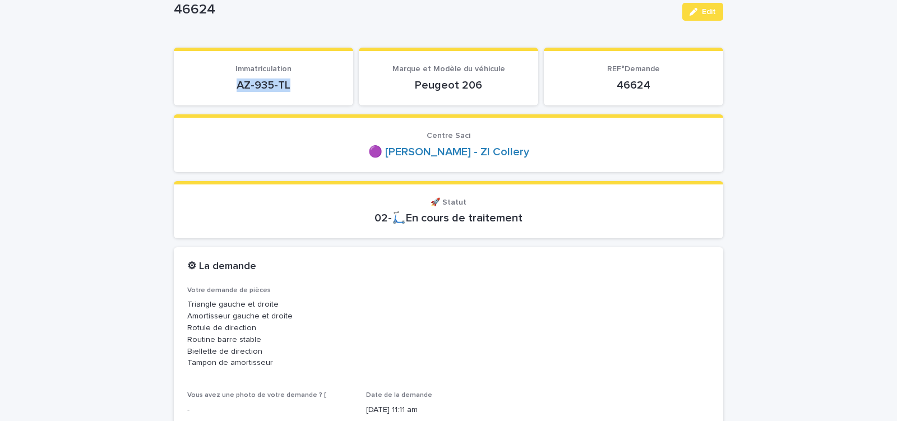
drag, startPoint x: 230, startPoint y: 91, endPoint x: 317, endPoint y: 89, distance: 87.0
click at [314, 90] on p "AZ-935-TL" at bounding box center [263, 85] width 153 height 13
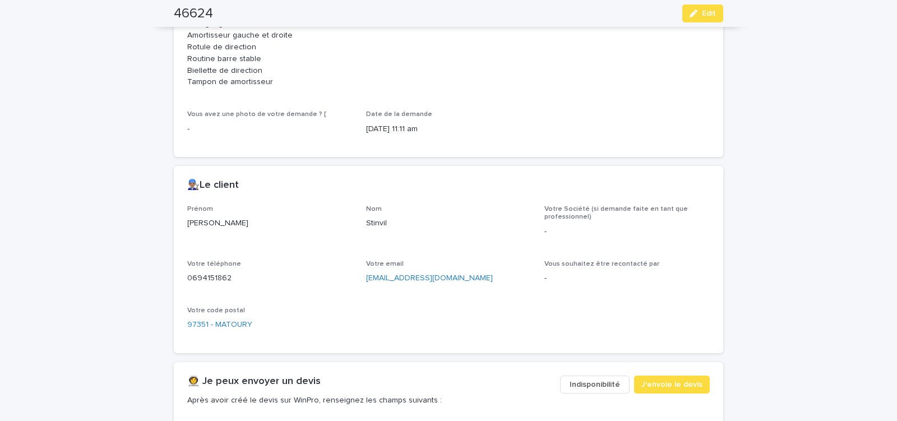
scroll to position [381, 0]
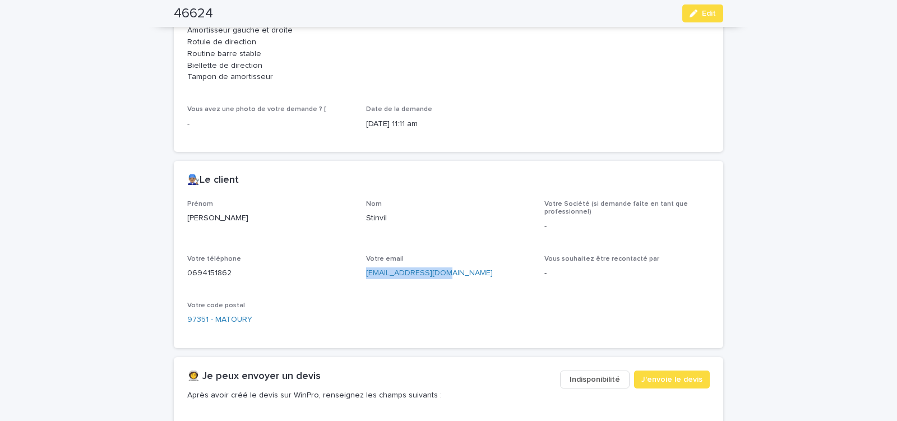
drag, startPoint x: 359, startPoint y: 280, endPoint x: 466, endPoint y: 282, distance: 106.6
click at [462, 283] on div "Prénom Louinel Nom Stinvil Votre Société (si demande faite en tant que professi…" at bounding box center [448, 267] width 523 height 135
click at [661, 377] on span "J'envoie le devis" at bounding box center [672, 379] width 61 height 11
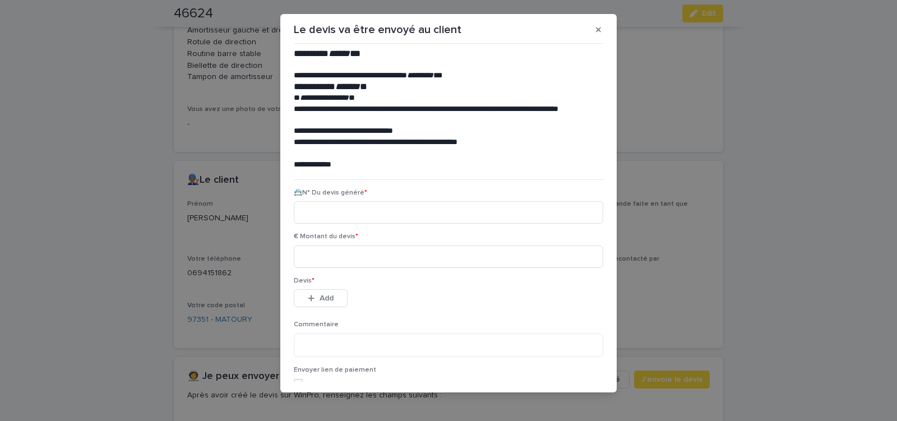
scroll to position [12, 0]
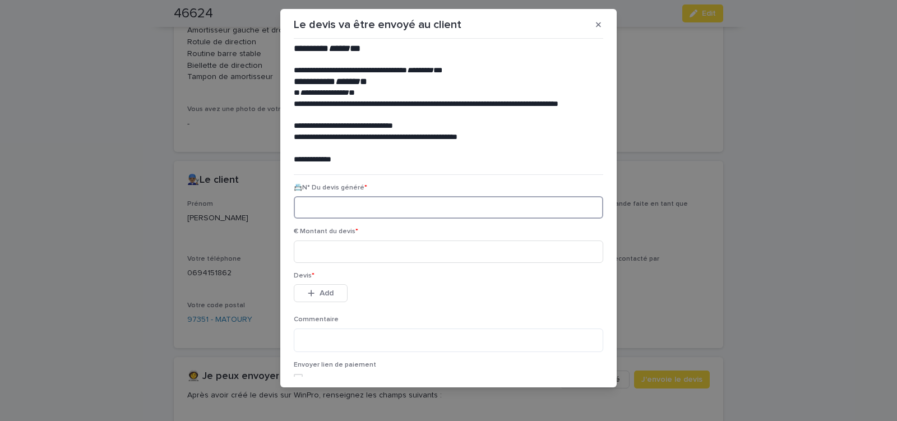
paste input "********"
type input "********"
click at [348, 257] on input at bounding box center [449, 252] width 310 height 22
type input "******"
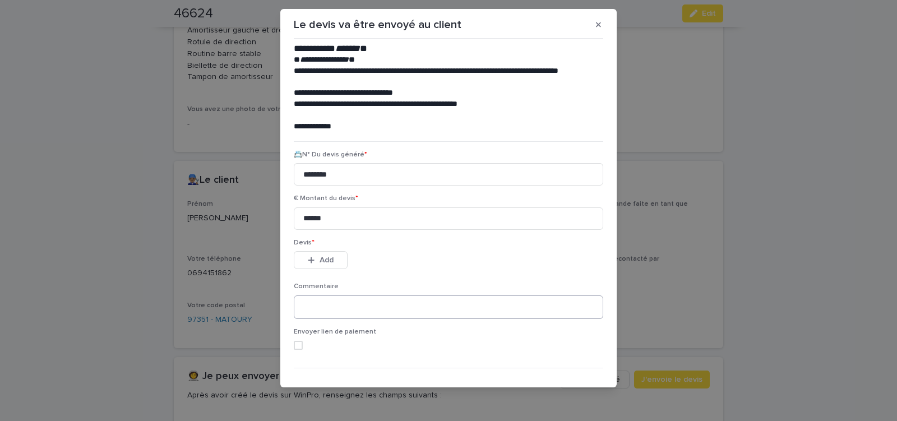
scroll to position [51, 0]
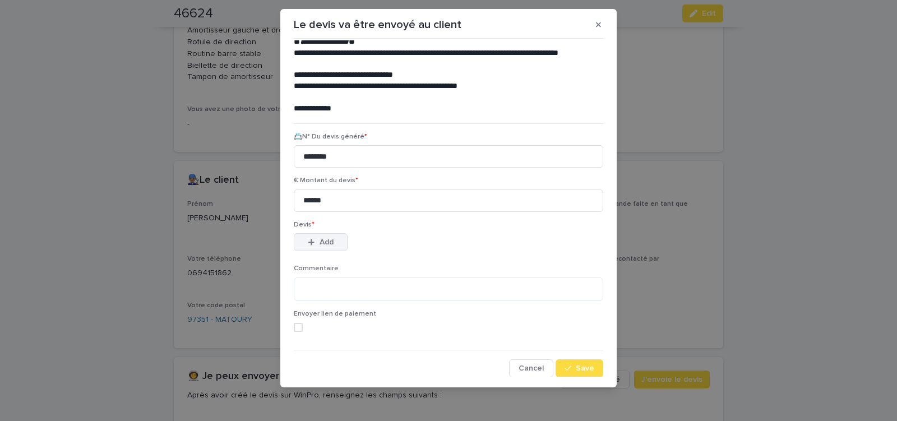
click at [320, 242] on span "Add" at bounding box center [327, 242] width 14 height 8
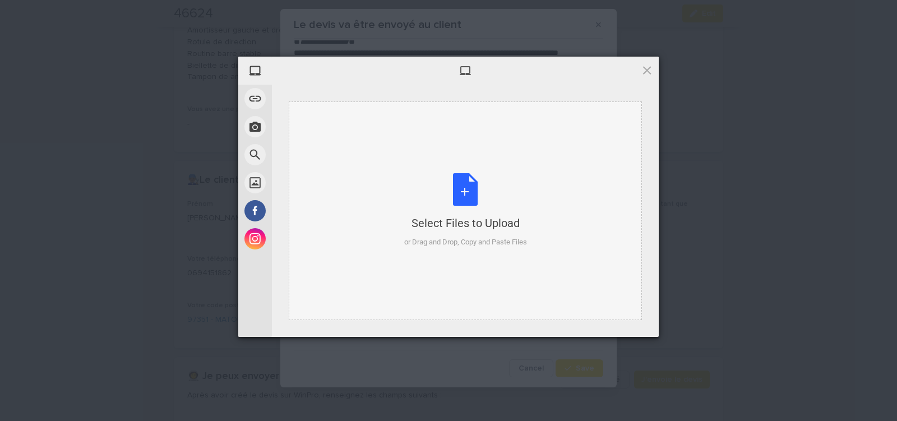
click at [461, 189] on div "Select Files to Upload or Drag and Drop, Copy and Paste Files" at bounding box center [465, 210] width 123 height 75
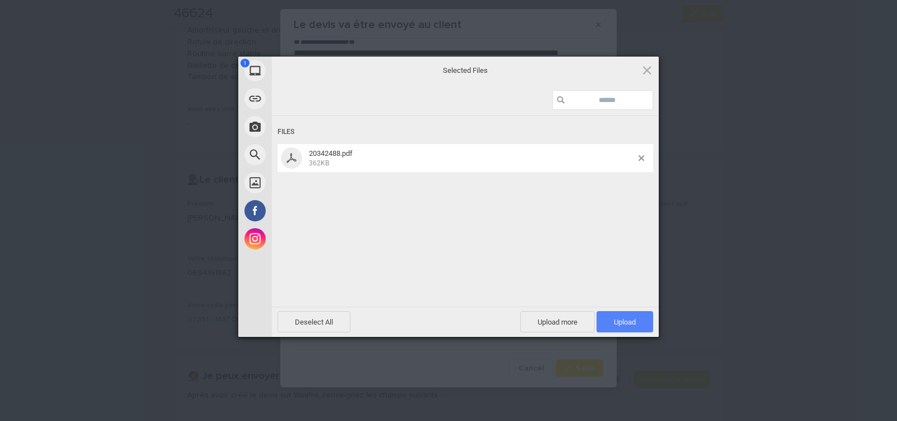
click at [623, 316] on span "Upload 1" at bounding box center [625, 321] width 57 height 21
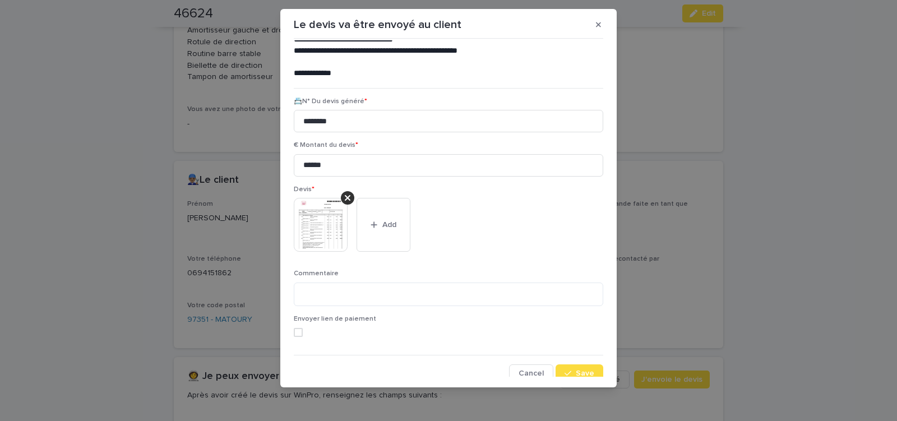
scroll to position [91, 0]
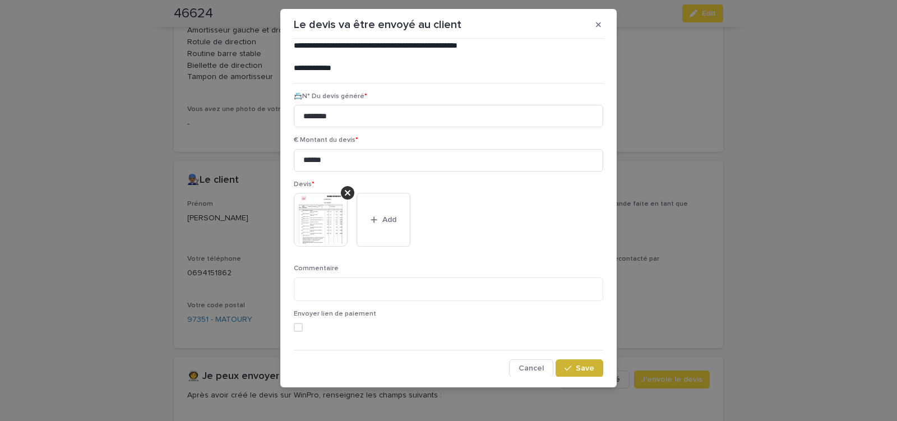
click at [576, 366] on span "Save" at bounding box center [585, 369] width 19 height 8
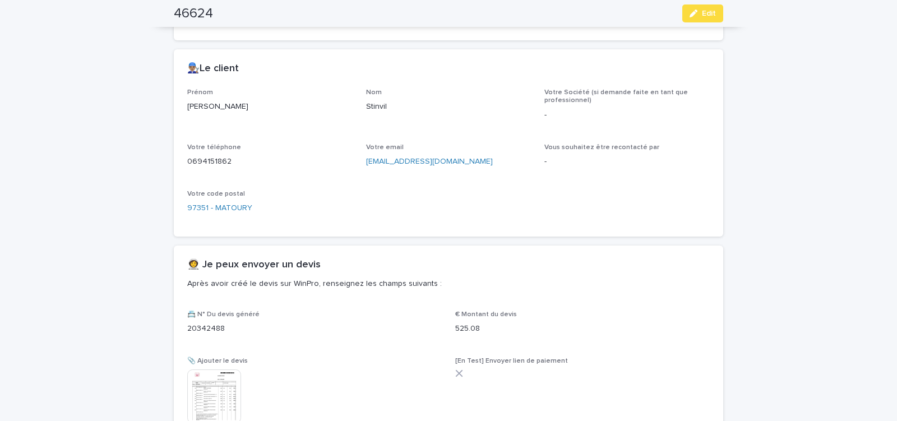
scroll to position [586, 0]
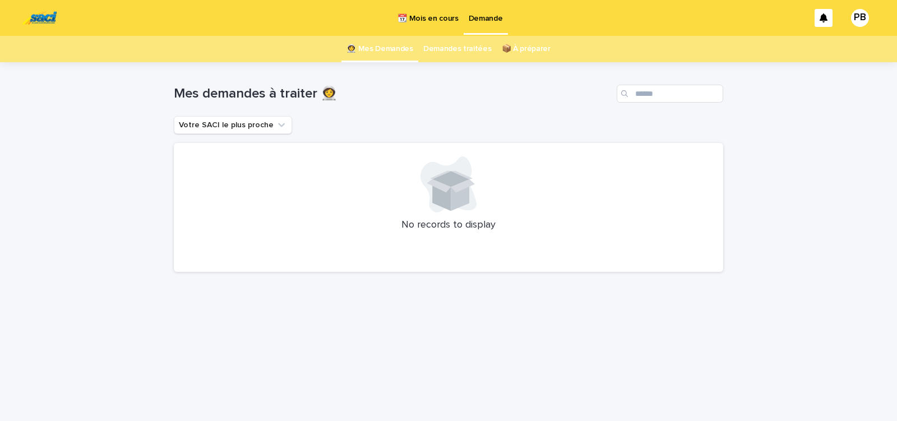
click at [113, 240] on div "Loading... Saving… Loading... Saving… Mes demandes à traiter 👩‍🚀 Votre SACI le …" at bounding box center [448, 241] width 897 height 359
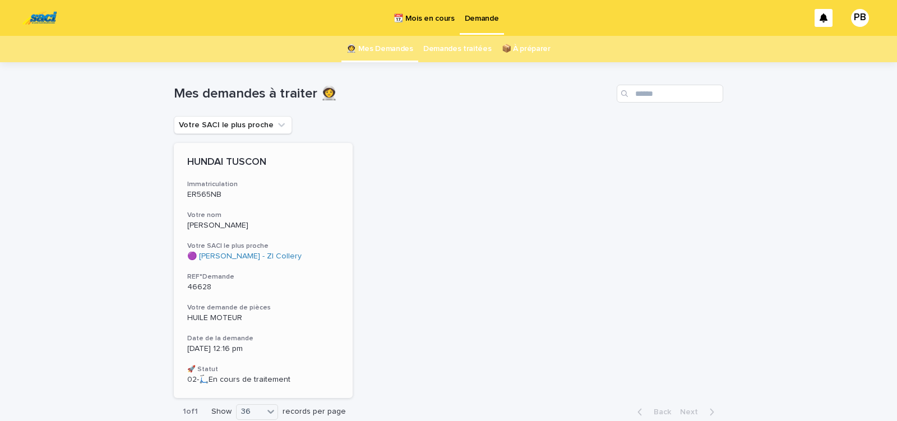
click at [296, 255] on div "🟣 [PERSON_NAME] - ZI Collery" at bounding box center [263, 257] width 152 height 10
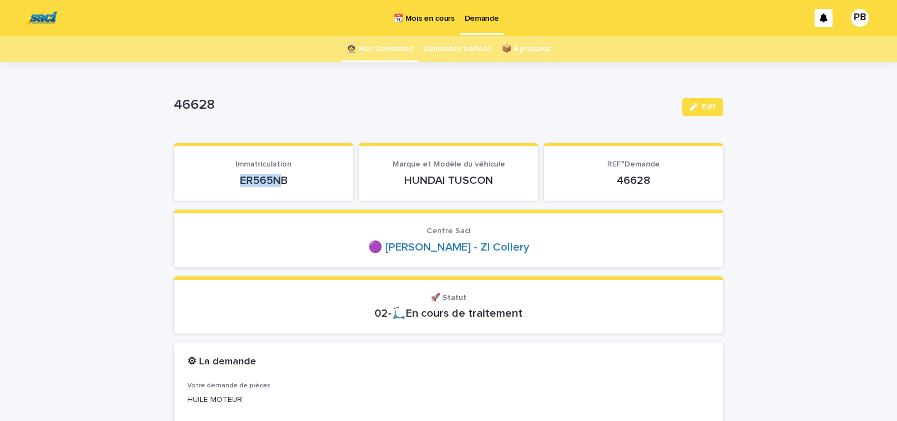
drag, startPoint x: 236, startPoint y: 181, endPoint x: 284, endPoint y: 179, distance: 47.7
click at [280, 179] on p "ER565NB" at bounding box center [263, 180] width 153 height 13
click at [288, 178] on p "ER565NB" at bounding box center [263, 180] width 153 height 13
drag, startPoint x: 234, startPoint y: 183, endPoint x: 284, endPoint y: 182, distance: 49.9
click at [281, 184] on p "ER565NB" at bounding box center [263, 180] width 153 height 13
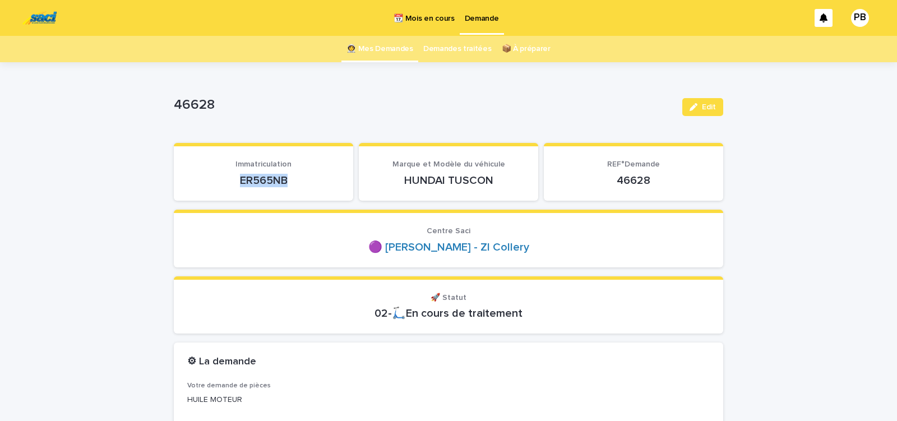
copy p "ER565NB"
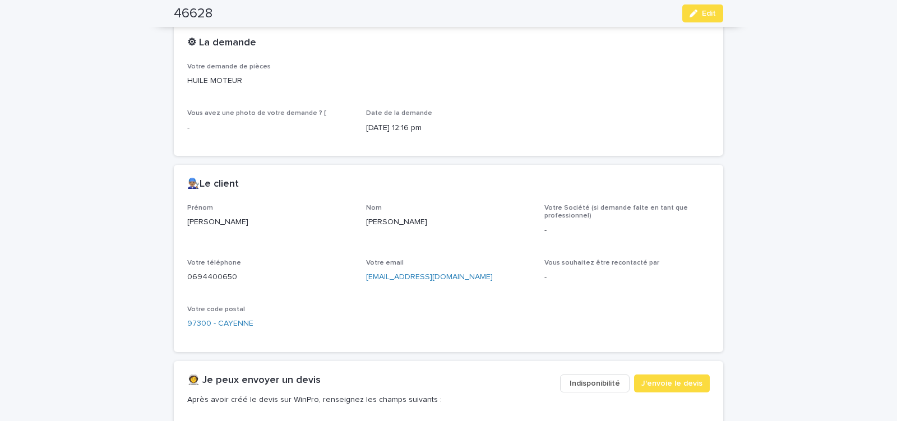
scroll to position [334, 0]
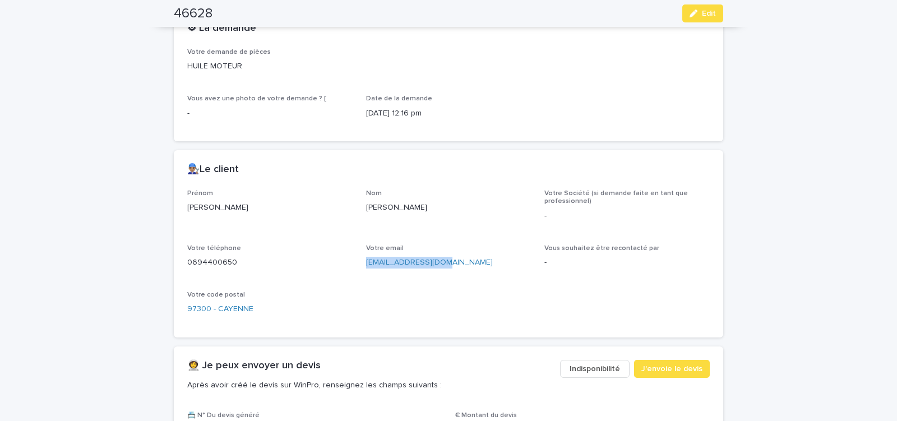
drag, startPoint x: 360, startPoint y: 265, endPoint x: 436, endPoint y: 271, distance: 77.0
click at [436, 271] on div "Prénom Marie-Paule Nom HUTCHINSON Votre Société (si demande faite en tant que p…" at bounding box center [448, 257] width 523 height 135
copy link "Loann973@hotmail.fr"
click at [654, 367] on span "J'envoie le devis" at bounding box center [672, 368] width 61 height 11
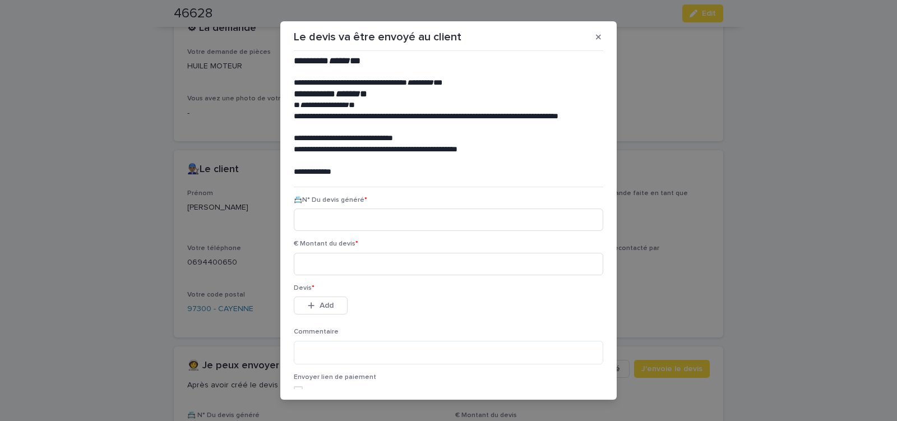
scroll to position [51, 0]
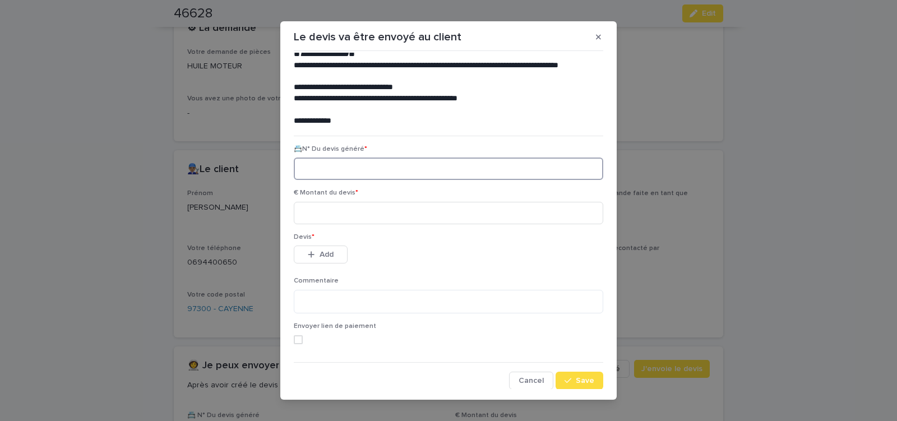
paste input "********"
type input "********"
click at [367, 216] on input at bounding box center [449, 213] width 310 height 22
type input "*****"
click at [329, 254] on span "Add" at bounding box center [327, 255] width 14 height 8
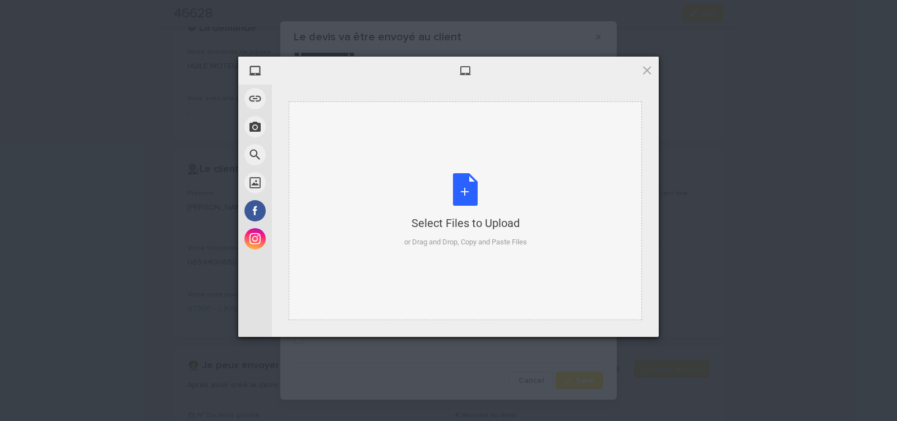
click at [466, 187] on div "Select Files to Upload or Drag and Drop, Copy and Paste Files" at bounding box center [465, 210] width 123 height 75
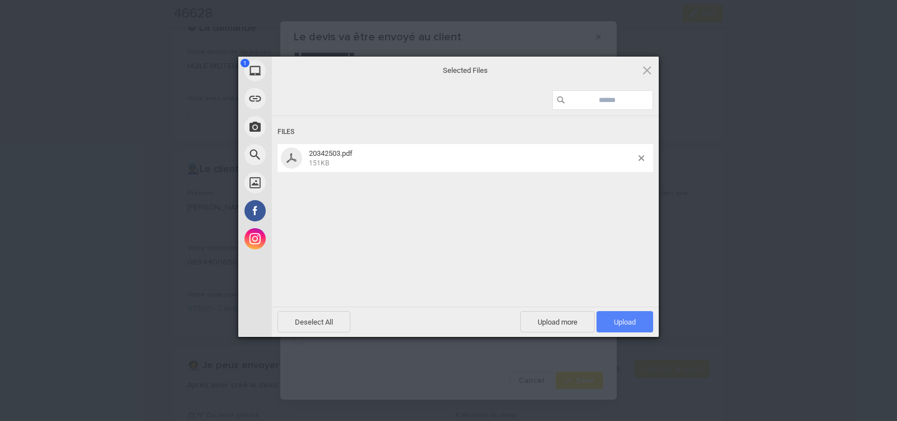
click at [625, 323] on span "Upload 1" at bounding box center [625, 322] width 22 height 8
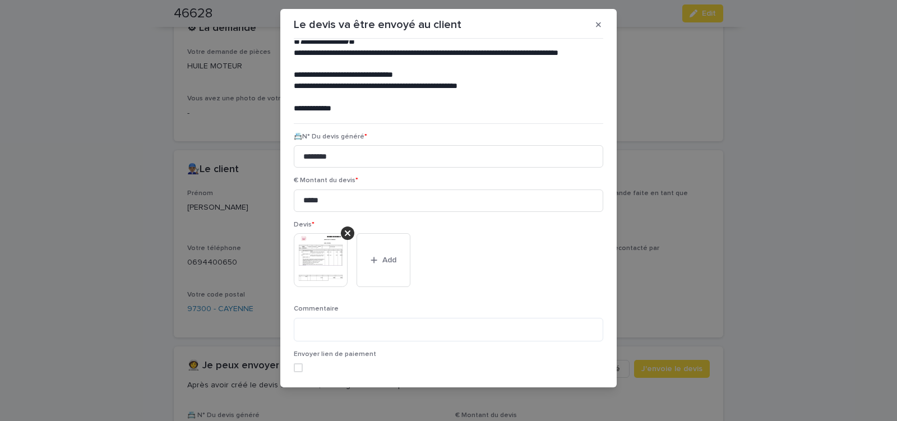
scroll to position [91, 0]
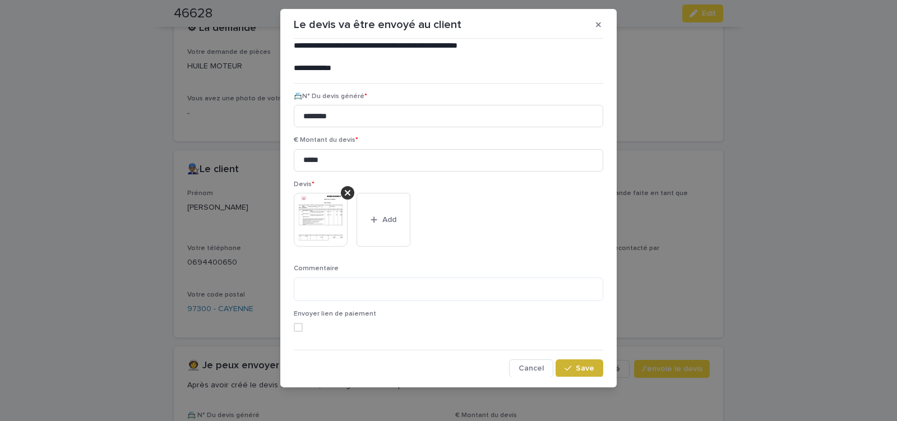
click at [577, 367] on span "Save" at bounding box center [585, 369] width 19 height 8
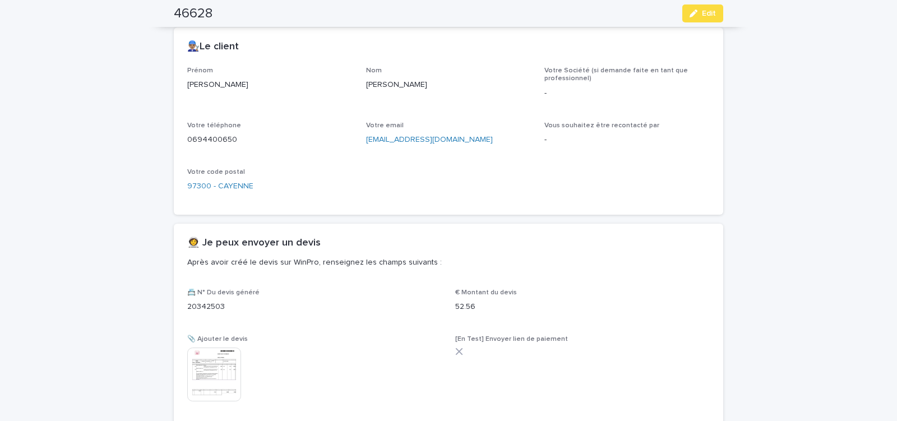
scroll to position [376, 0]
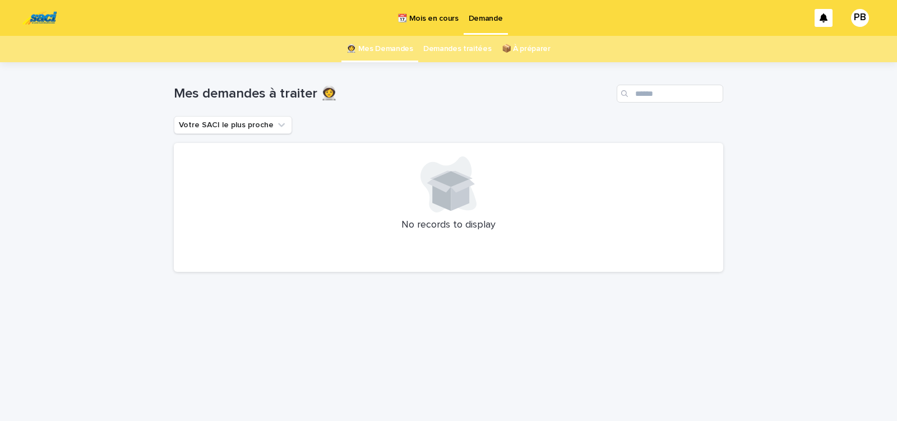
click at [429, 21] on p "📆 Mois en cours" at bounding box center [428, 12] width 61 height 24
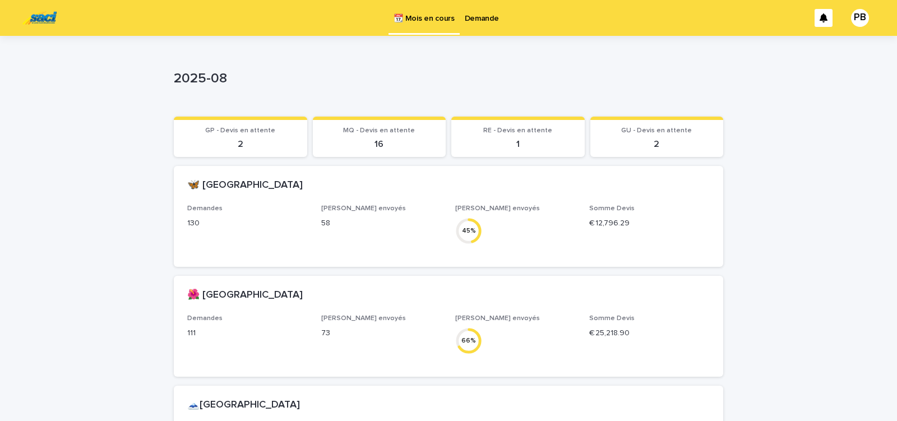
click at [472, 18] on p "Demande" at bounding box center [482, 12] width 34 height 24
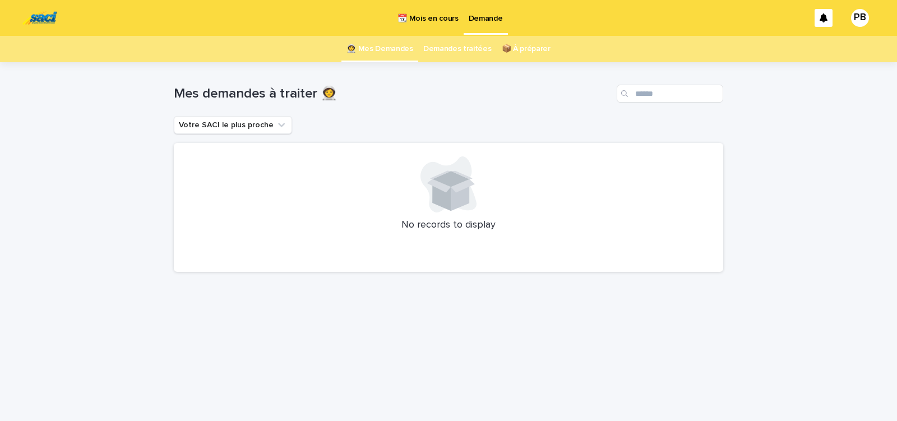
click at [77, 107] on div "Loading... Saving… Loading... Saving… Mes demandes à traiter 👩‍🚀 Votre SACI le …" at bounding box center [448, 241] width 897 height 359
